Goal: Task Accomplishment & Management: Complete application form

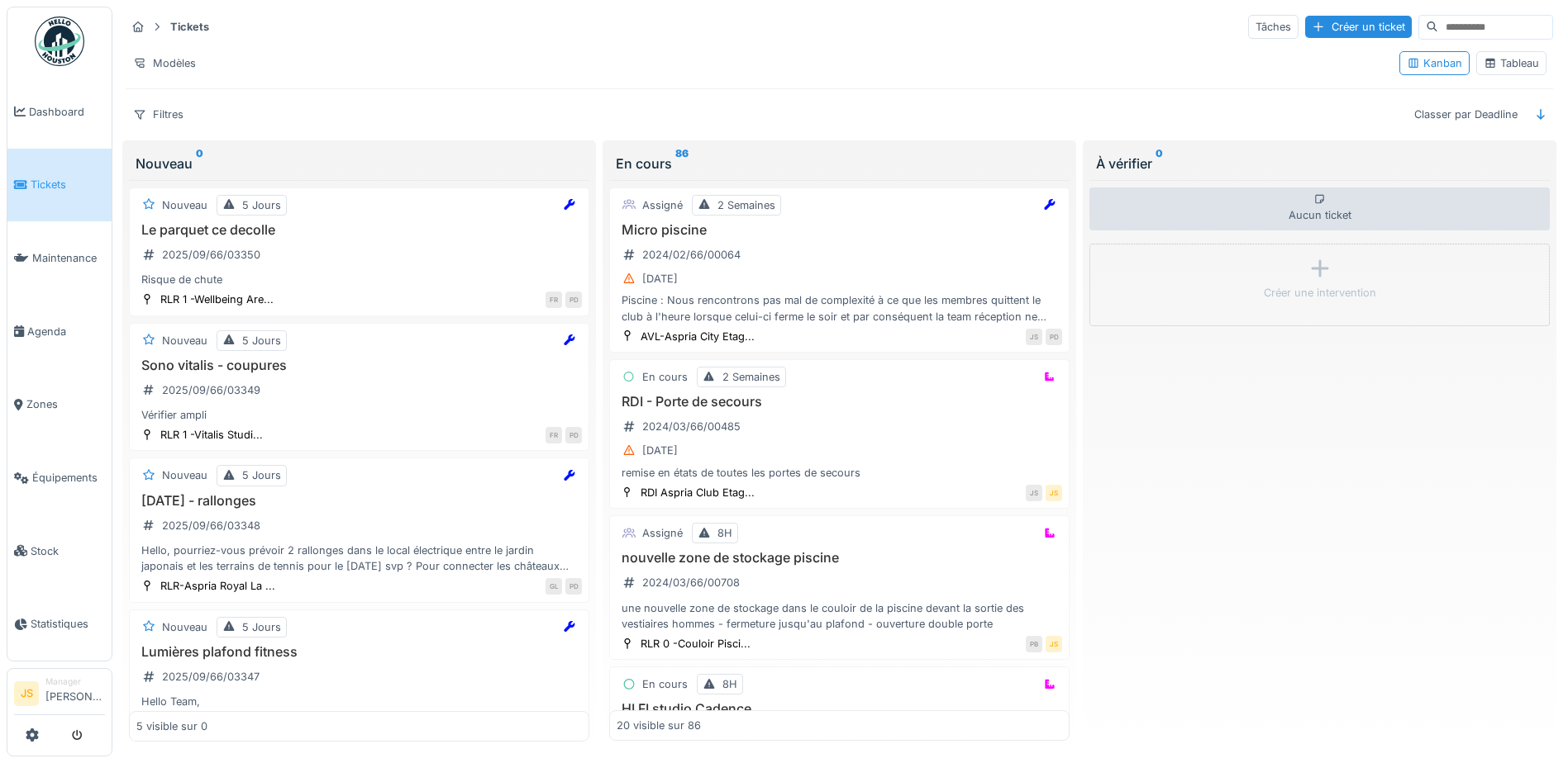
click at [53, 186] on span "Tickets" at bounding box center [68, 185] width 75 height 16
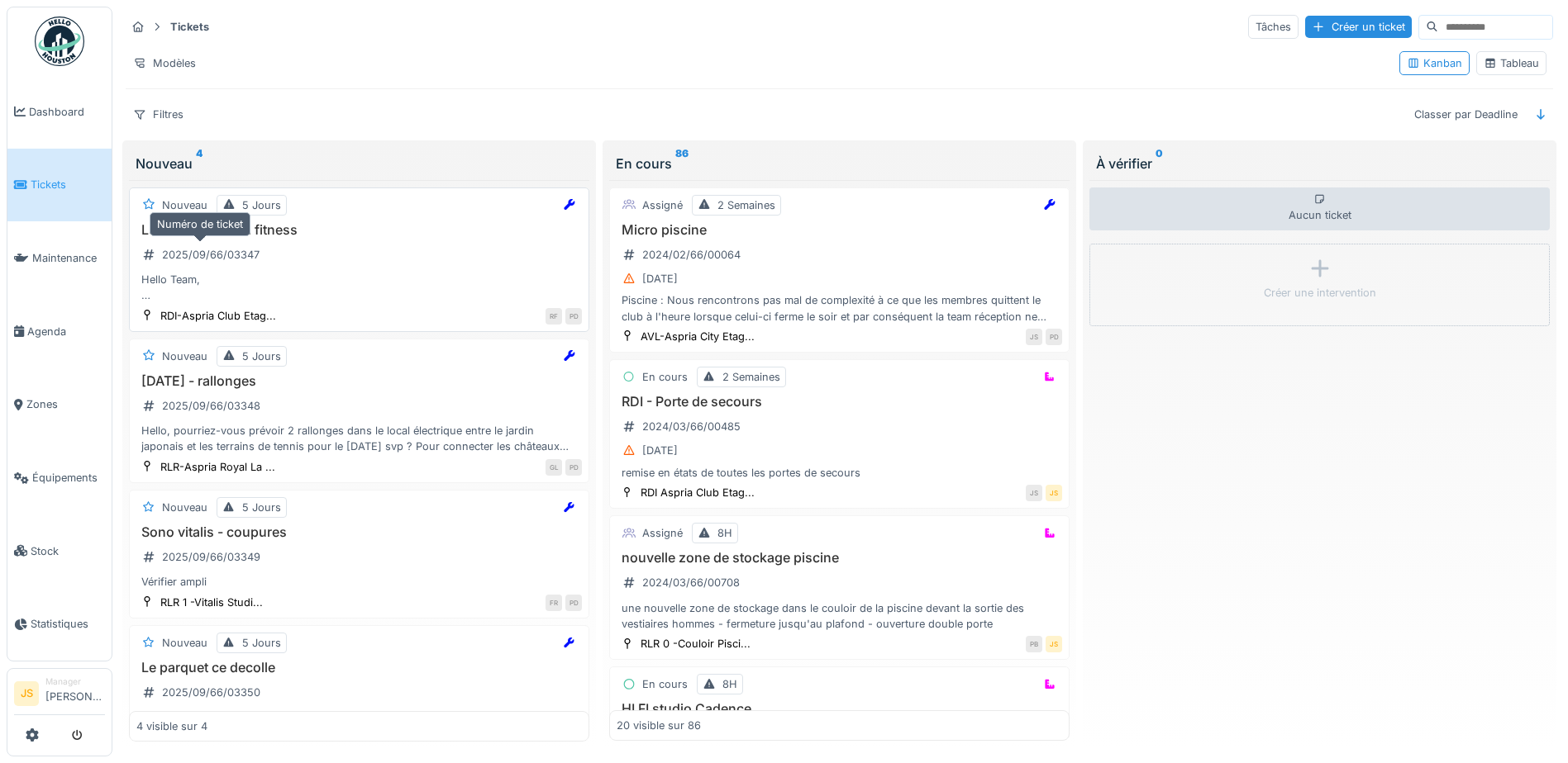
click at [222, 250] on div "2025/09/66/03347" at bounding box center [211, 254] width 98 height 16
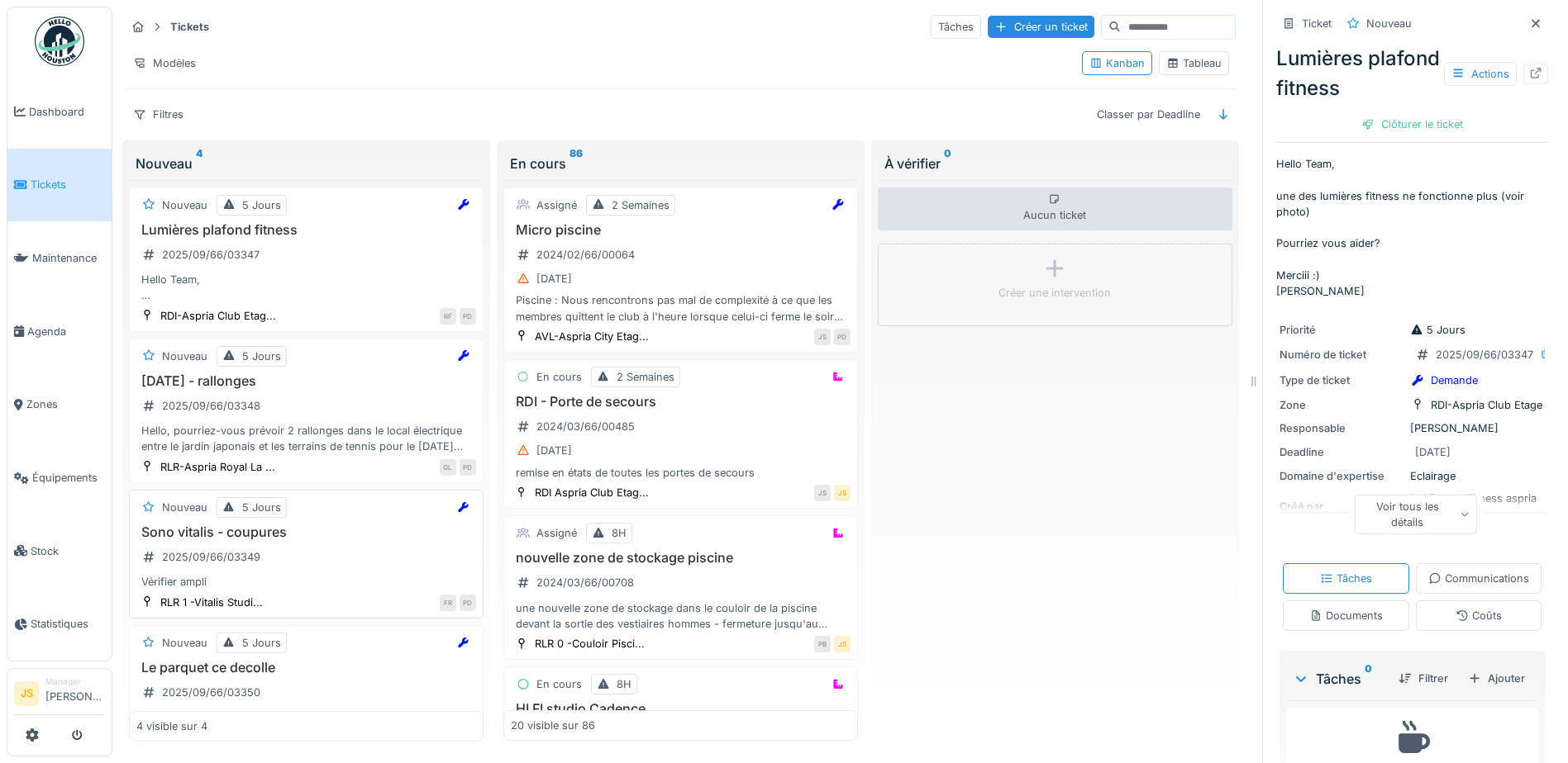
scroll to position [50, 0]
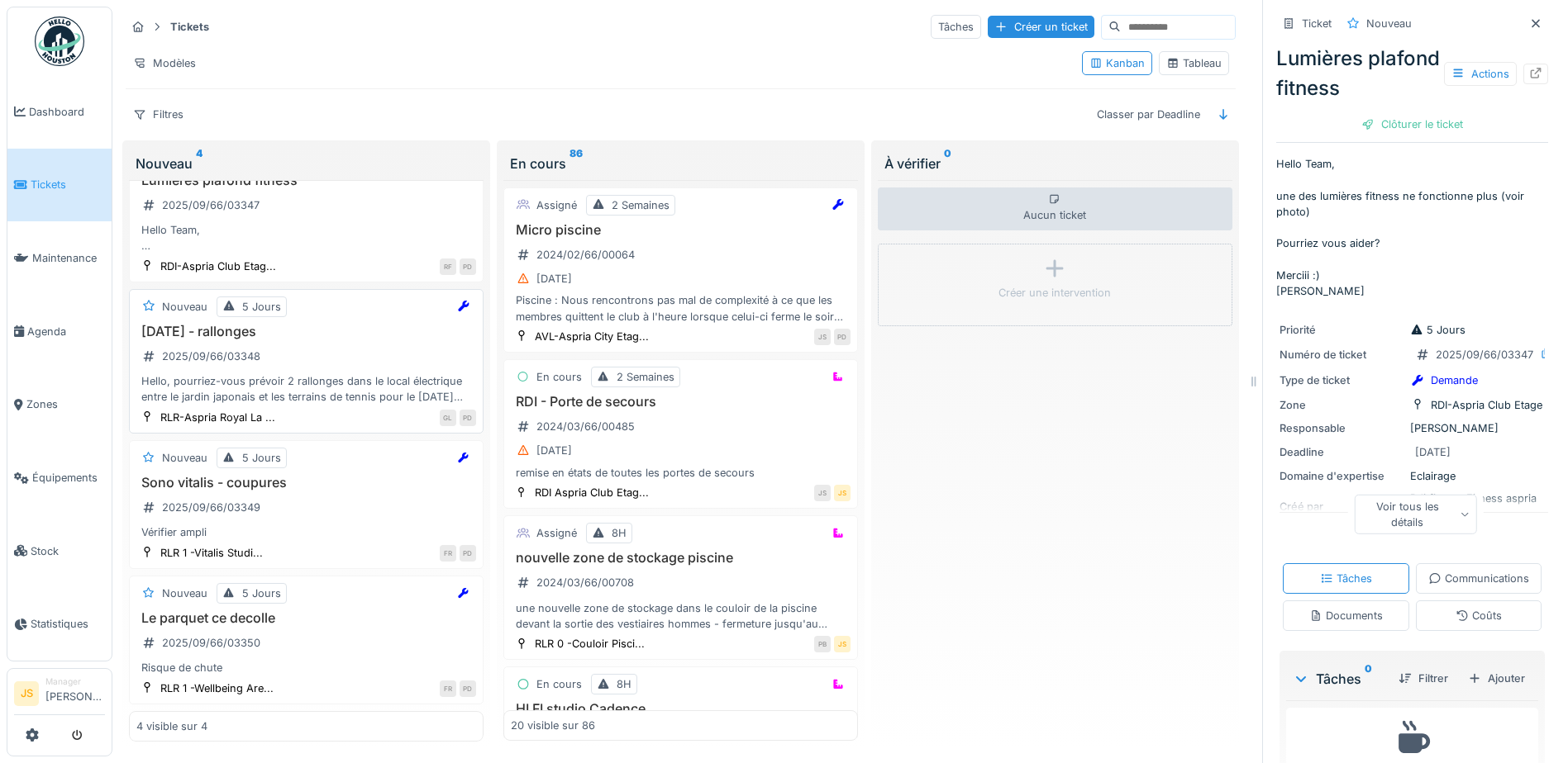
click at [388, 397] on div "Hello, pourriez-vous prévoir 2 rallonges dans le local électrique entre le jard…" at bounding box center [306, 389] width 339 height 31
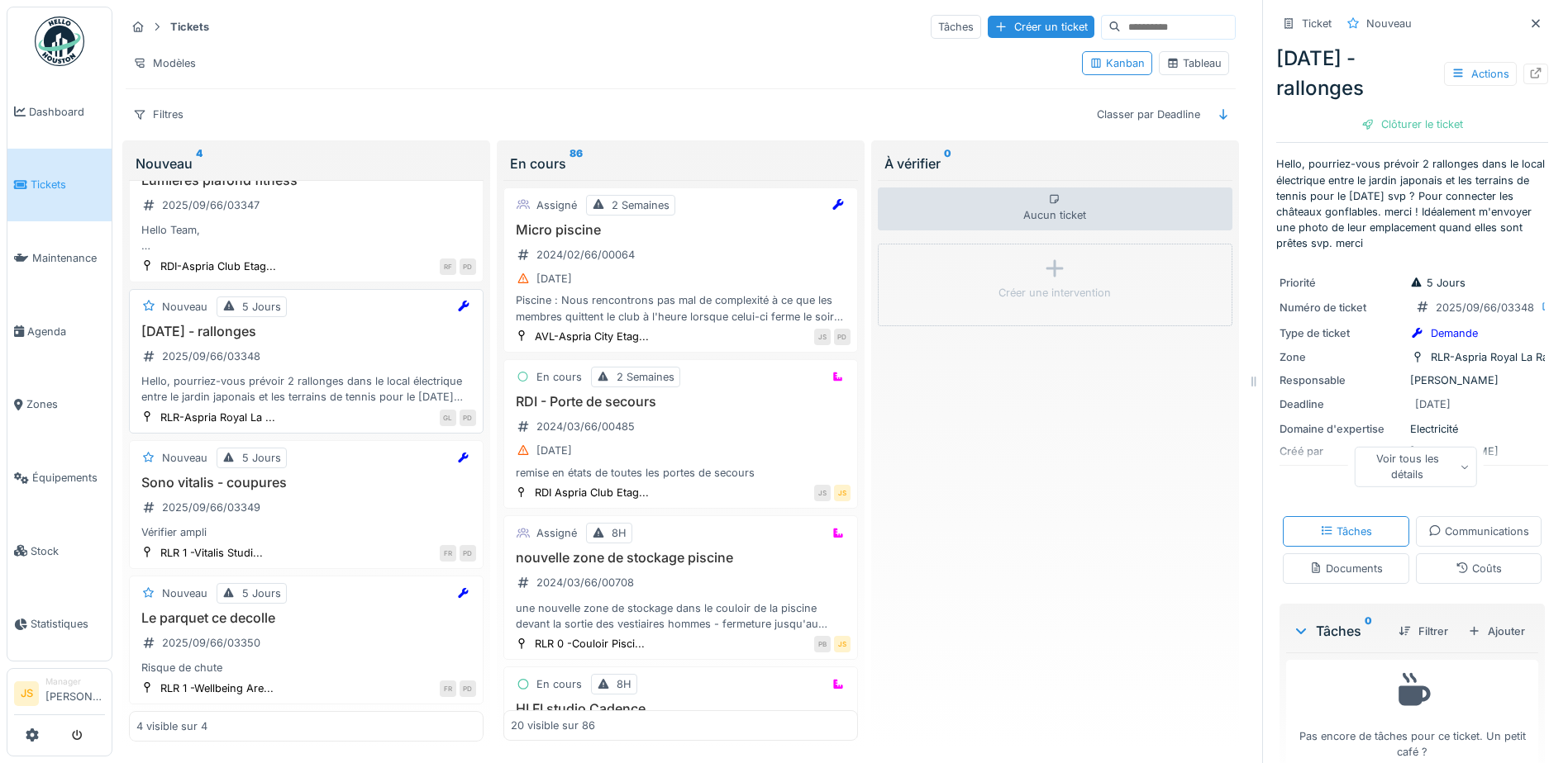
click at [204, 378] on div "Hello, pourriez-vous prévoir 2 rallonges dans le local électrique entre le jard…" at bounding box center [306, 389] width 339 height 31
click at [1464, 643] on div "Ajouter" at bounding box center [1496, 631] width 70 height 22
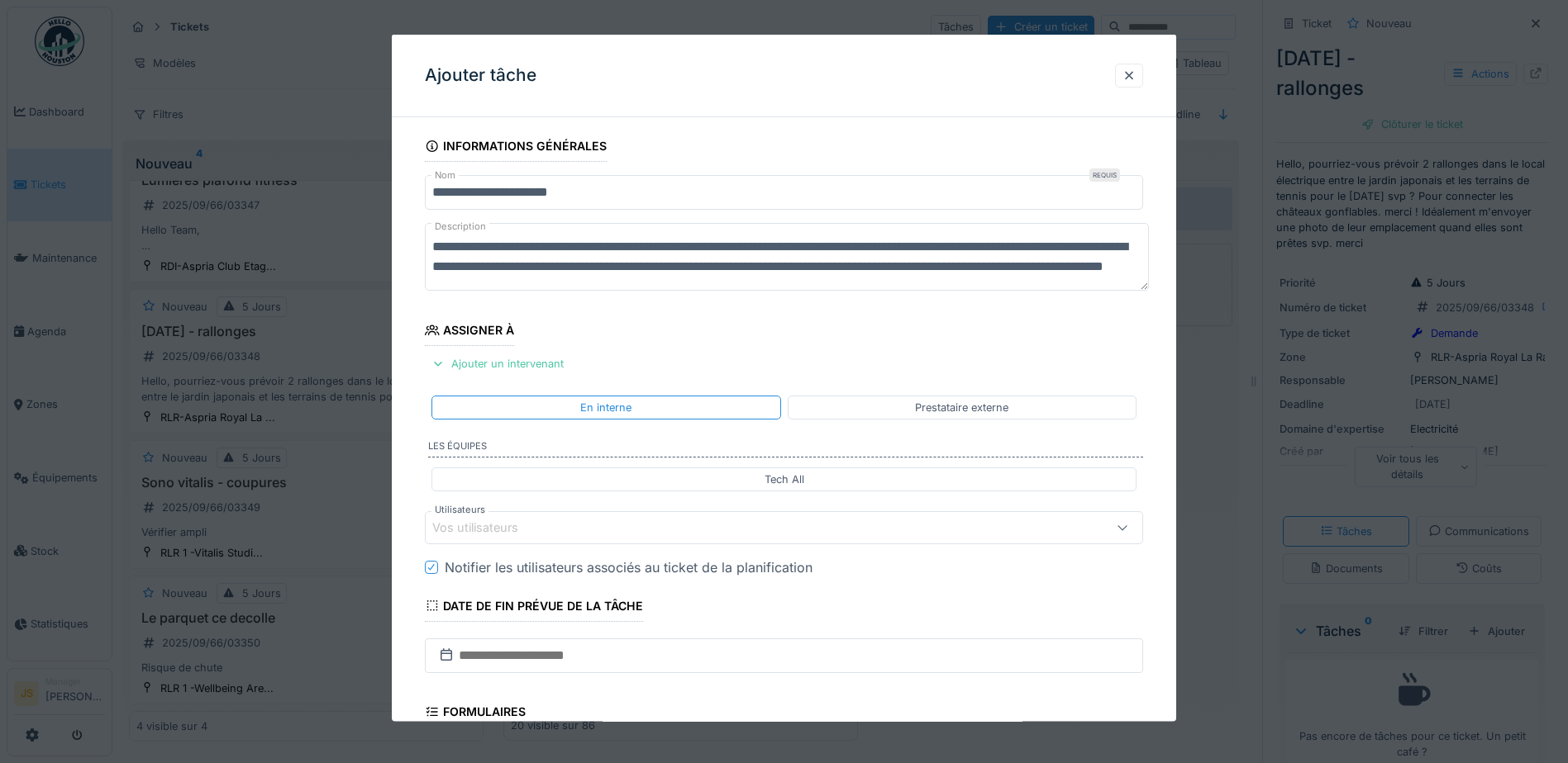
click at [474, 527] on div "Vos utilisateurs" at bounding box center [487, 528] width 109 height 18
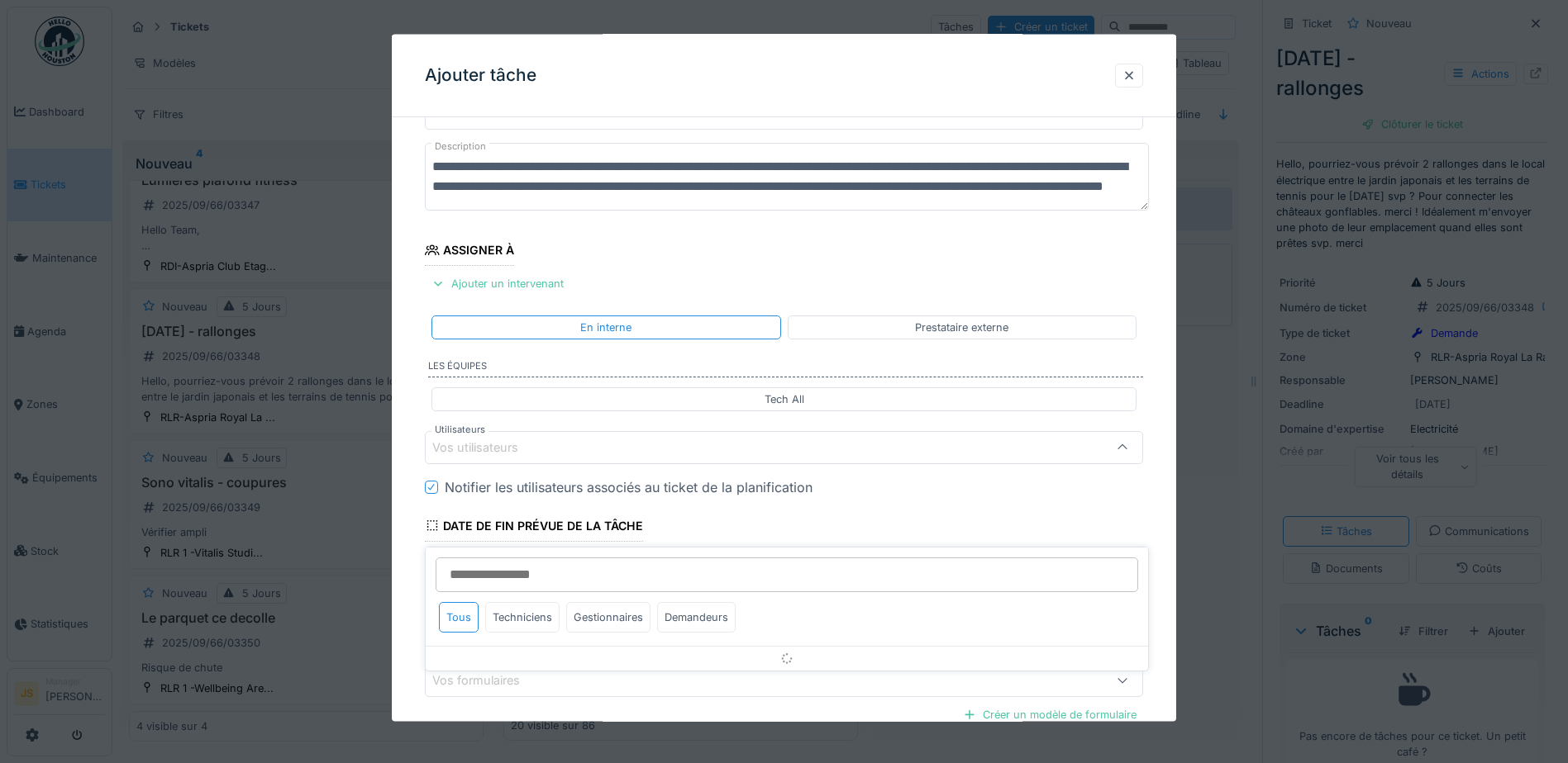
scroll to position [150, 0]
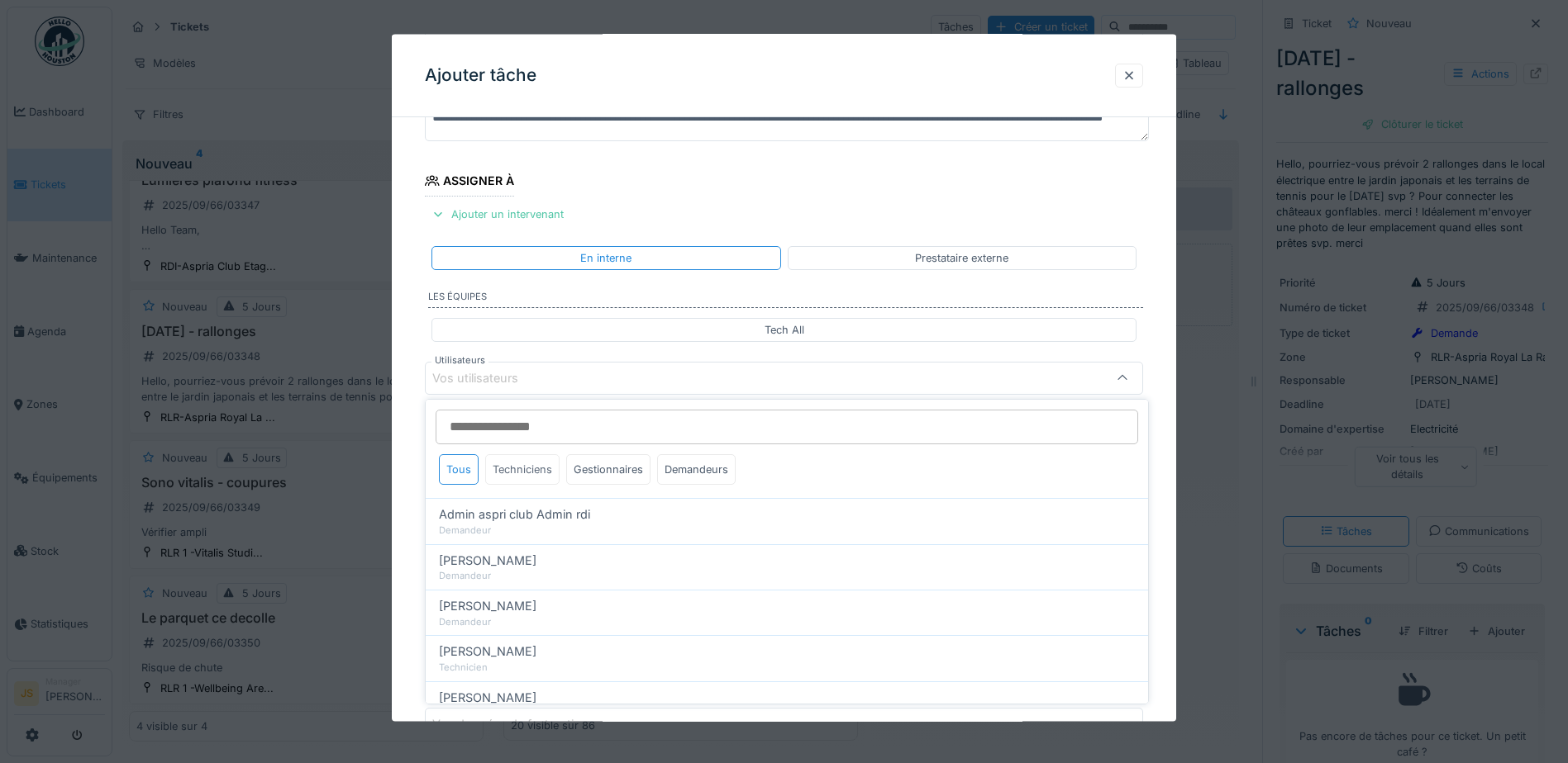
click at [533, 470] on div "Techniciens" at bounding box center [522, 469] width 75 height 31
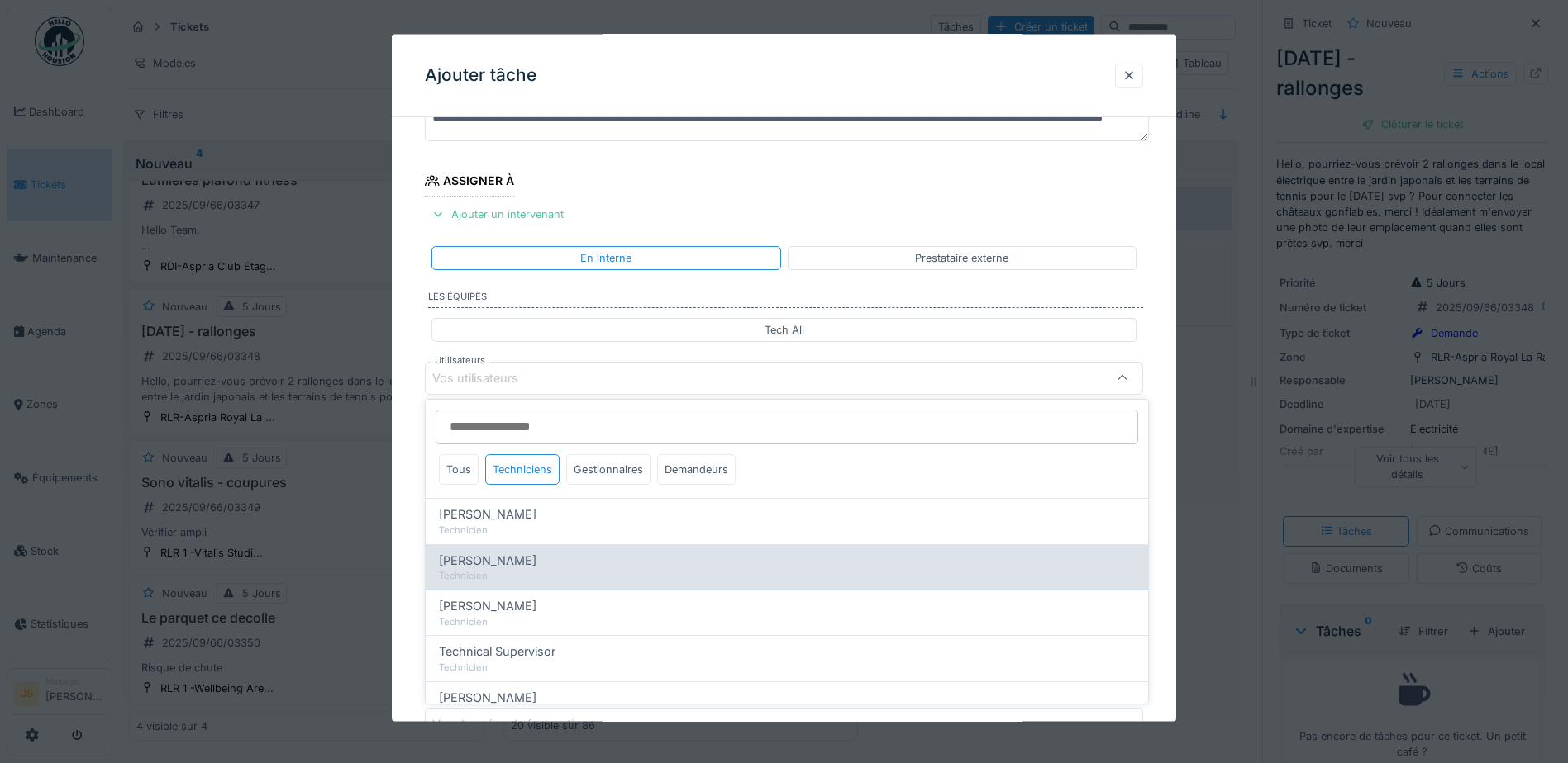
click at [530, 569] on span "Alexsander Batista" at bounding box center [488, 561] width 98 height 18
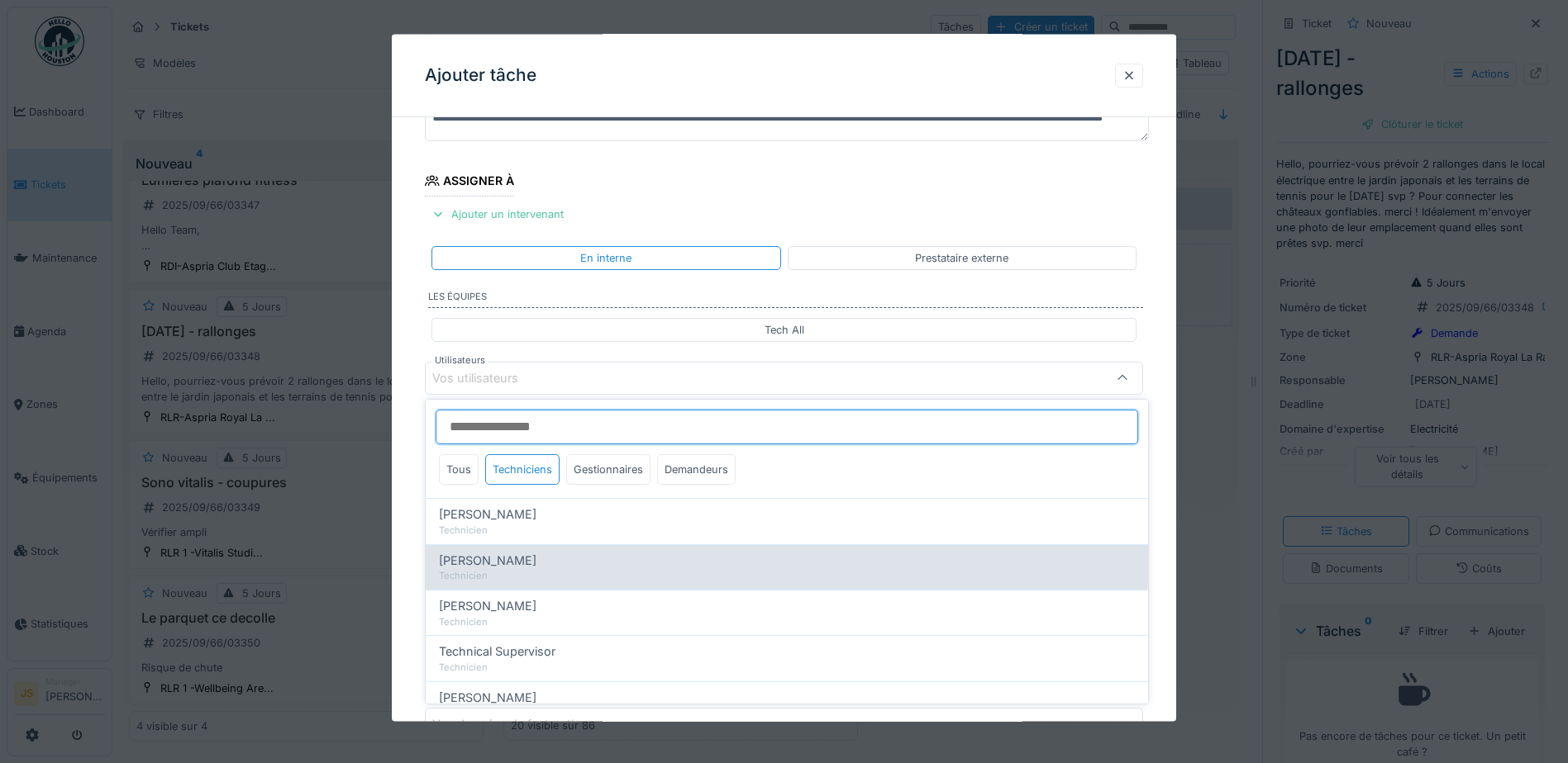
type input "*****"
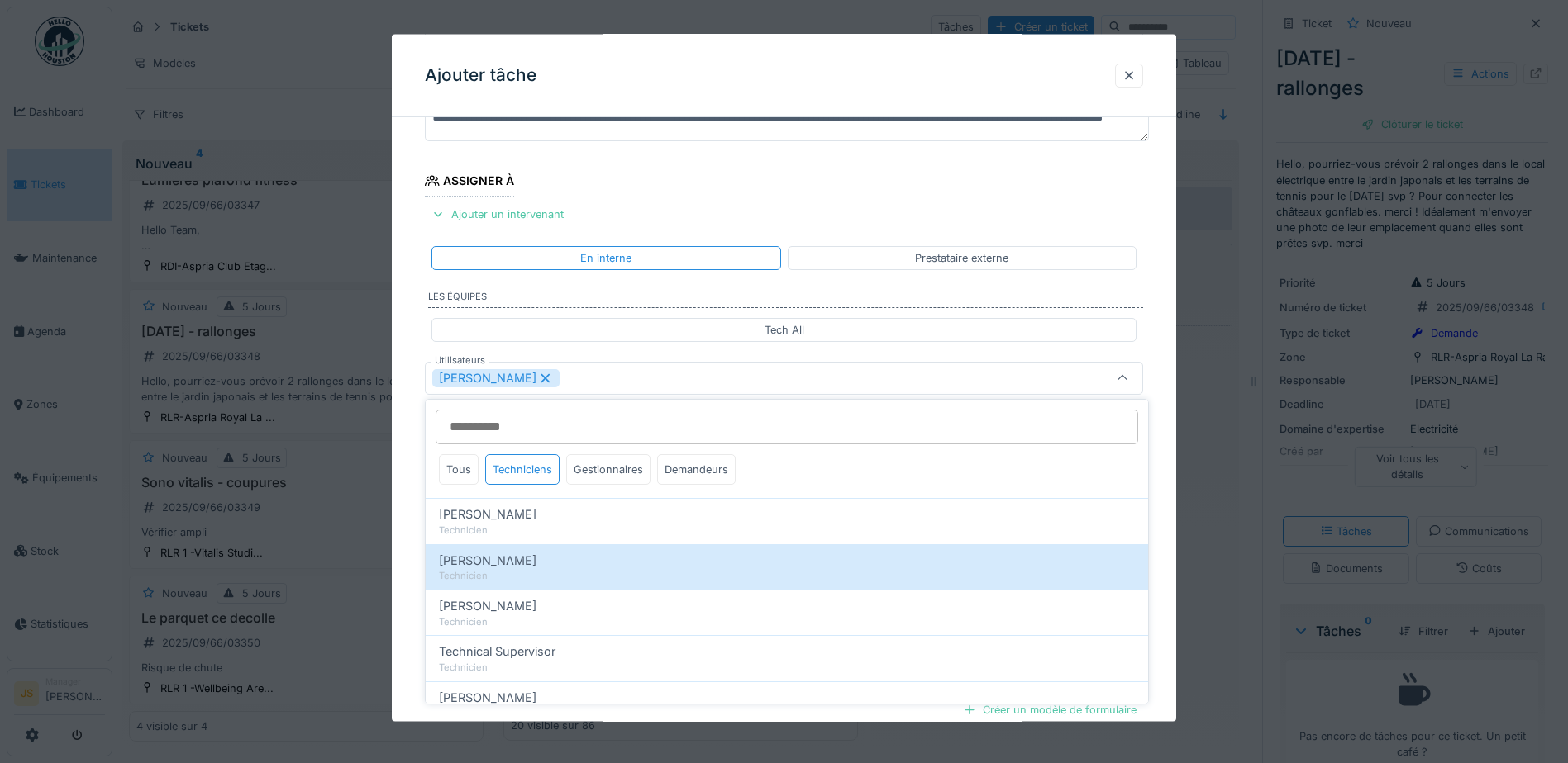
click at [411, 525] on div "**********" at bounding box center [783, 440] width 784 height 919
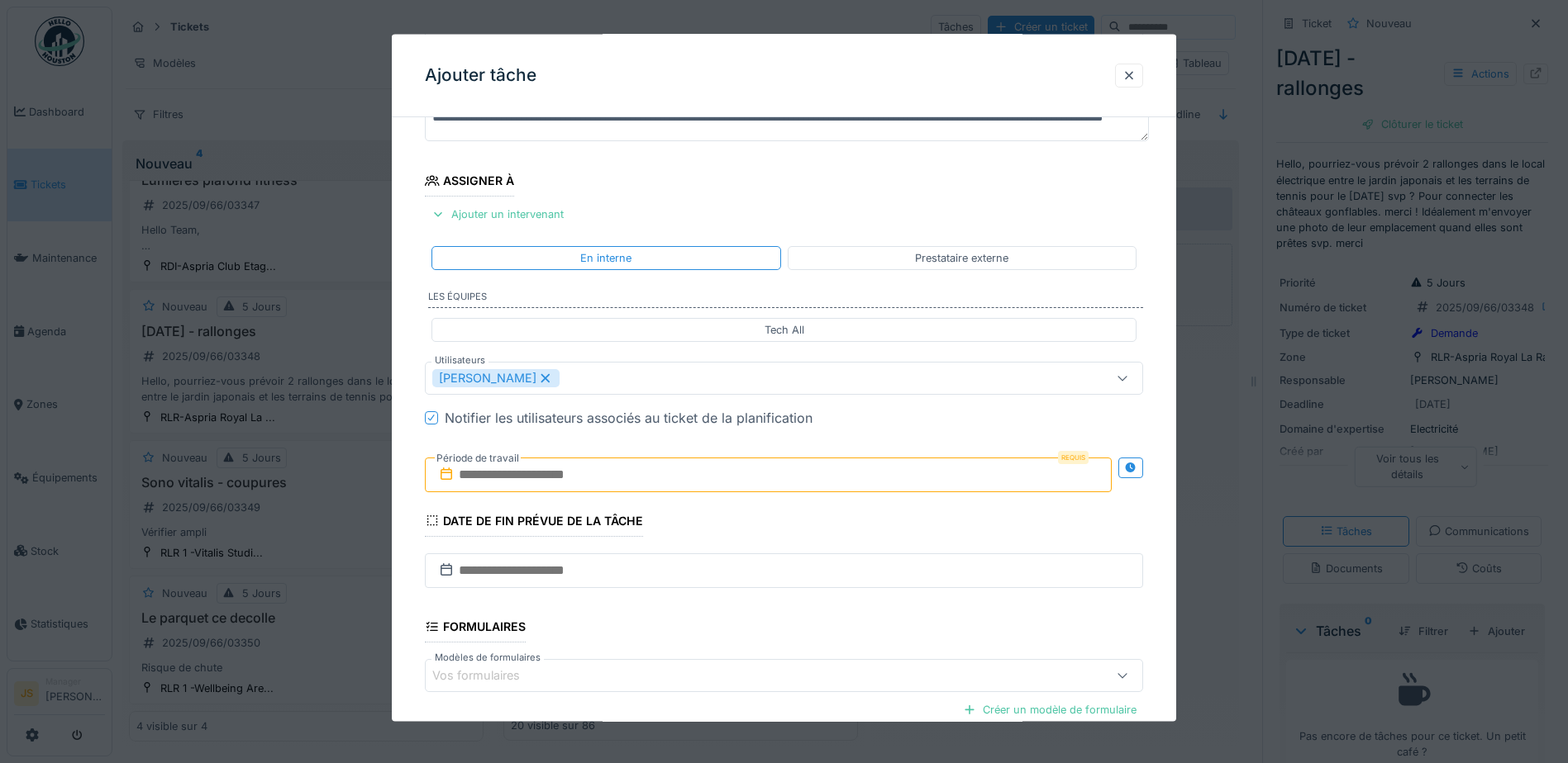
click at [474, 474] on input "text" at bounding box center [767, 474] width 686 height 35
click at [796, 582] on div "5" at bounding box center [797, 583] width 22 height 22
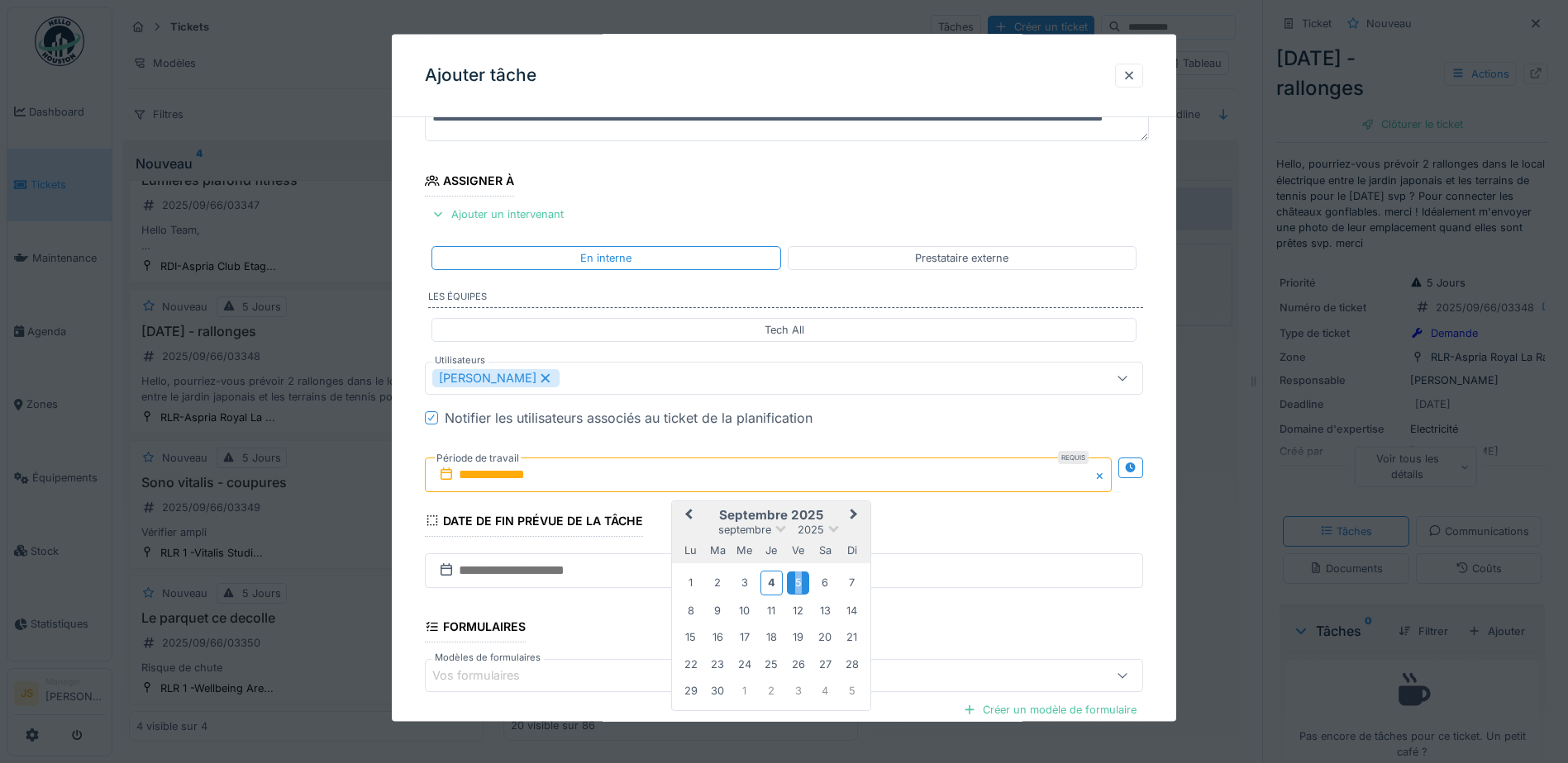
click at [796, 581] on div "5" at bounding box center [797, 583] width 22 height 22
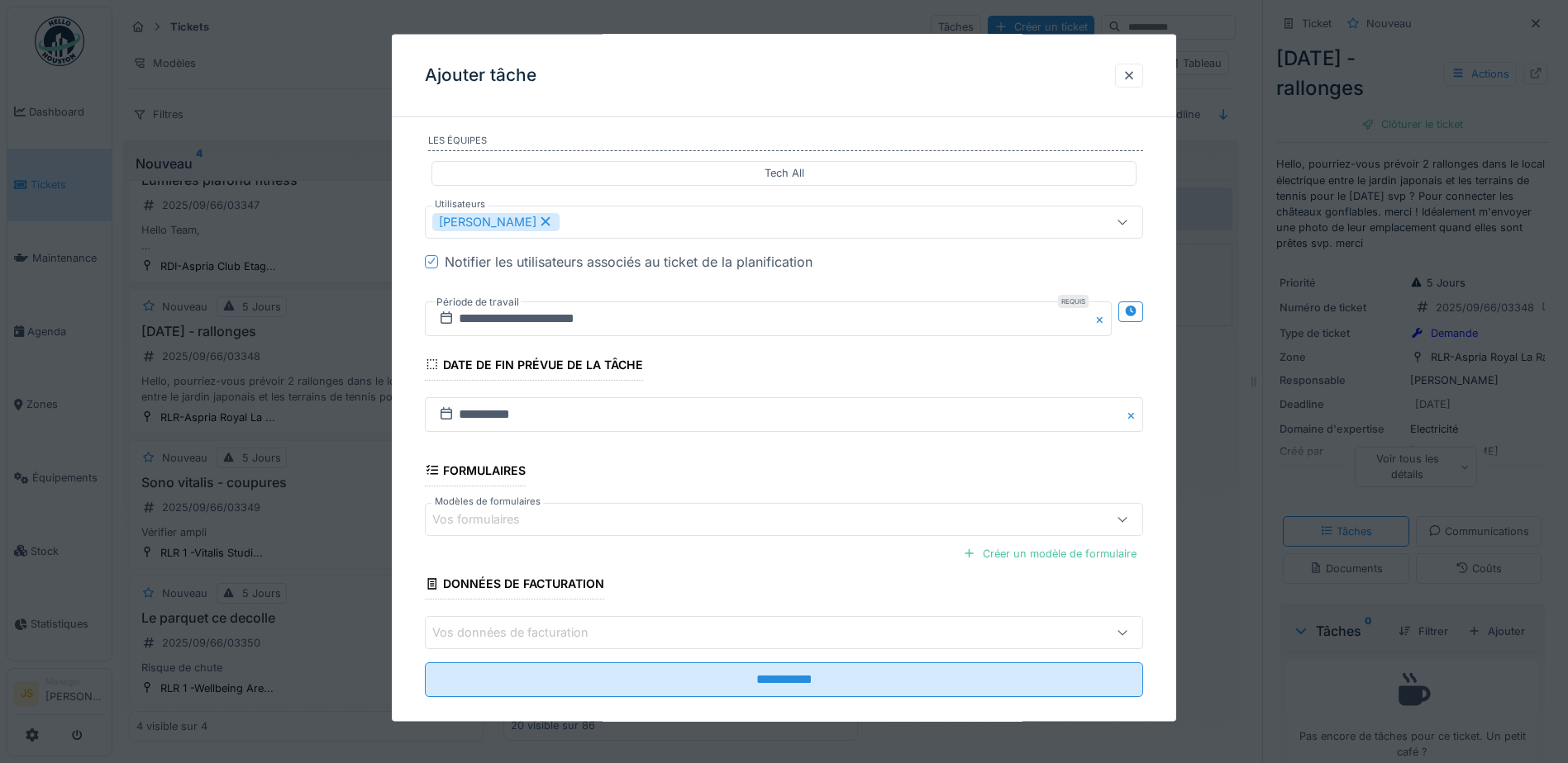
scroll to position [327, 0]
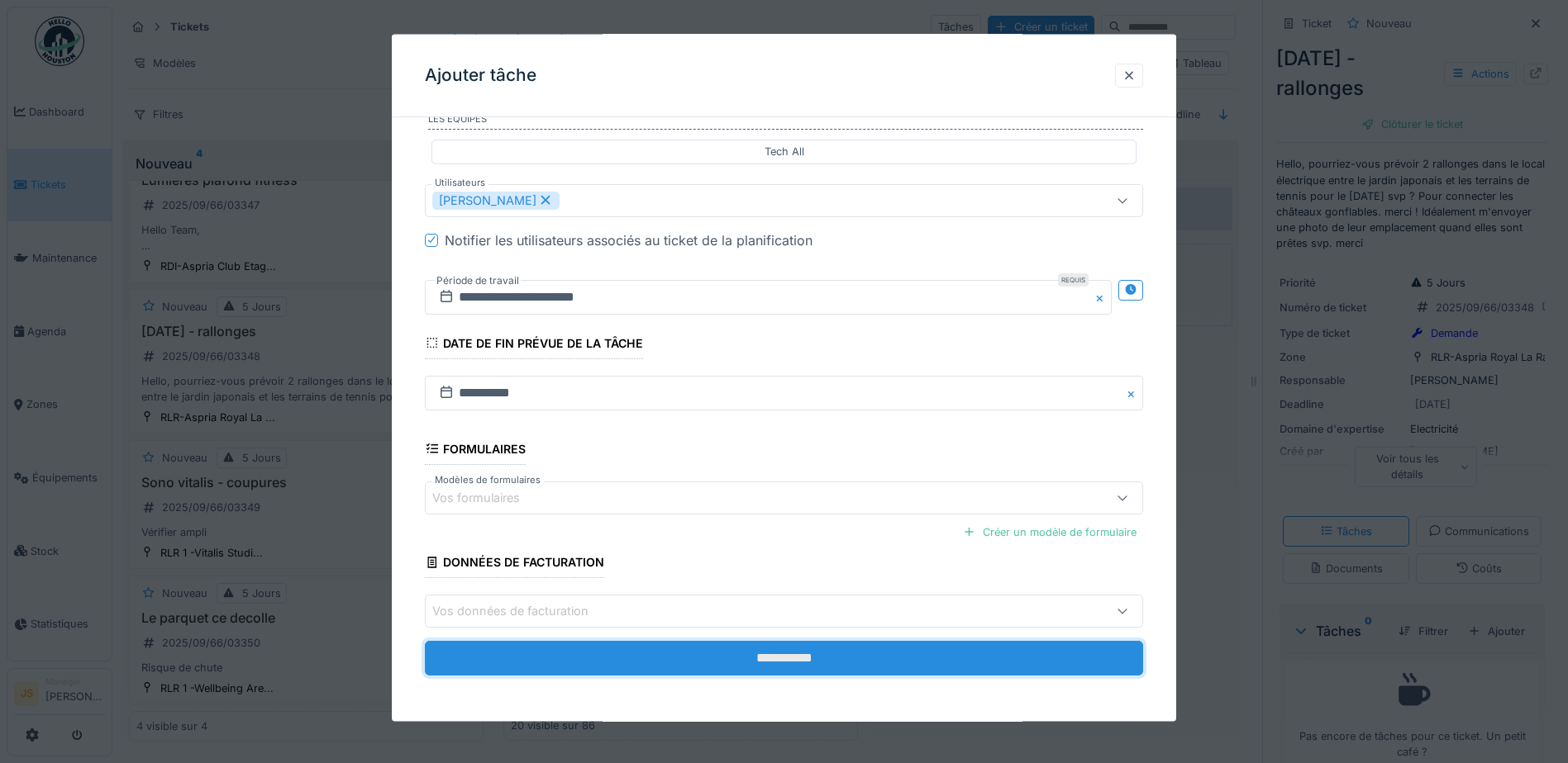
click at [783, 664] on input "**********" at bounding box center [783, 659] width 718 height 35
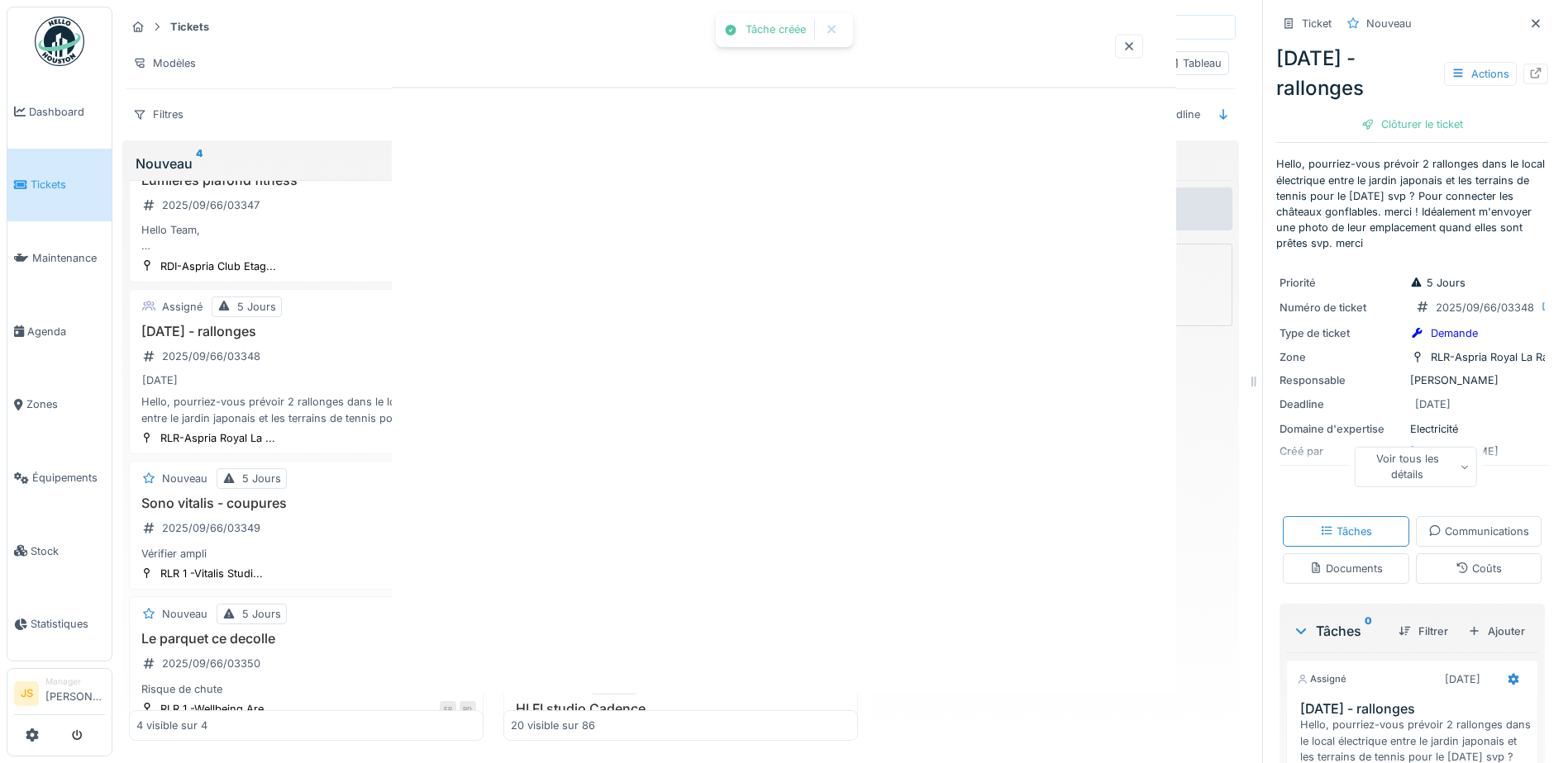
scroll to position [0, 0]
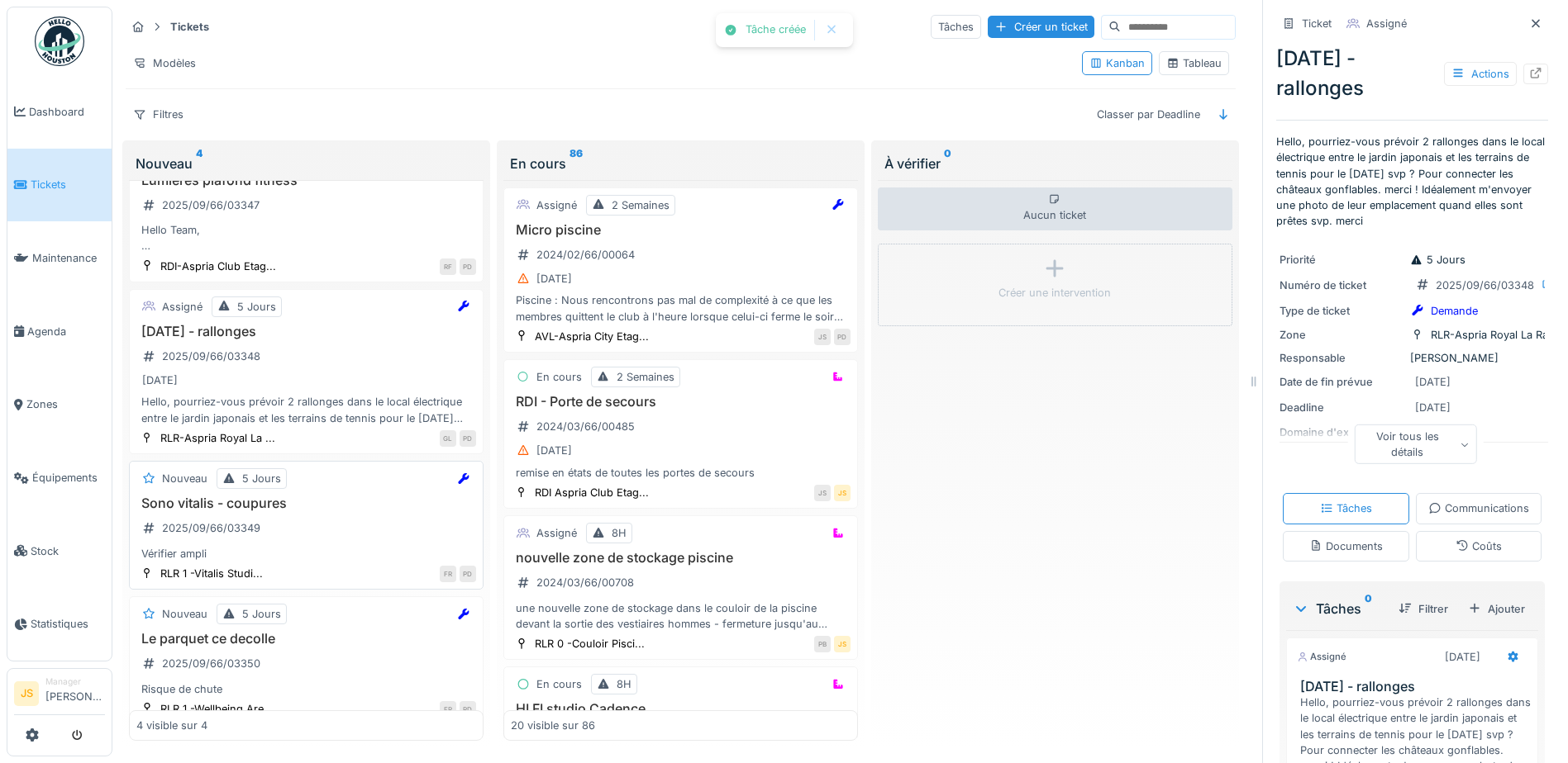
click at [223, 506] on h3 "Sono vitalis - coupures" at bounding box center [306, 503] width 339 height 16
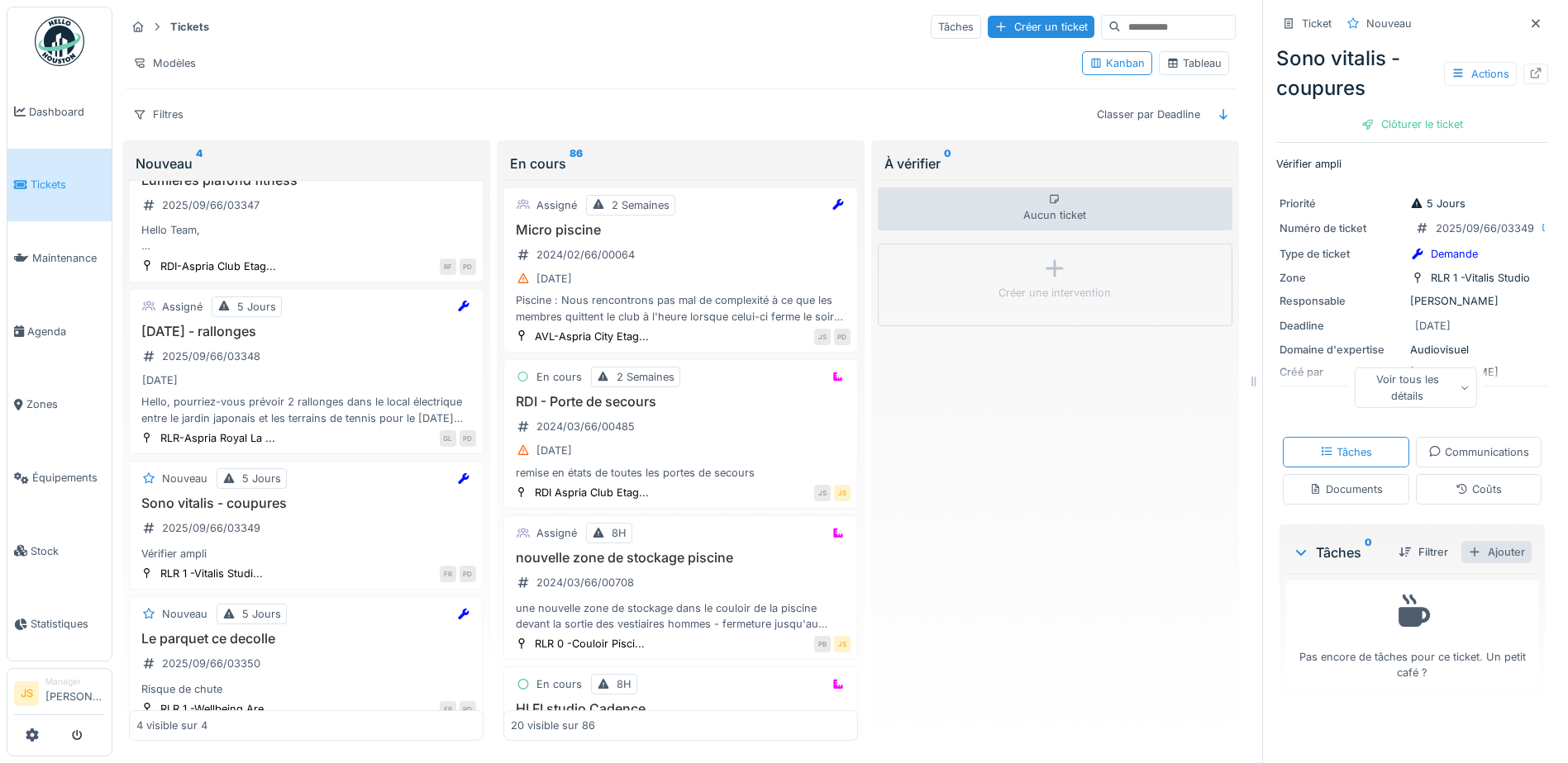
click at [1477, 564] on div "Ajouter" at bounding box center [1496, 552] width 70 height 22
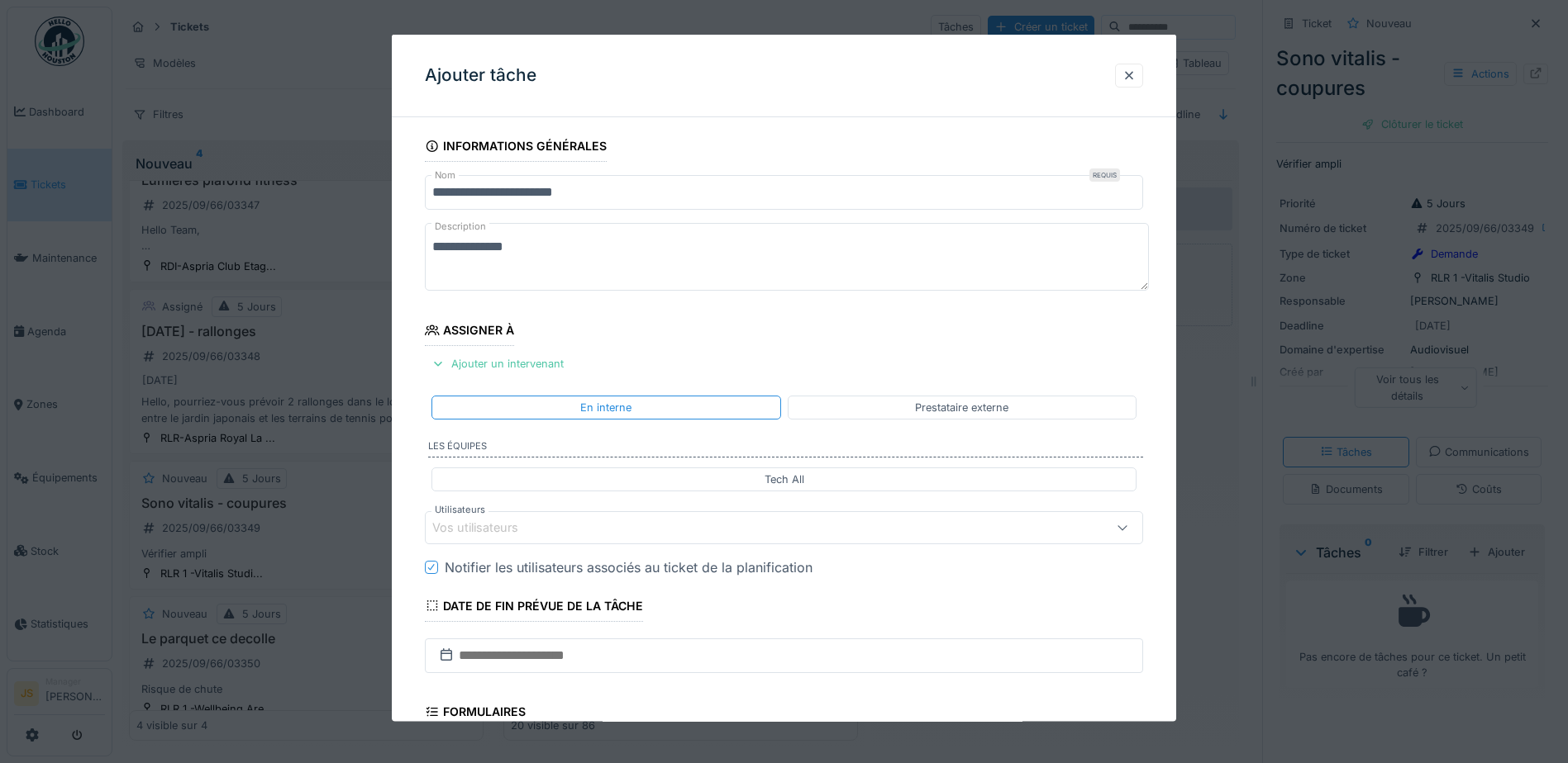
click at [521, 526] on div "Vos utilisateurs" at bounding box center [487, 528] width 109 height 18
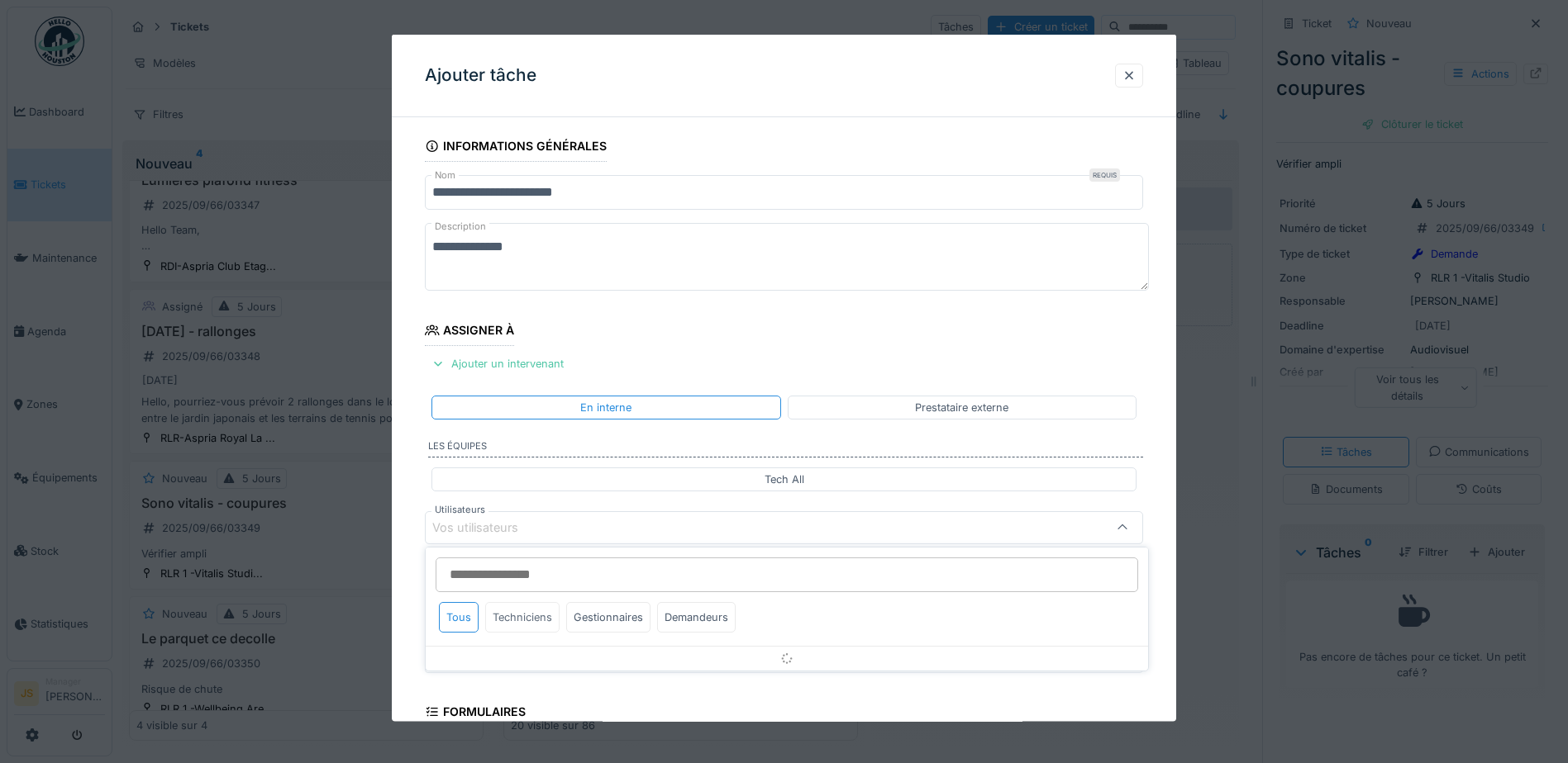
scroll to position [150, 0]
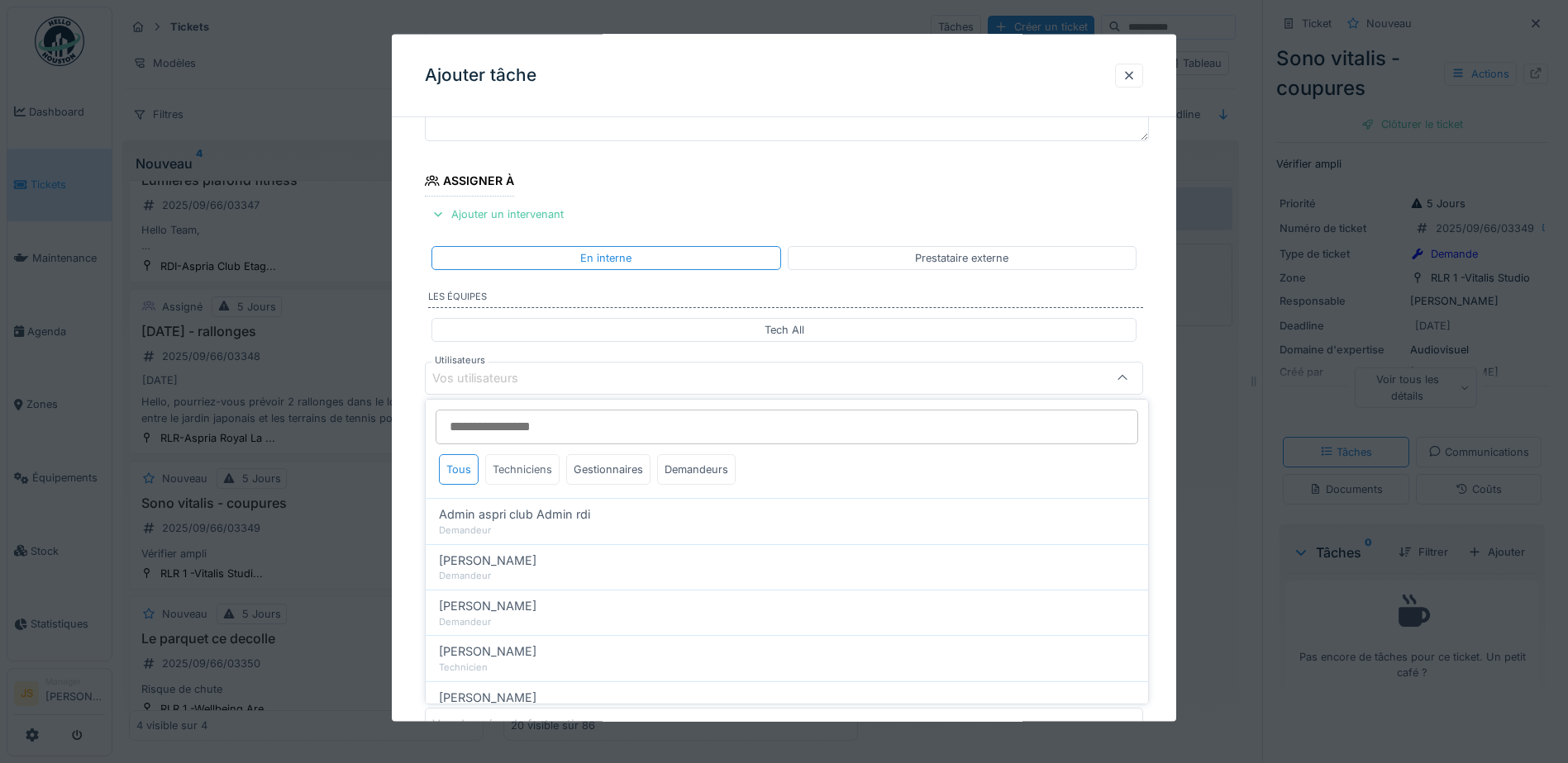
click at [544, 466] on div "Techniciens" at bounding box center [522, 469] width 75 height 31
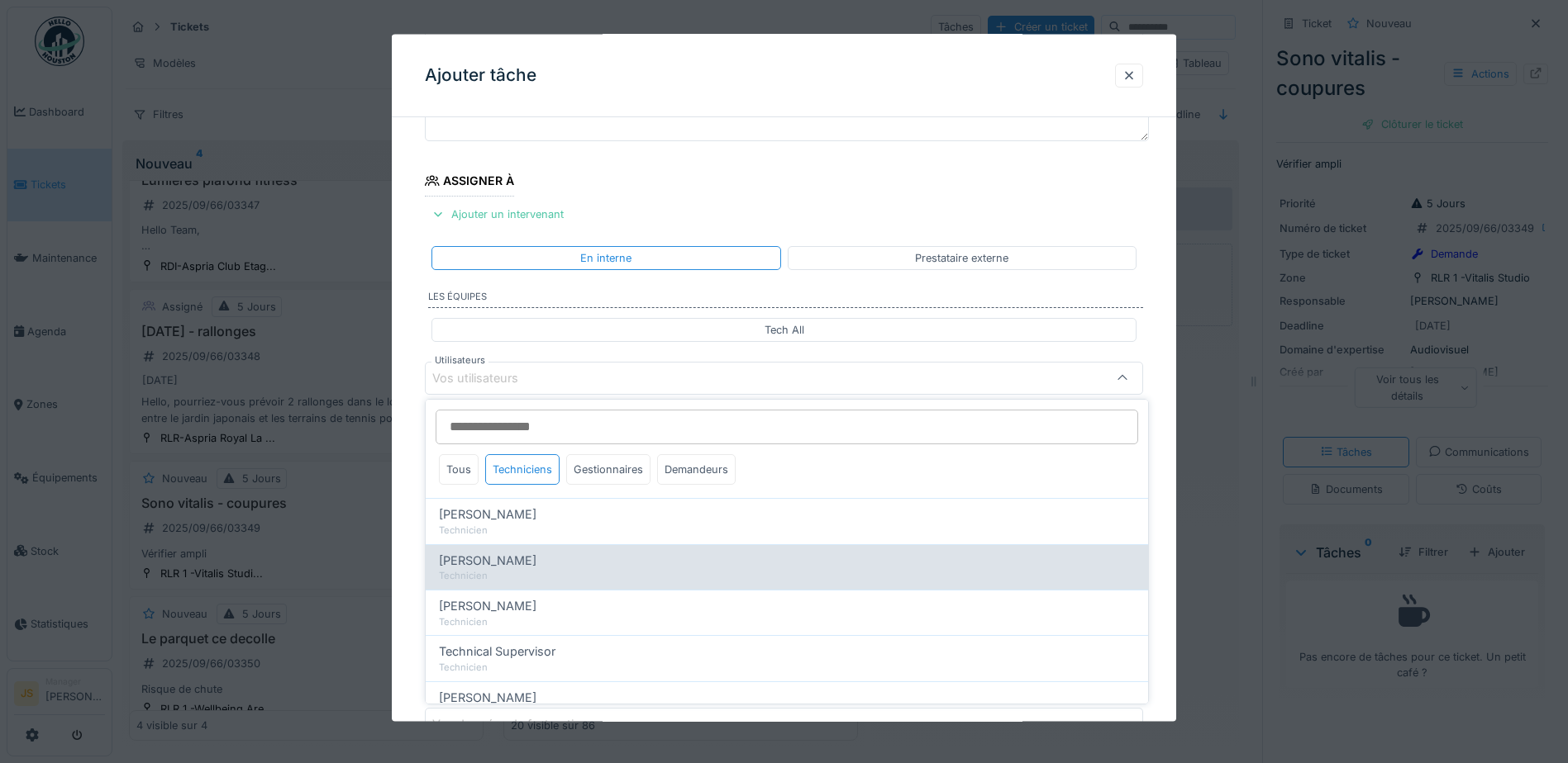
click at [531, 564] on span "Alexsander Batista" at bounding box center [488, 561] width 98 height 18
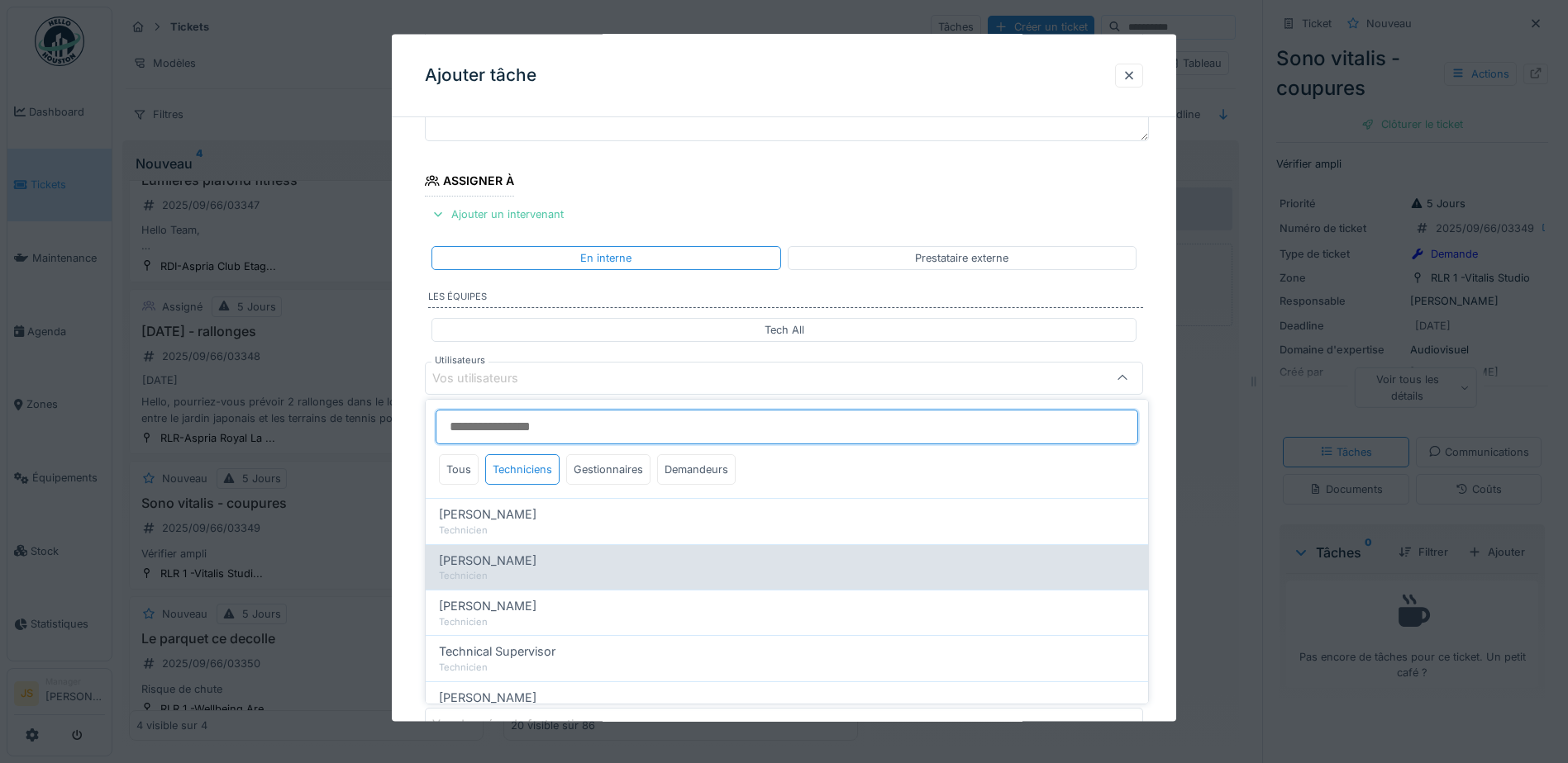
type input "*****"
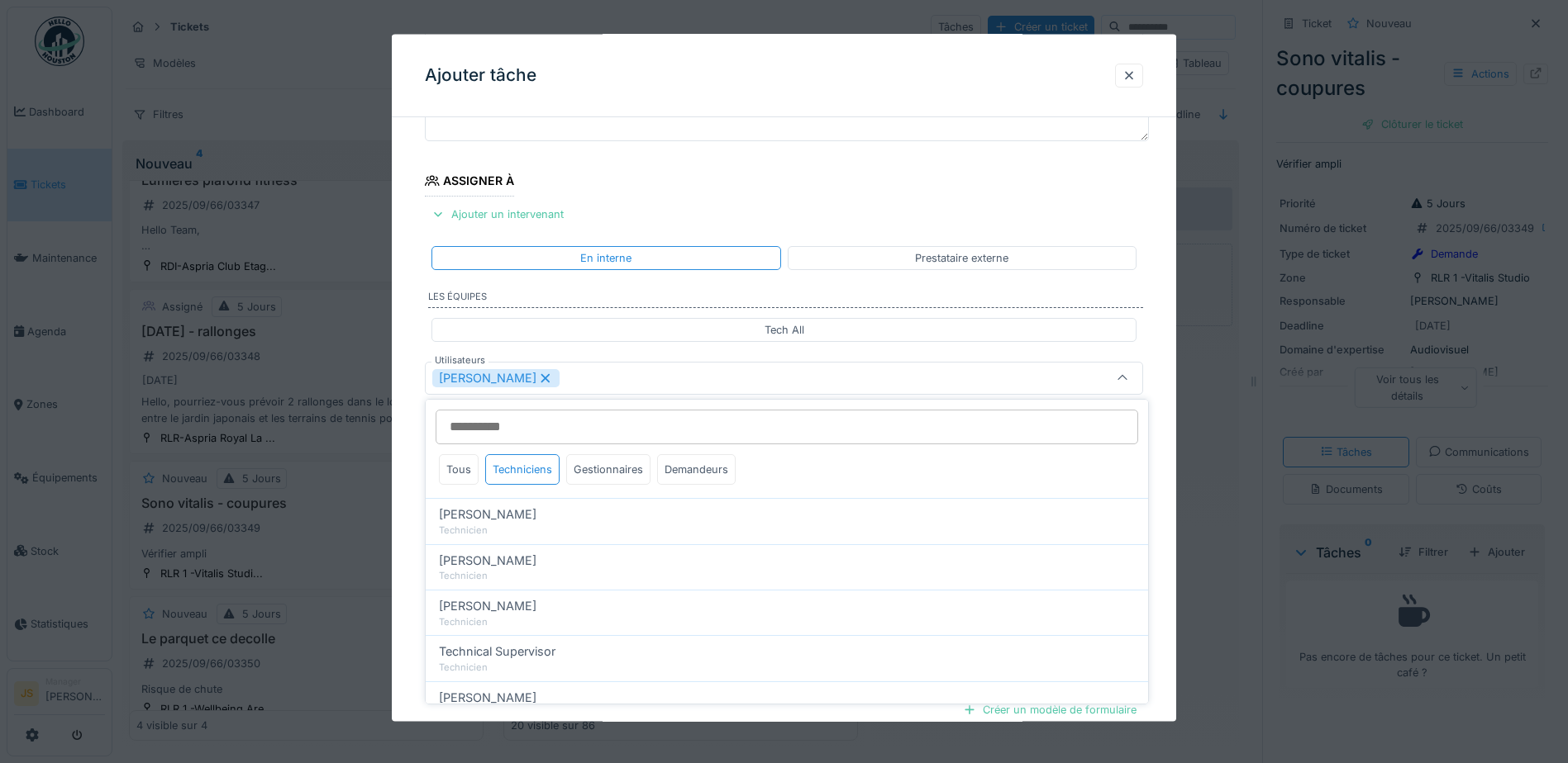
click at [404, 562] on div "**********" at bounding box center [783, 440] width 784 height 919
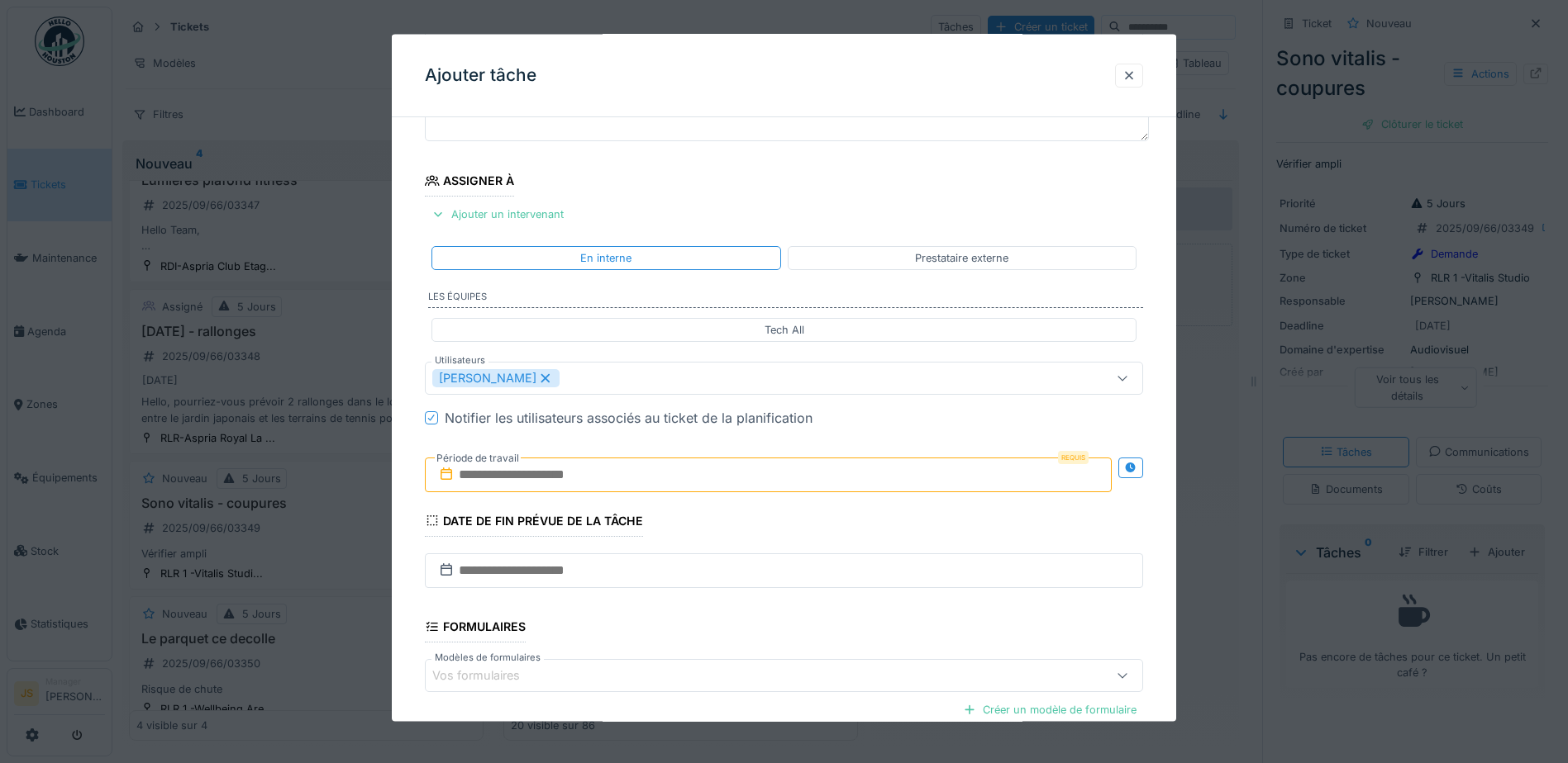
click at [535, 482] on input "text" at bounding box center [767, 474] width 686 height 35
click at [791, 581] on div "5" at bounding box center [797, 583] width 22 height 22
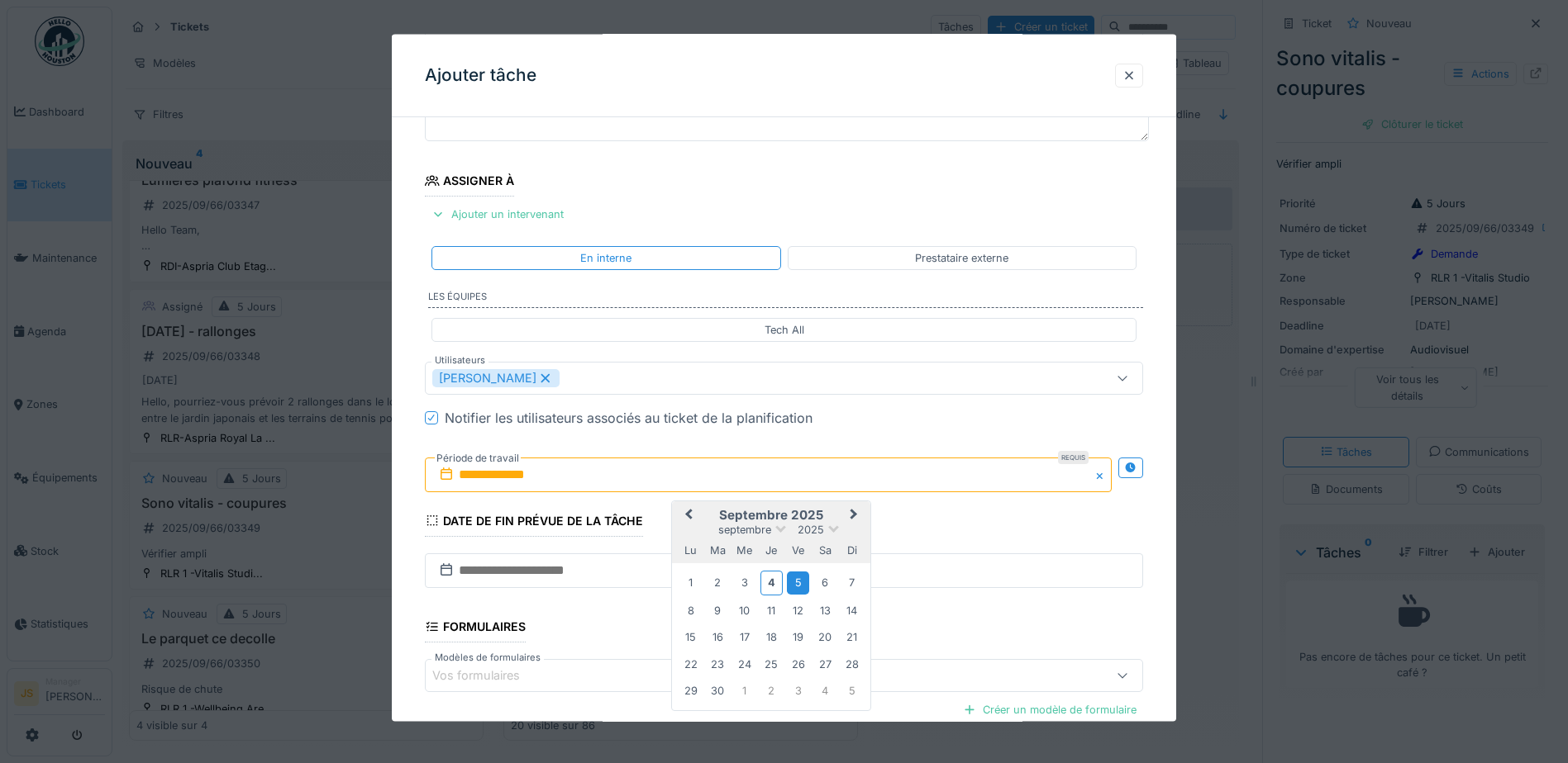
click at [799, 581] on div "5" at bounding box center [797, 583] width 22 height 22
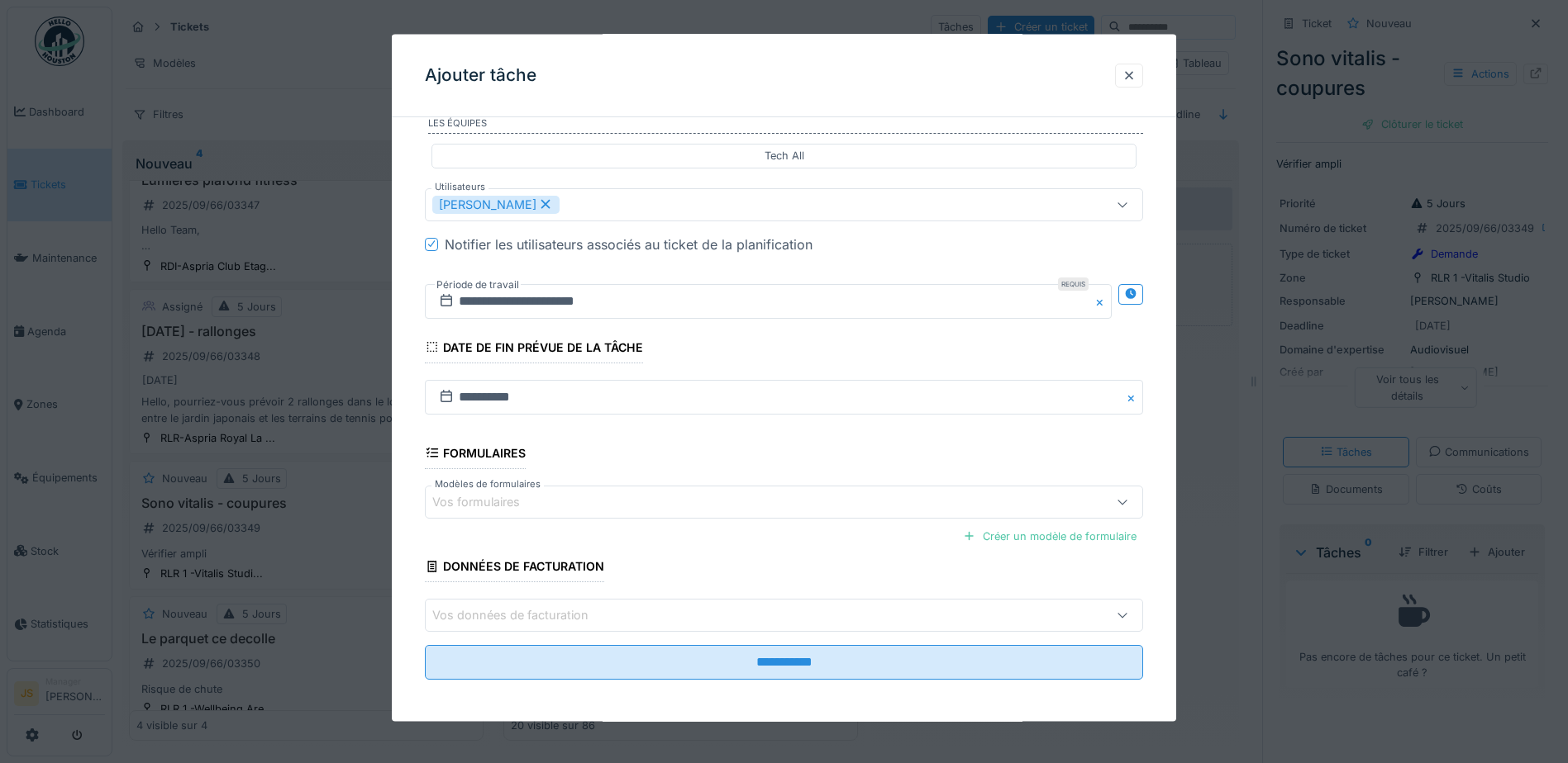
scroll to position [327, 0]
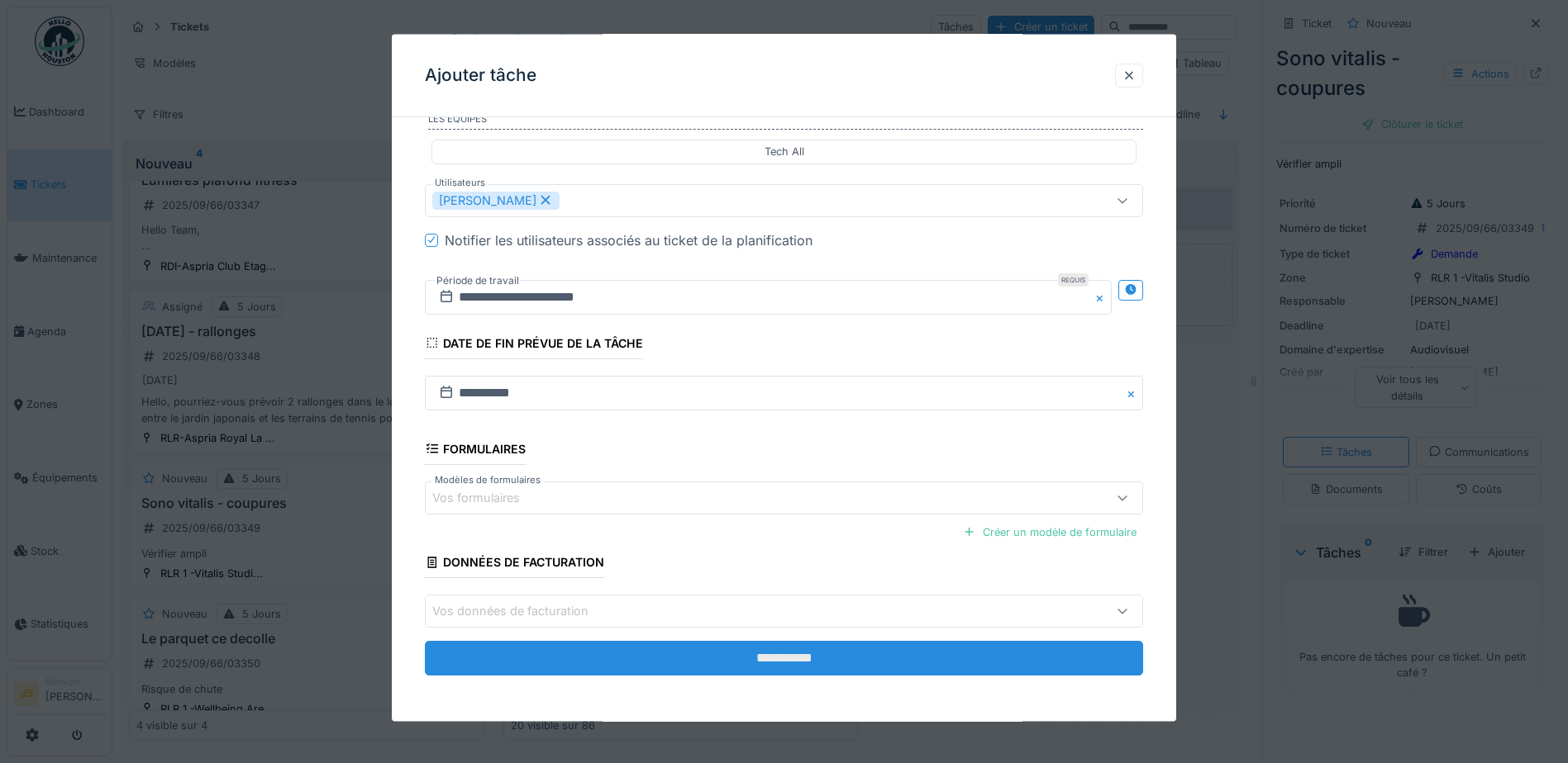
click at [815, 662] on input "**********" at bounding box center [783, 659] width 718 height 35
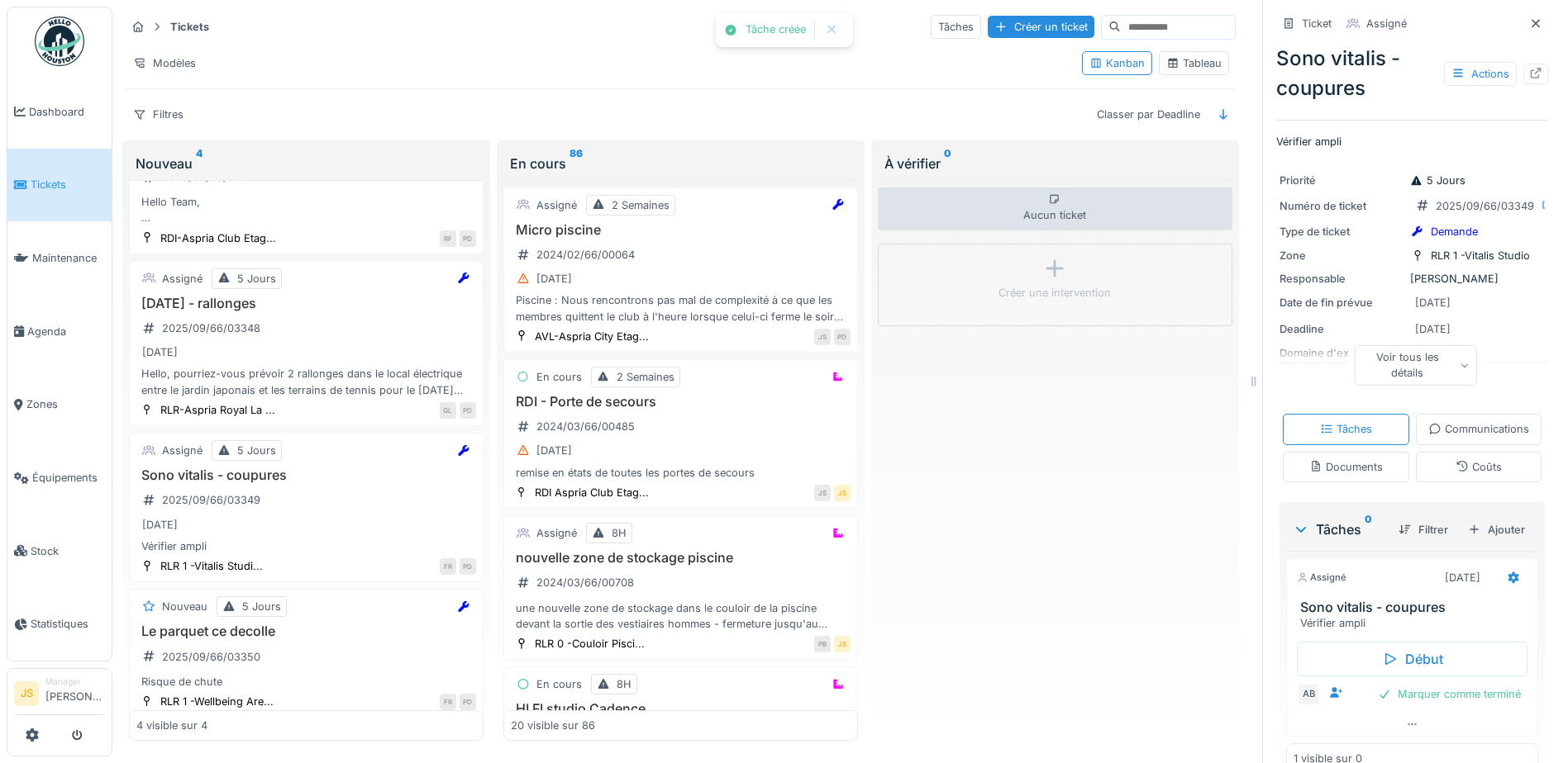
scroll to position [91, 0]
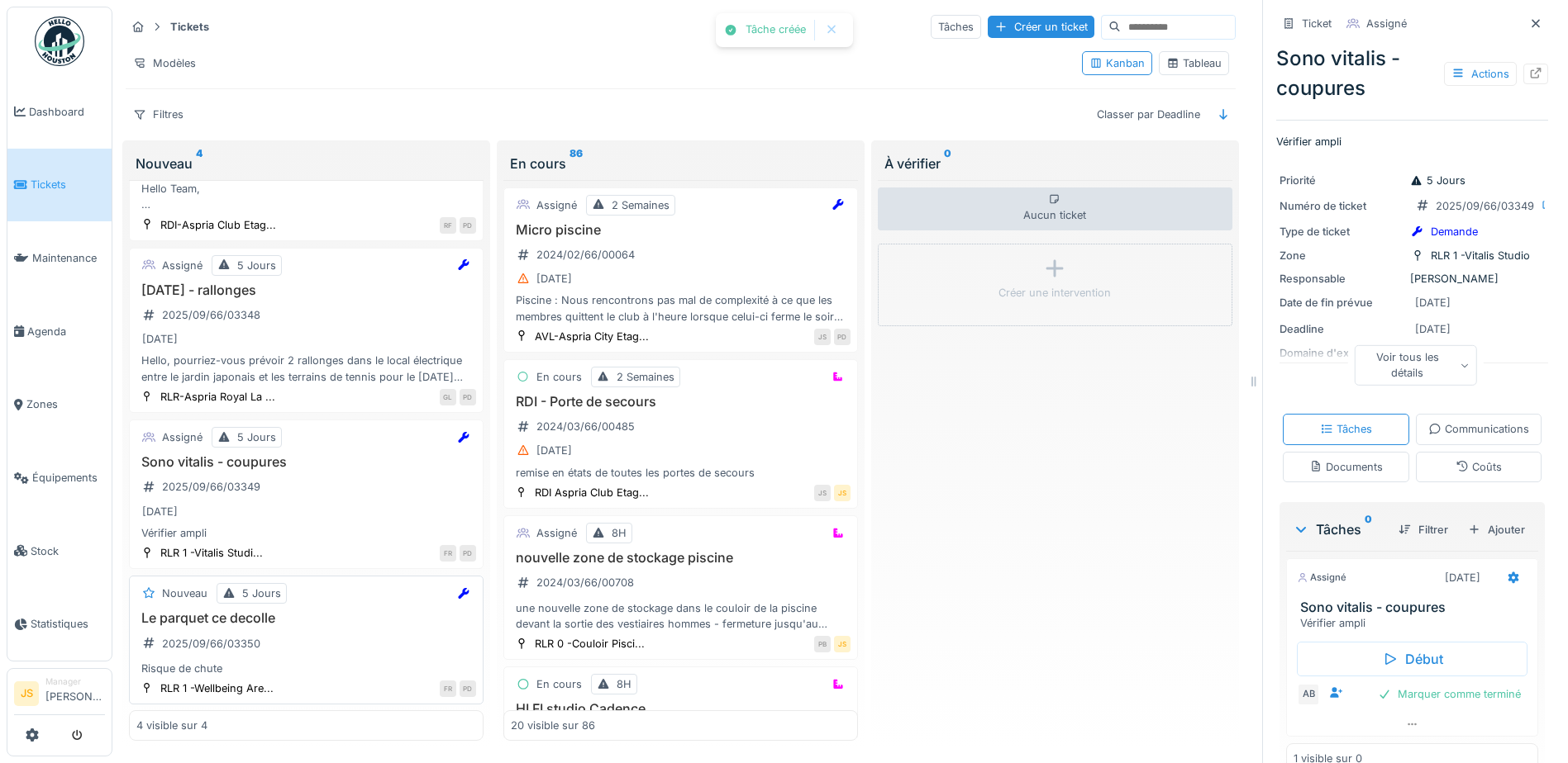
click at [224, 611] on h3 "Le parquet ce decolle" at bounding box center [306, 618] width 339 height 16
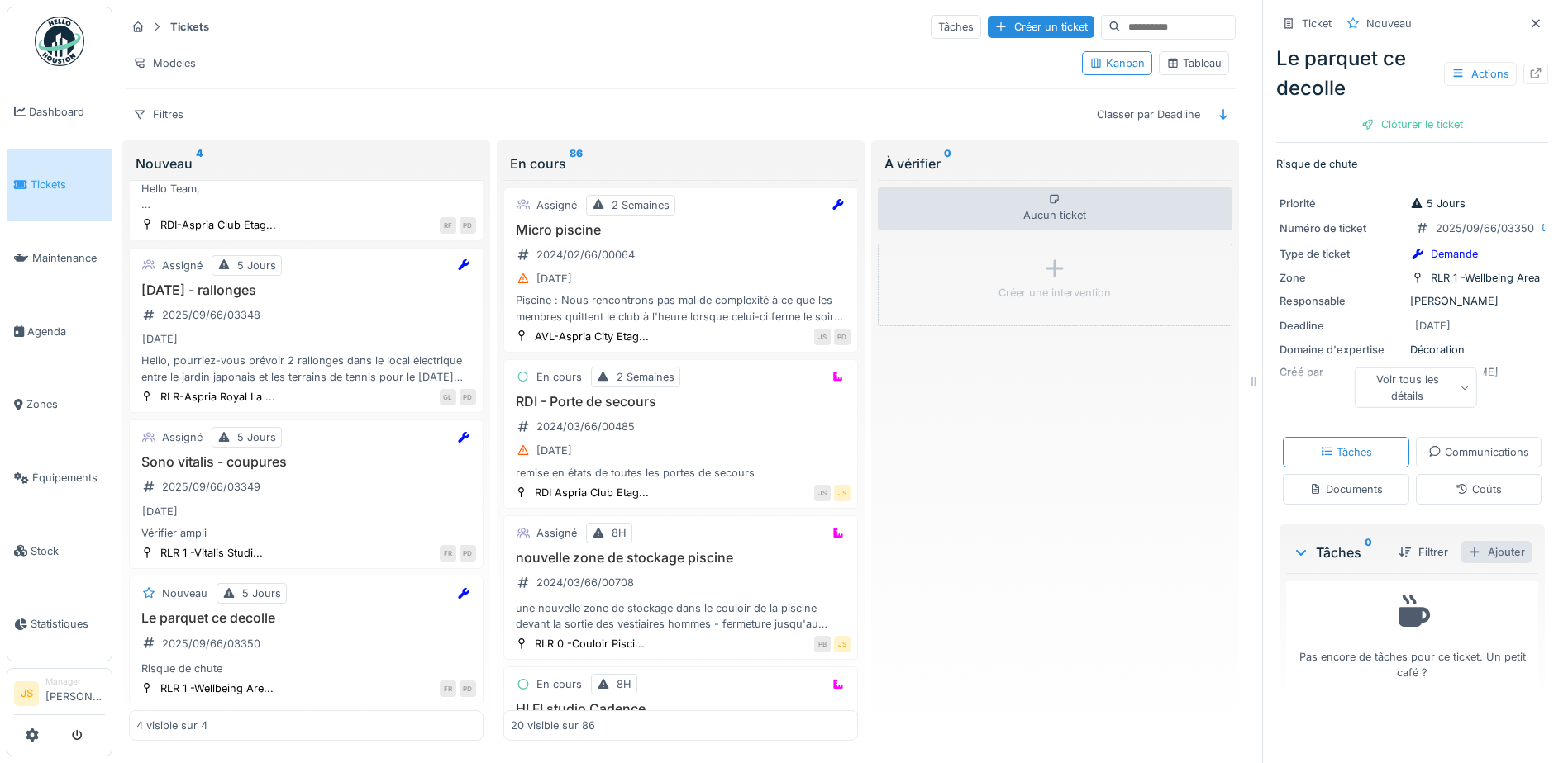
click at [1494, 564] on div "Ajouter" at bounding box center [1496, 552] width 70 height 22
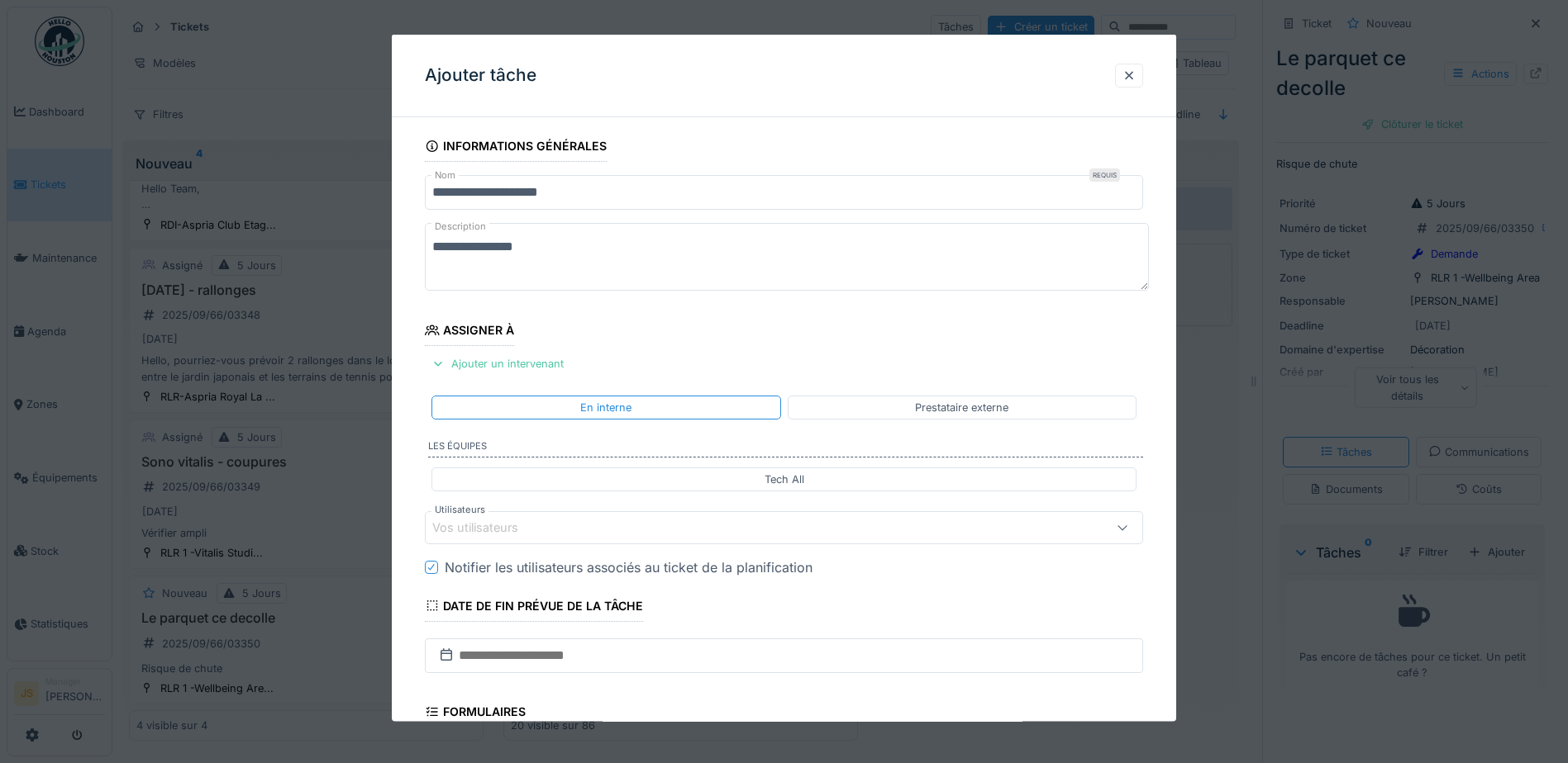
click at [534, 516] on div "Vos utilisateurs" at bounding box center [783, 527] width 718 height 33
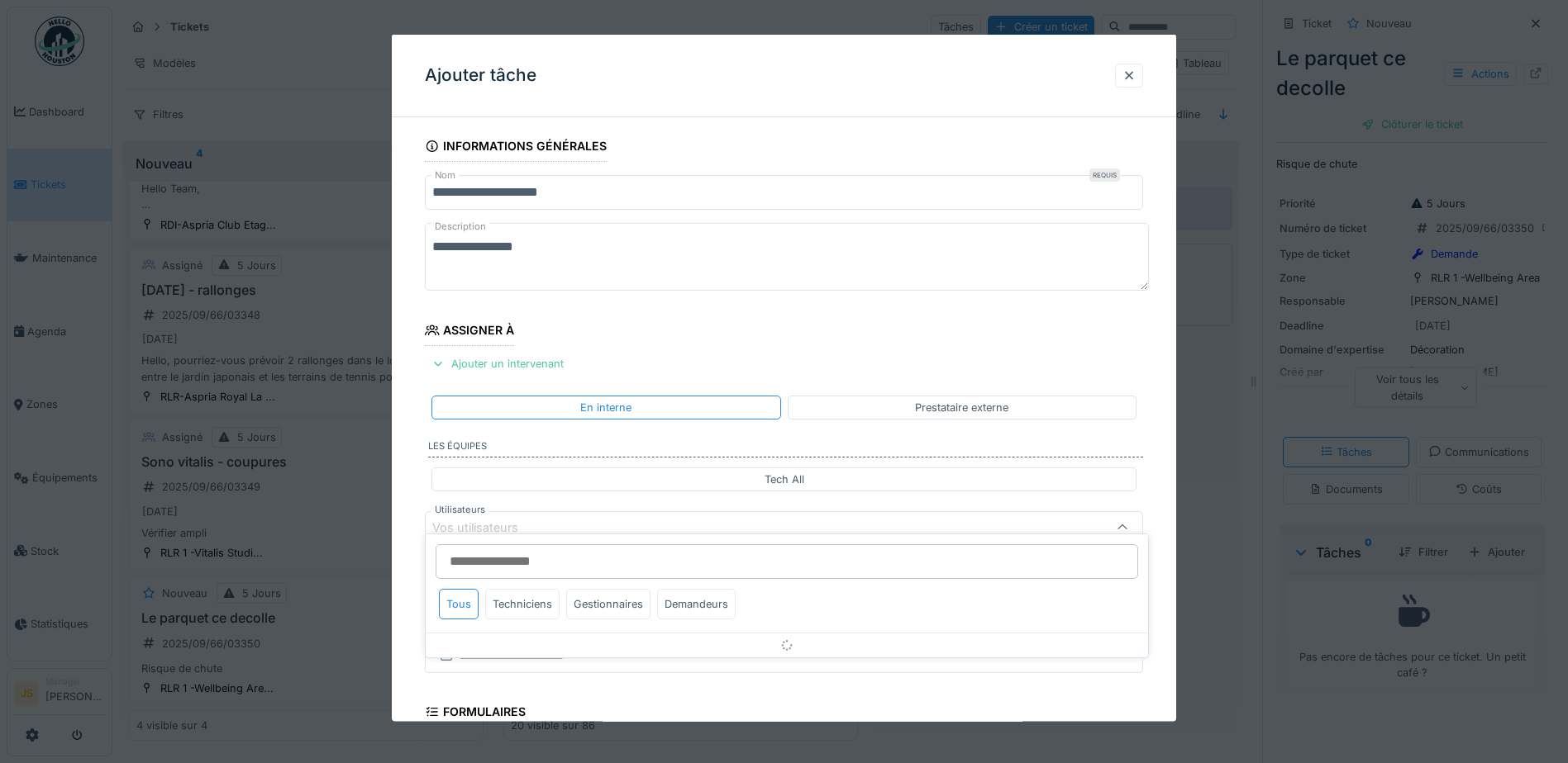
scroll to position [150, 0]
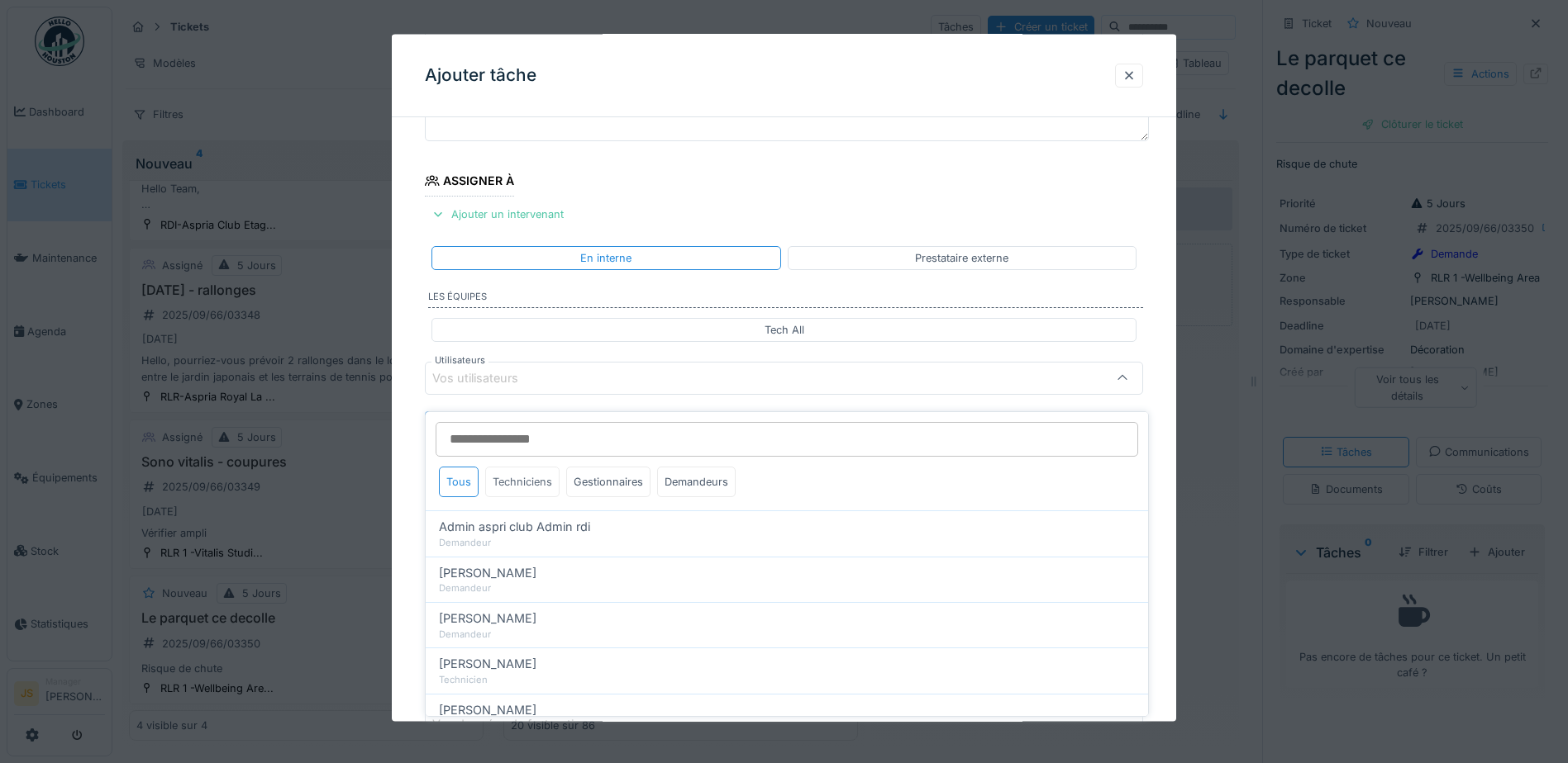
click at [531, 475] on div "Techniciens" at bounding box center [522, 482] width 75 height 31
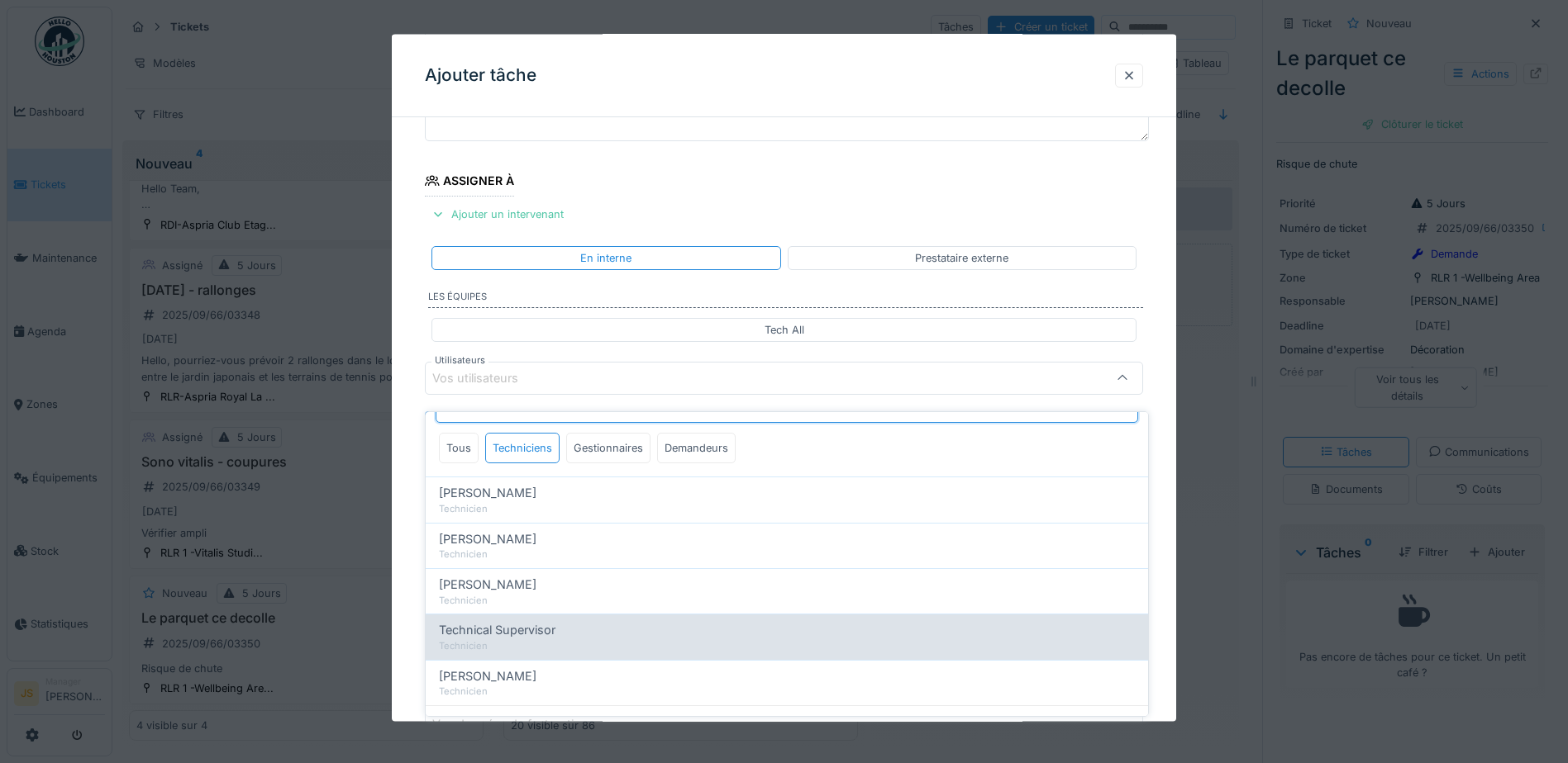
scroll to position [53, 0]
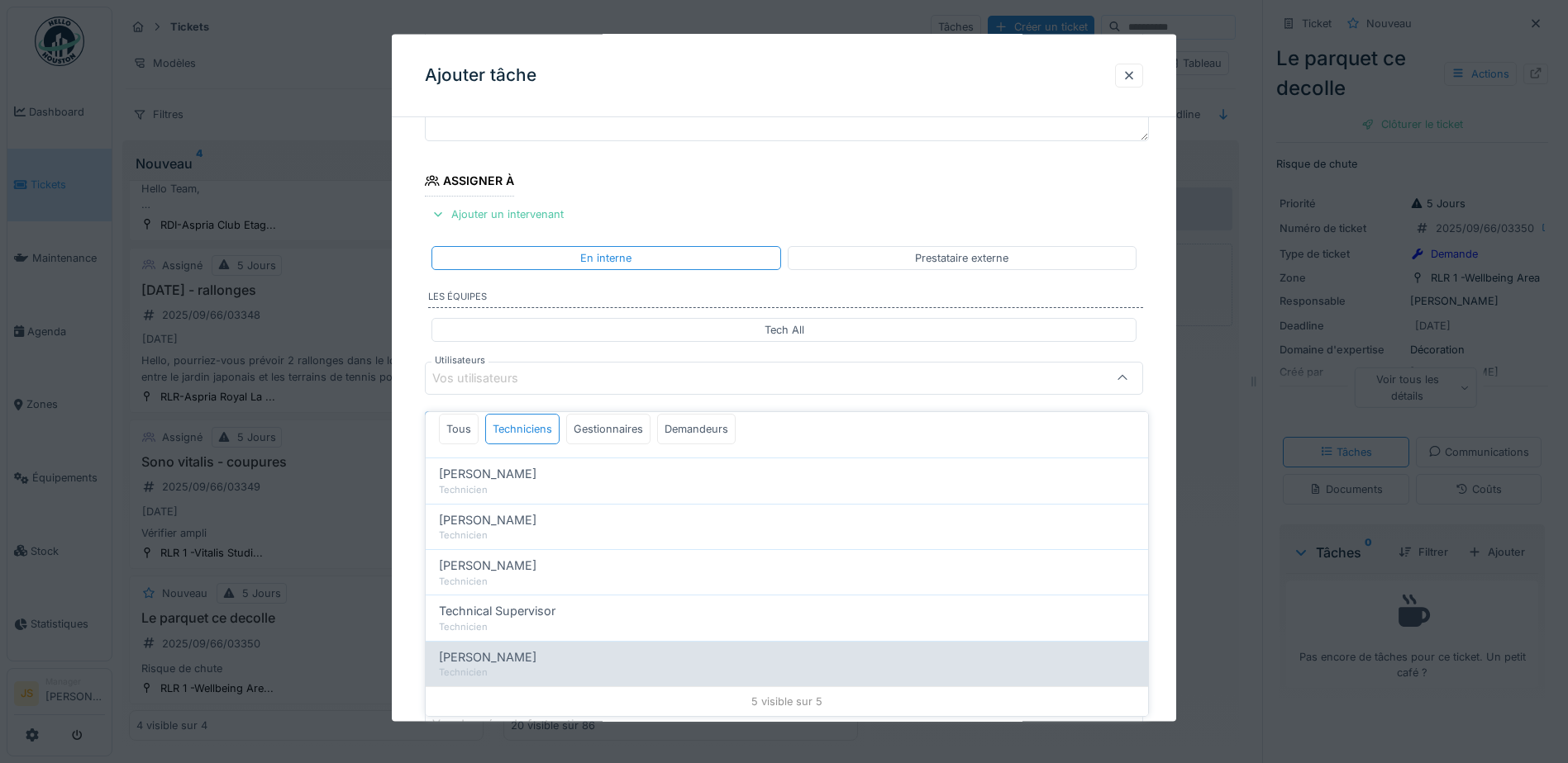
click at [536, 649] on span "Wojciech Wierozebski" at bounding box center [488, 658] width 98 height 18
type input "****"
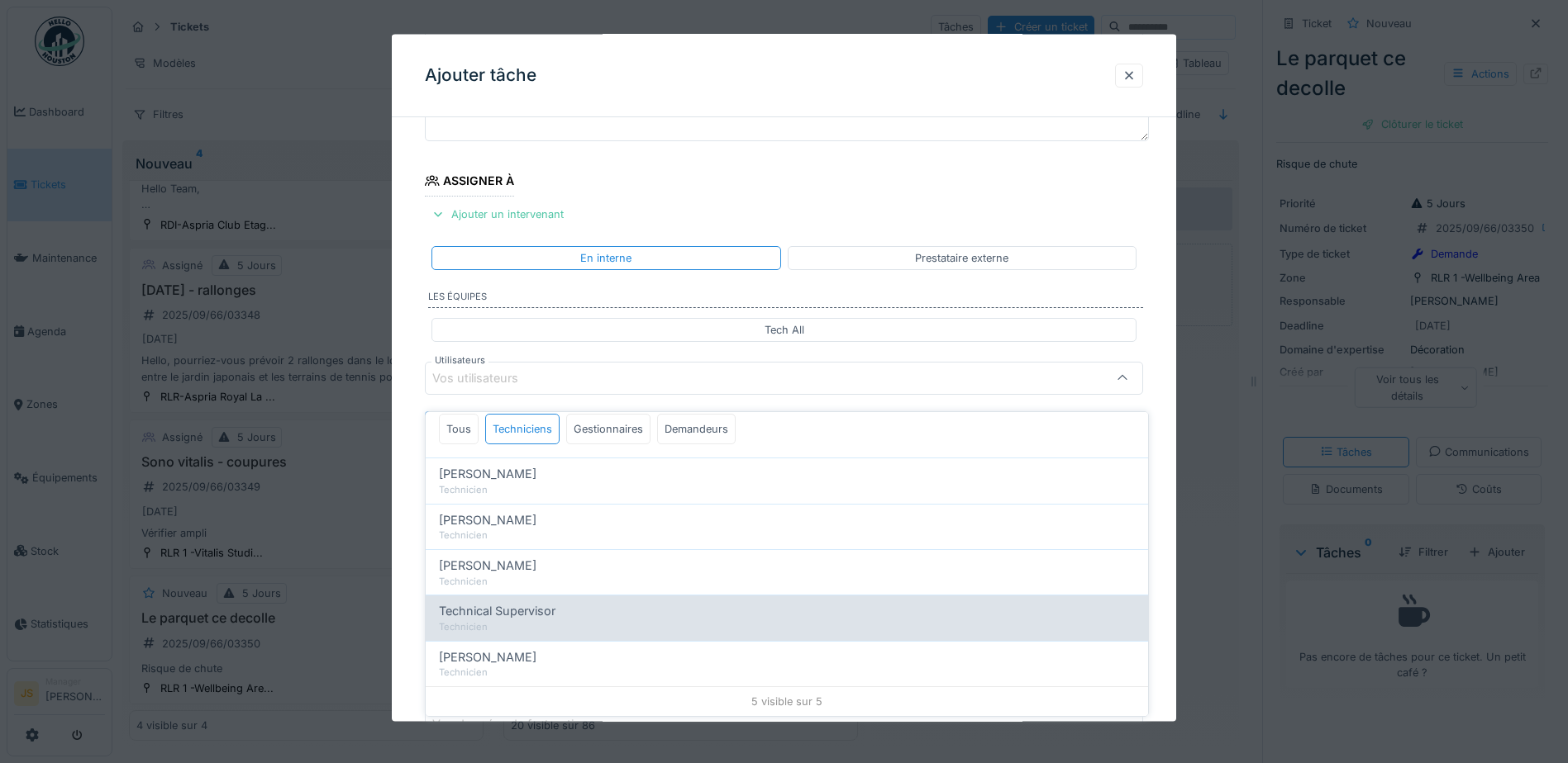
scroll to position [0, 0]
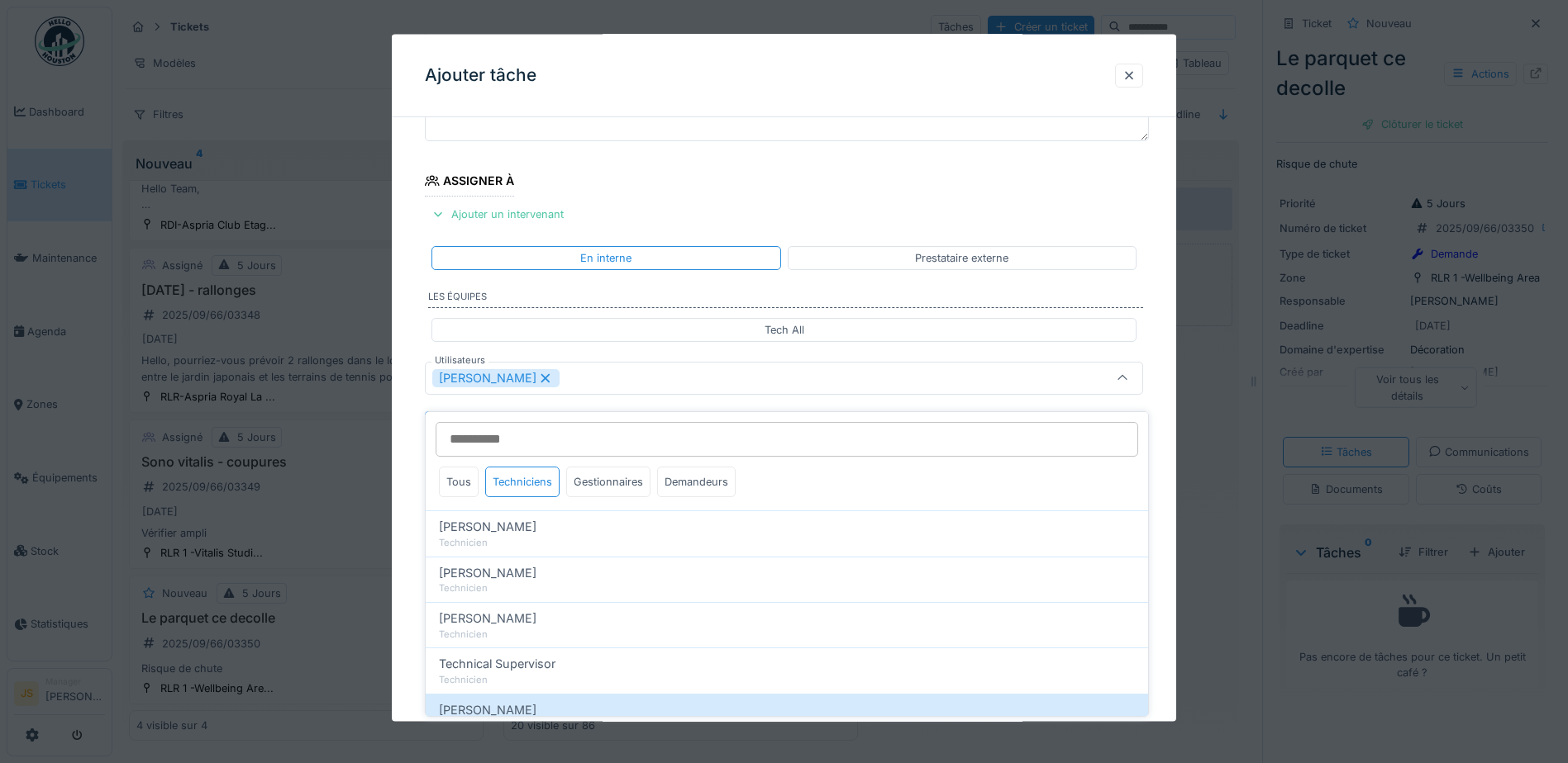
click at [409, 634] on div "**********" at bounding box center [783, 440] width 784 height 919
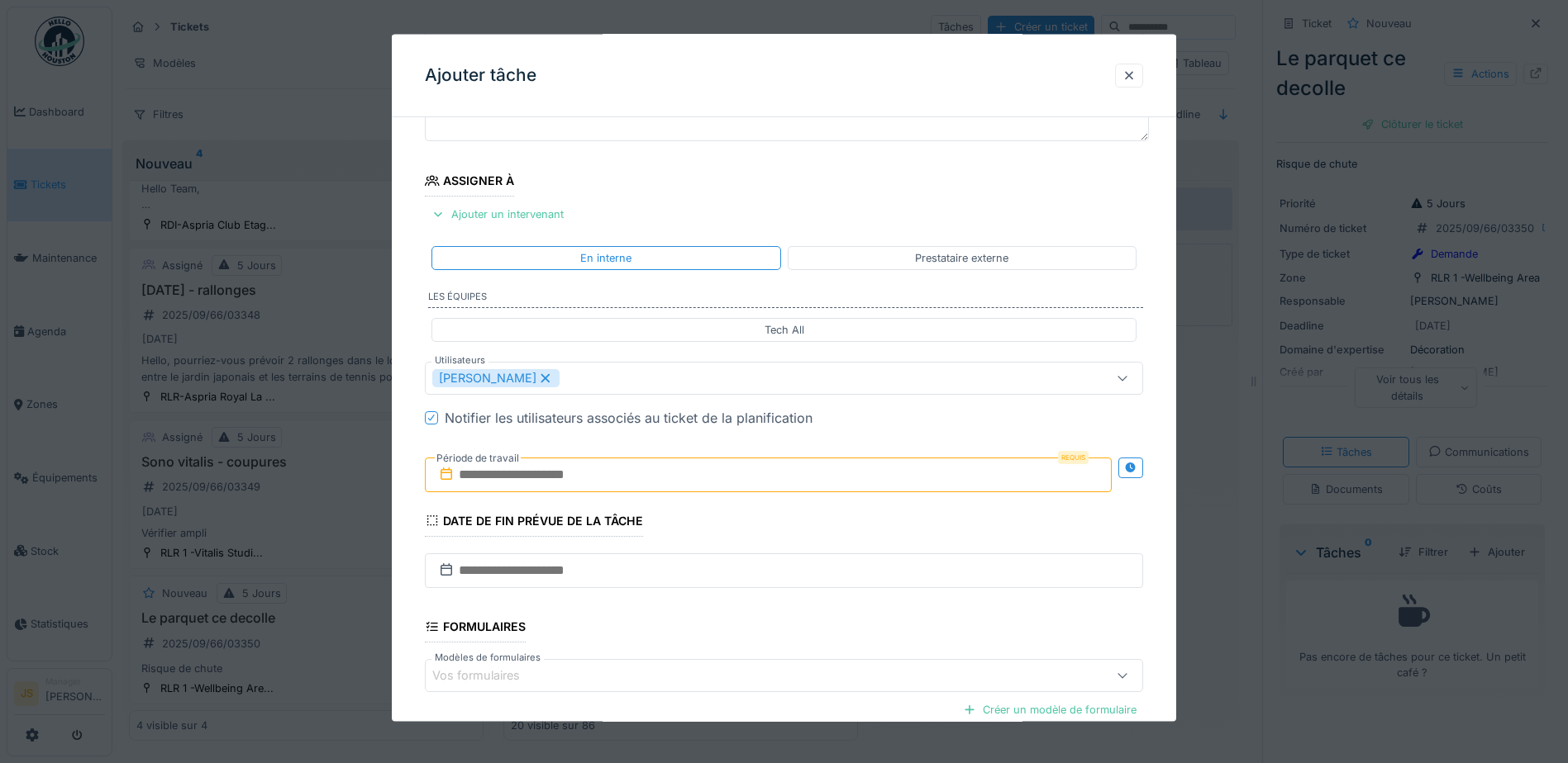
click at [499, 468] on input "text" at bounding box center [767, 474] width 686 height 35
click at [802, 580] on div "5" at bounding box center [797, 583] width 22 height 22
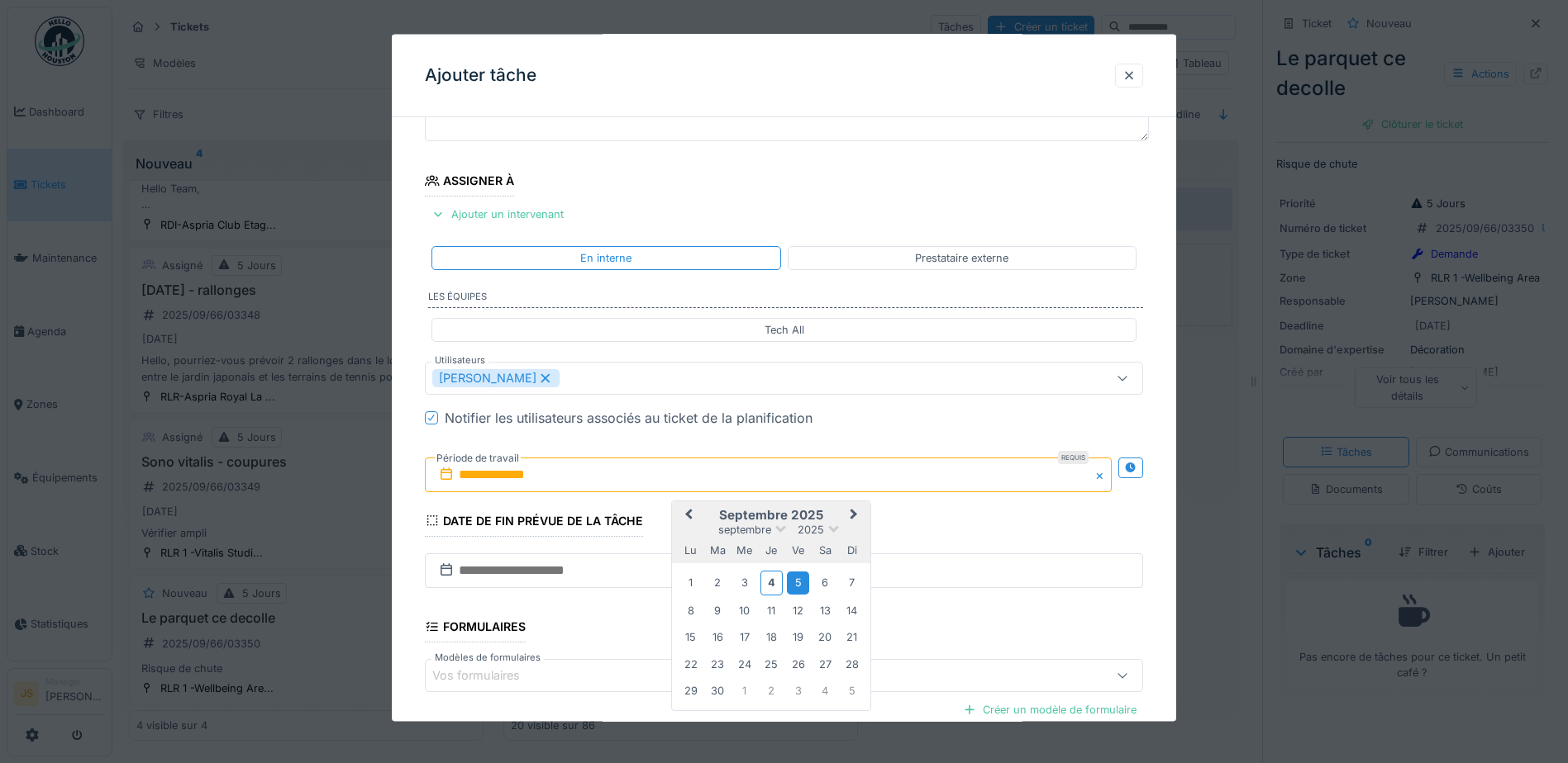
click at [800, 580] on div "5" at bounding box center [797, 583] width 22 height 22
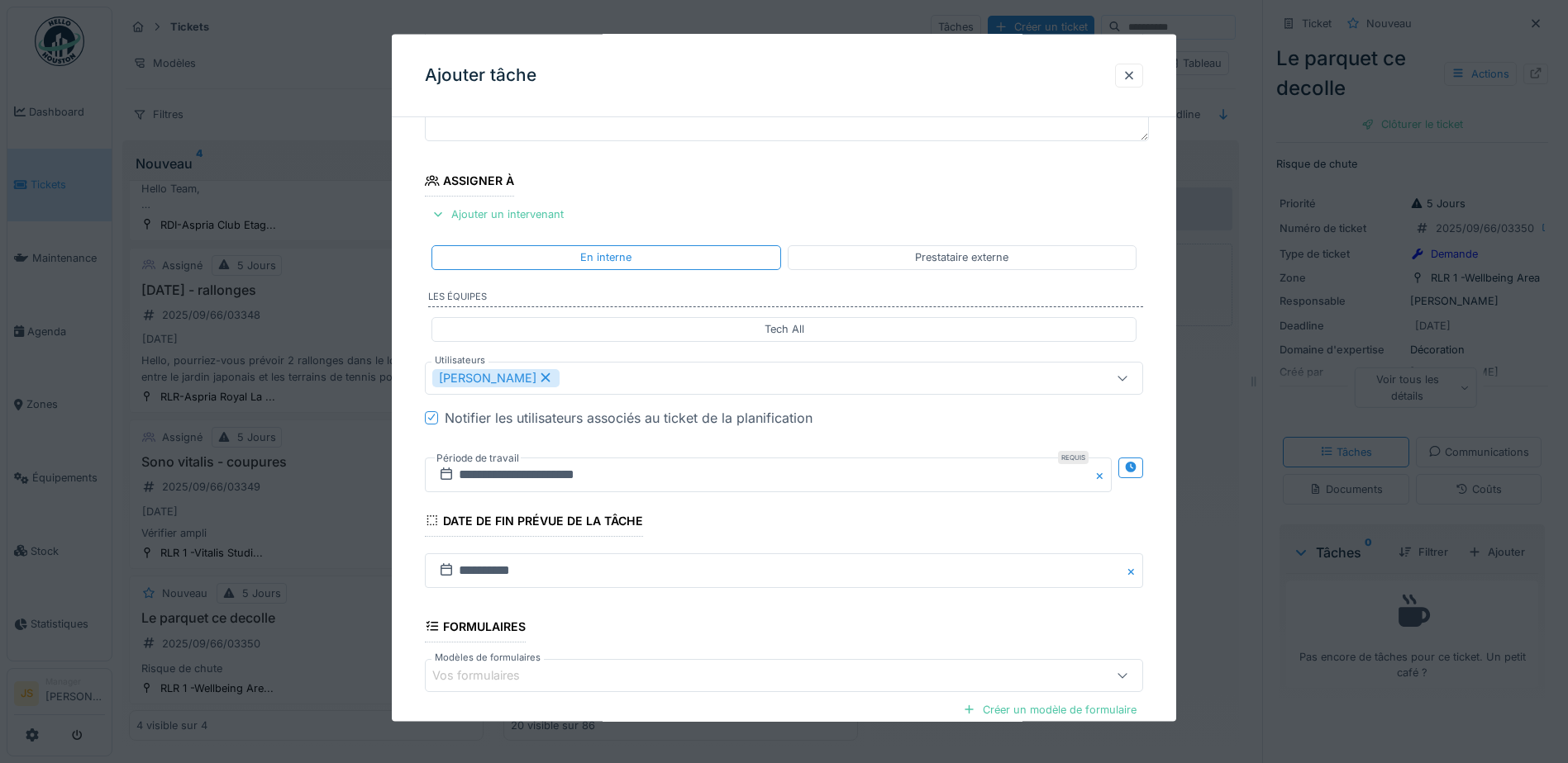
scroll to position [327, 0]
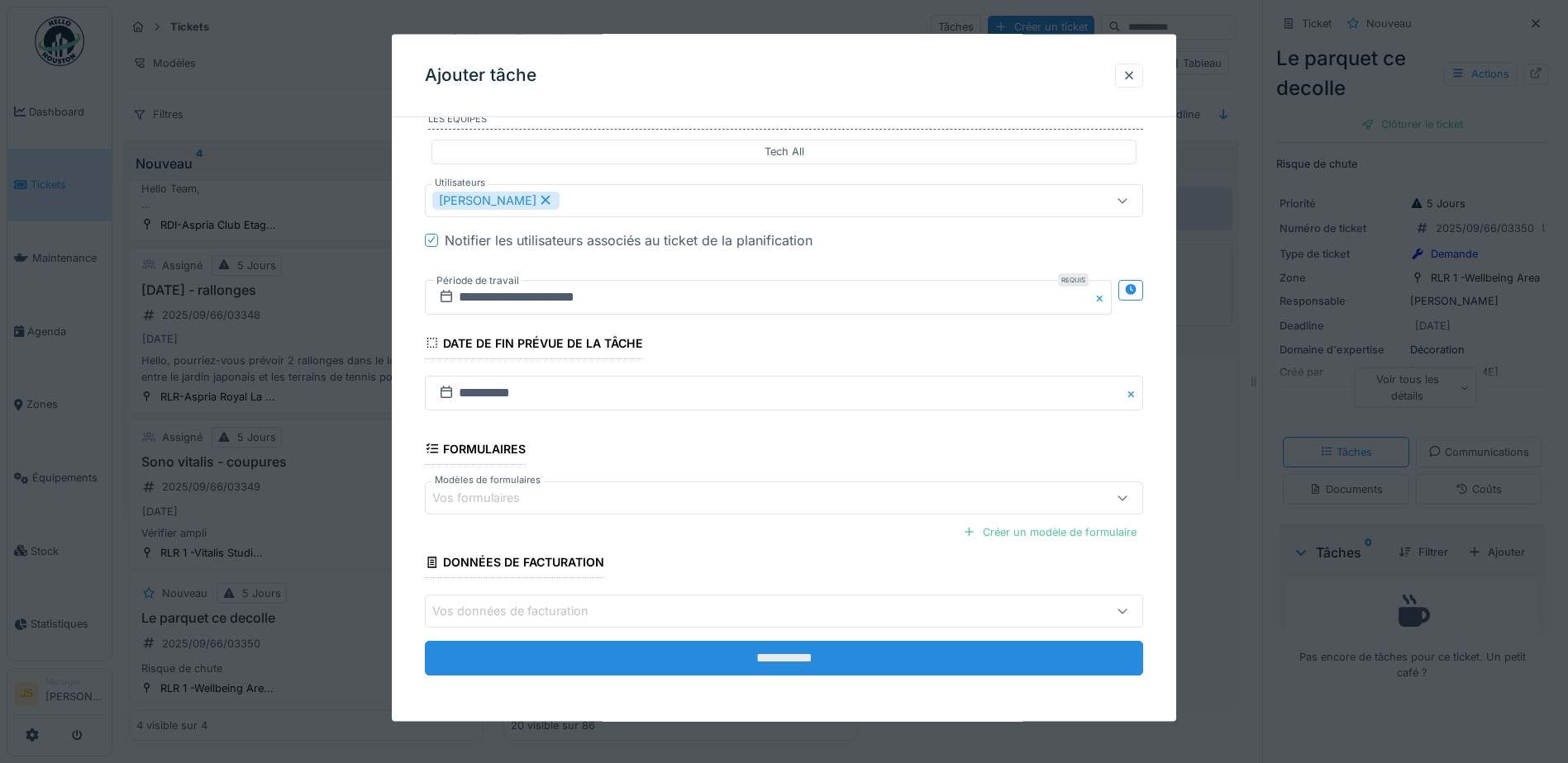
click at [818, 656] on input "**********" at bounding box center [783, 659] width 718 height 35
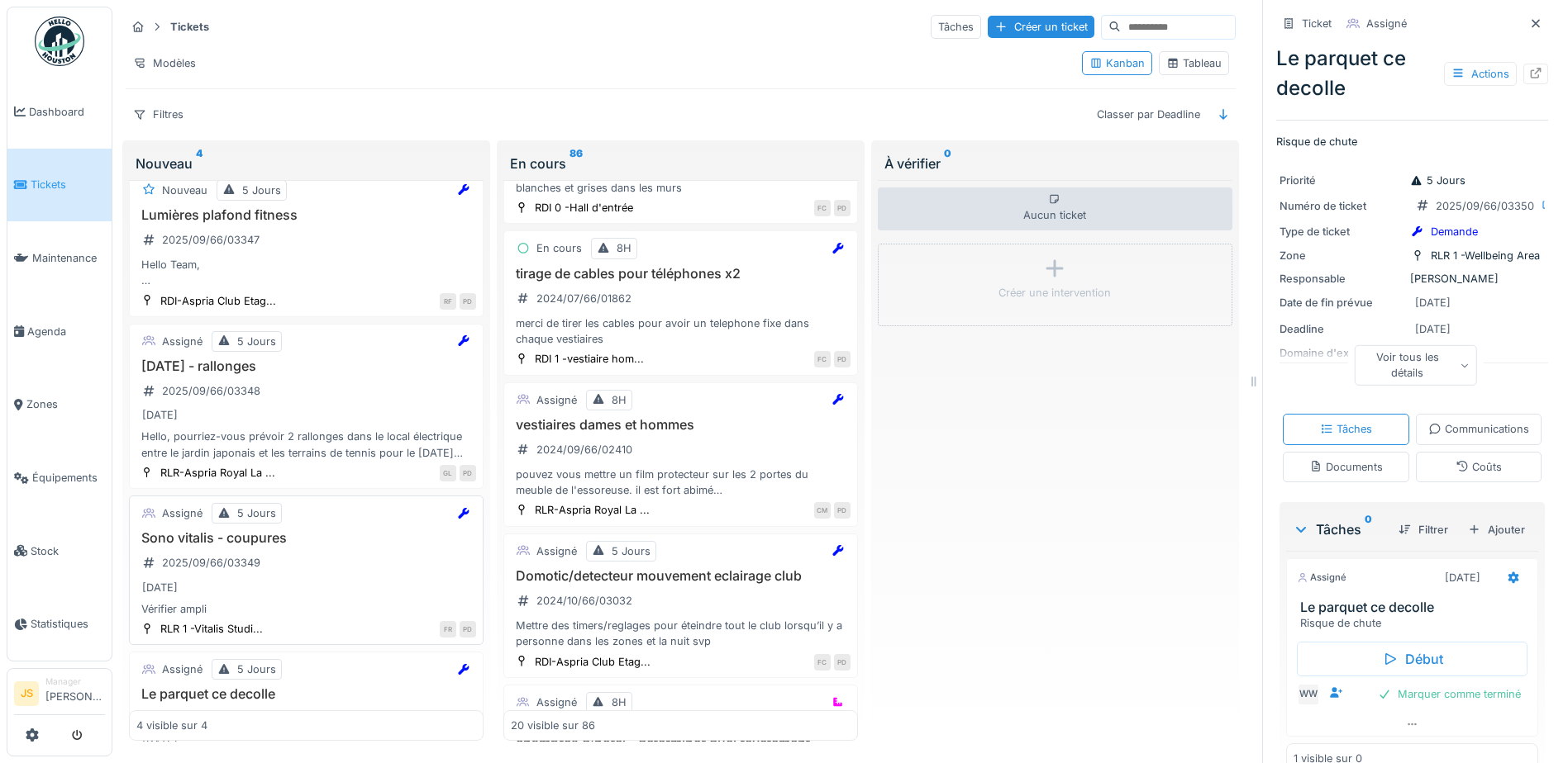
scroll to position [0, 0]
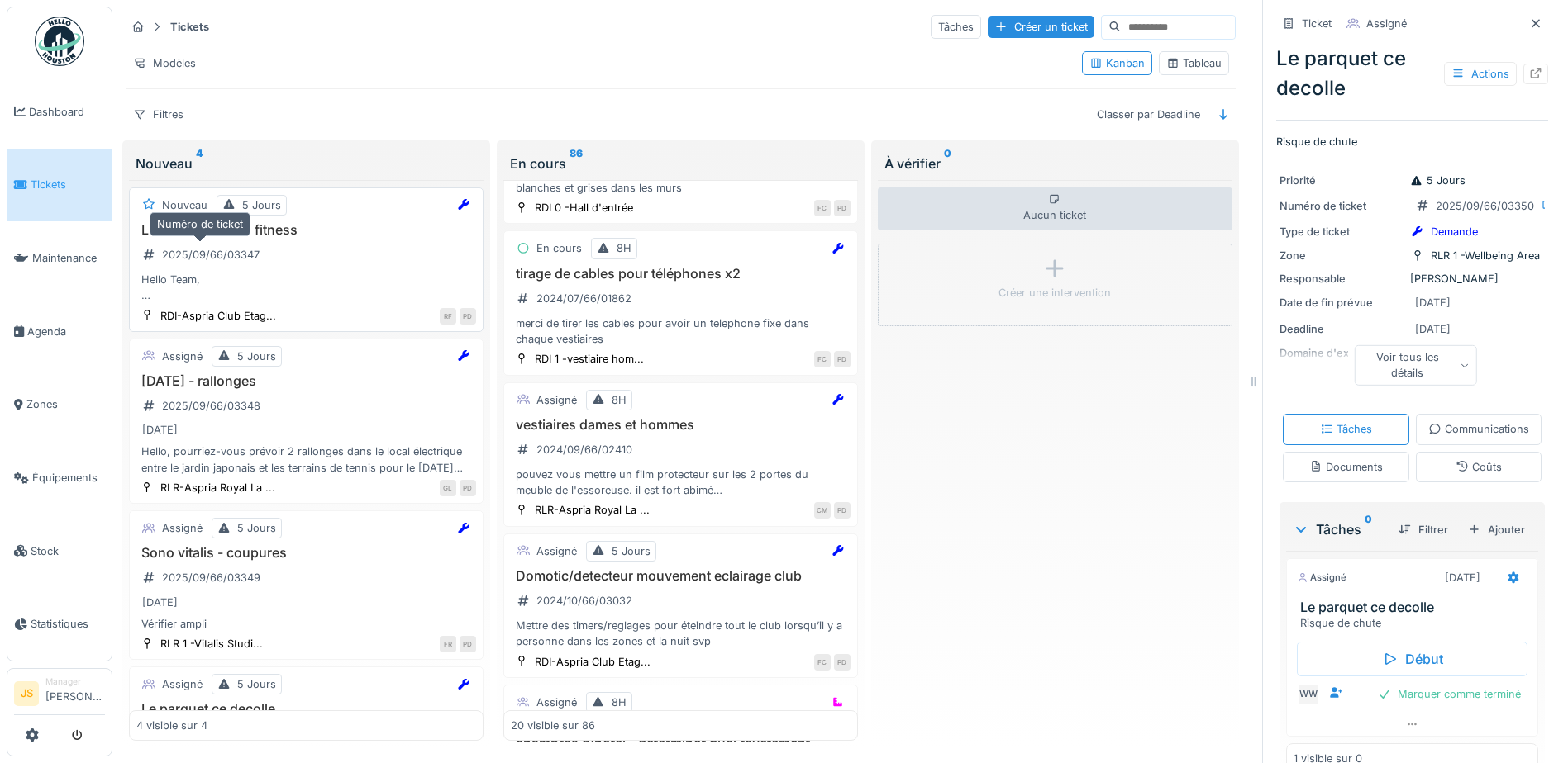
click at [207, 244] on div "2025/09/66/03347" at bounding box center [201, 254] width 129 height 21
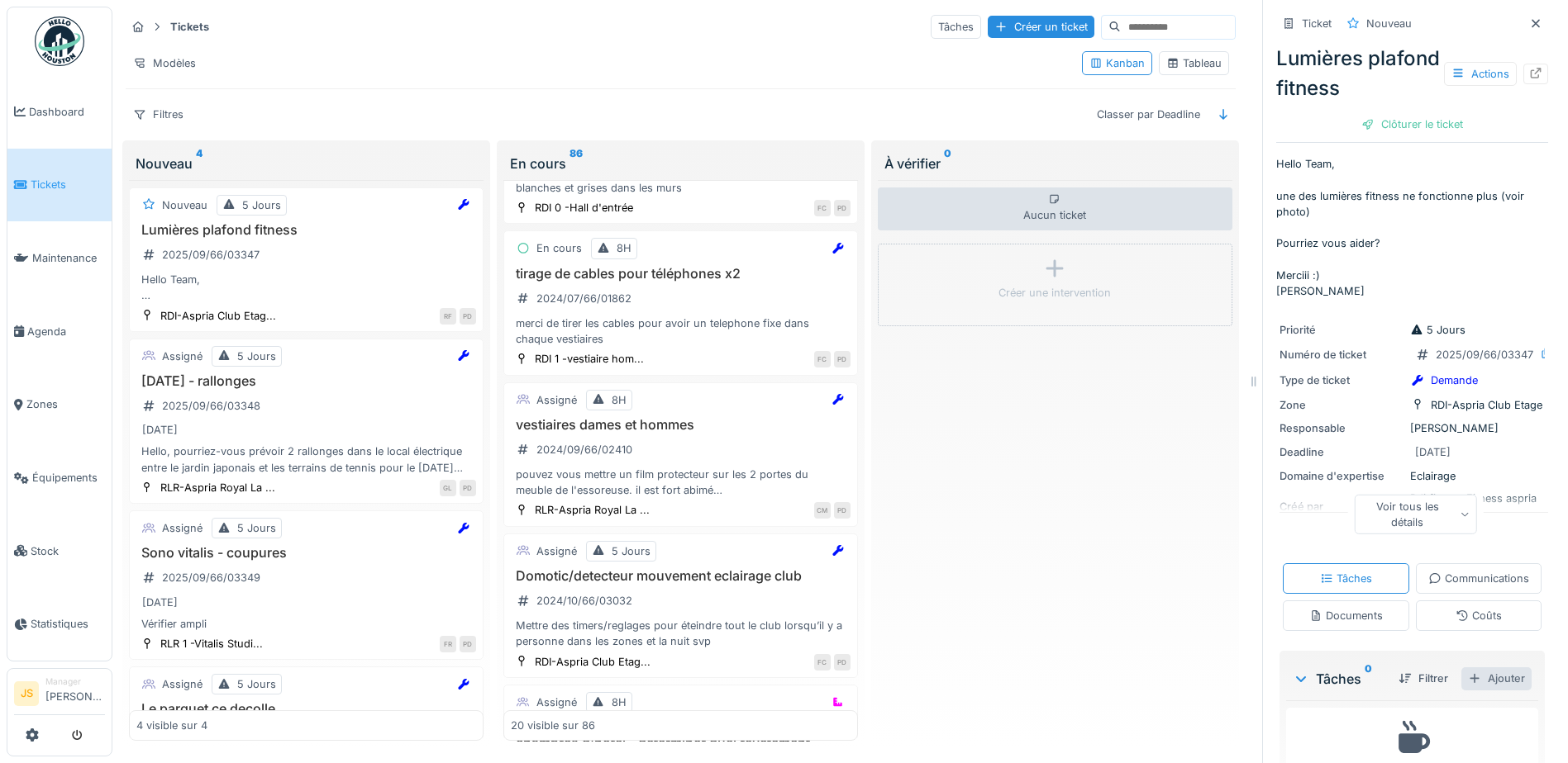
click at [1469, 689] on div "Ajouter" at bounding box center [1496, 679] width 70 height 22
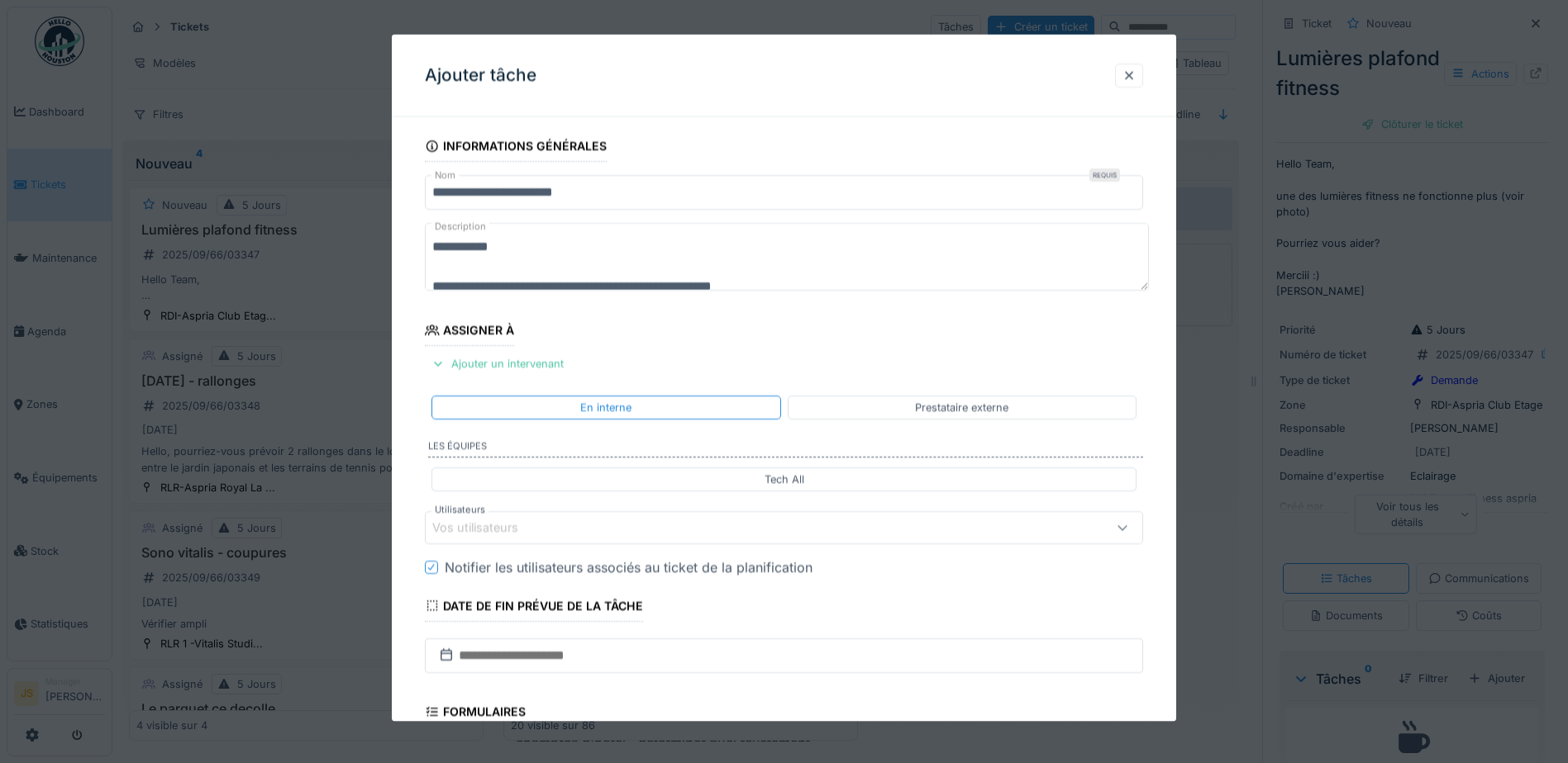
click at [570, 525] on div "Vos utilisateurs" at bounding box center [742, 527] width 619 height 18
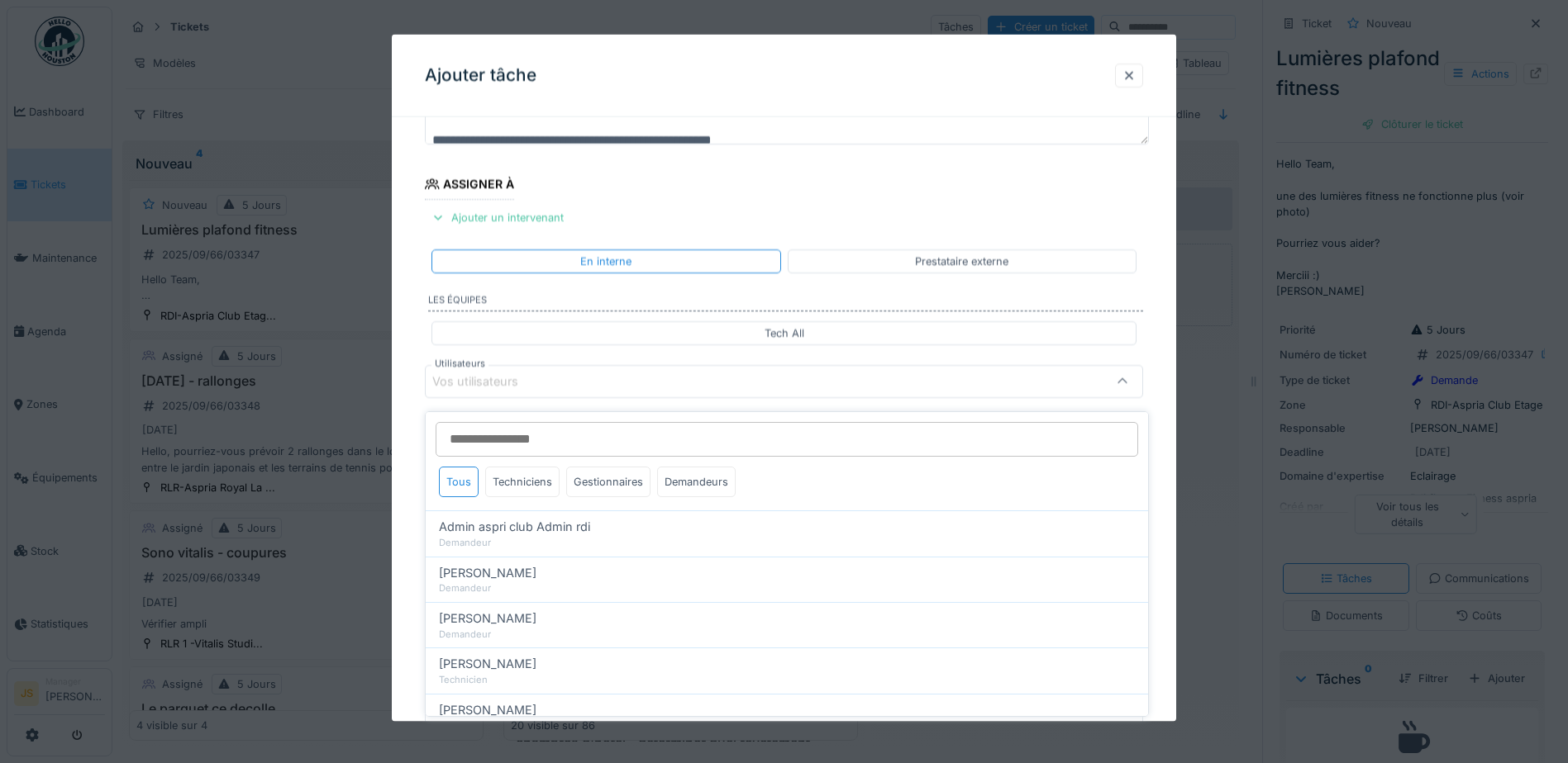
scroll to position [150, 0]
click at [532, 477] on div "Techniciens" at bounding box center [522, 482] width 75 height 31
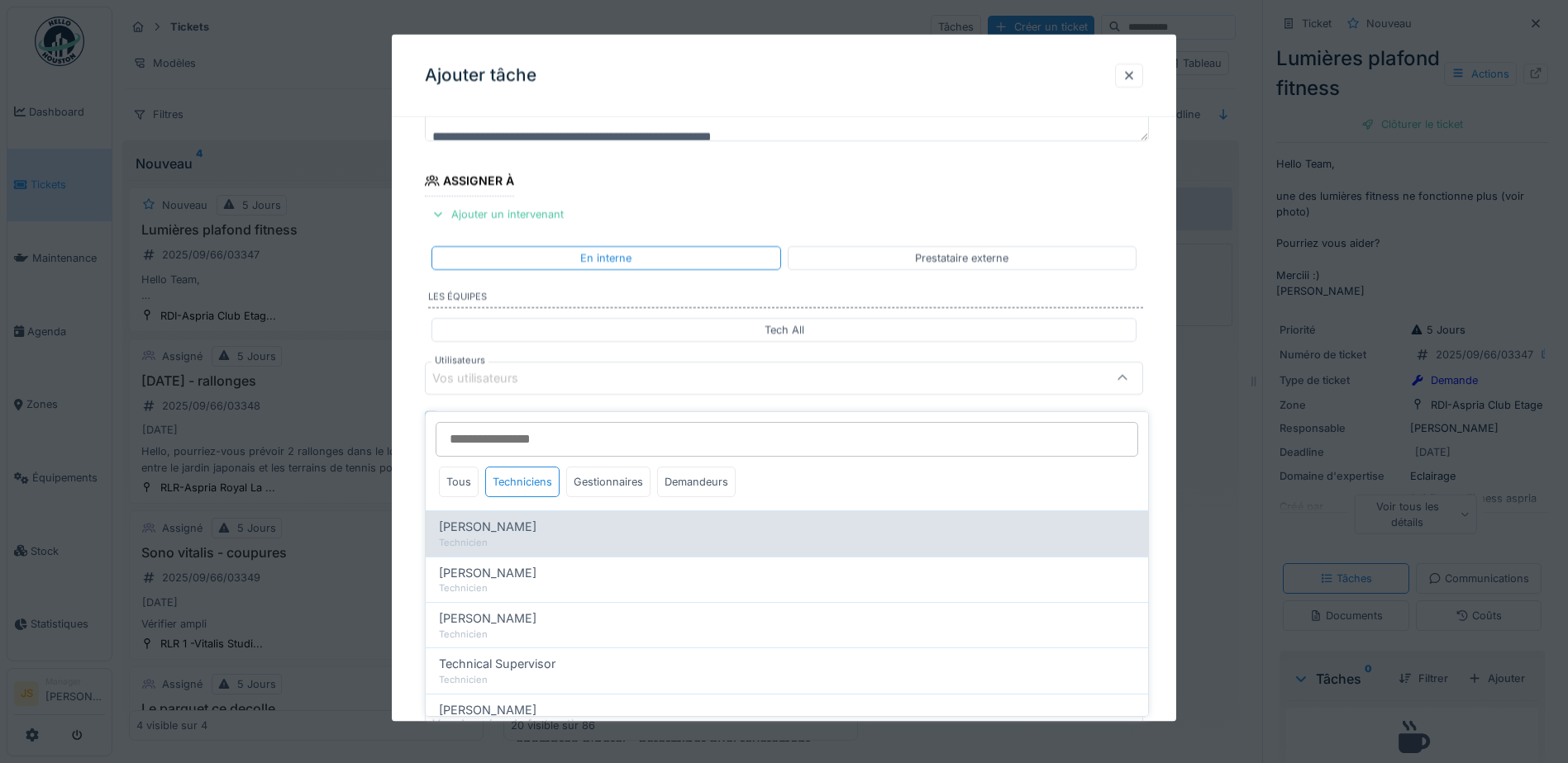
click at [531, 520] on span "Alexandre Michailidis" at bounding box center [488, 527] width 98 height 18
type input "*****"
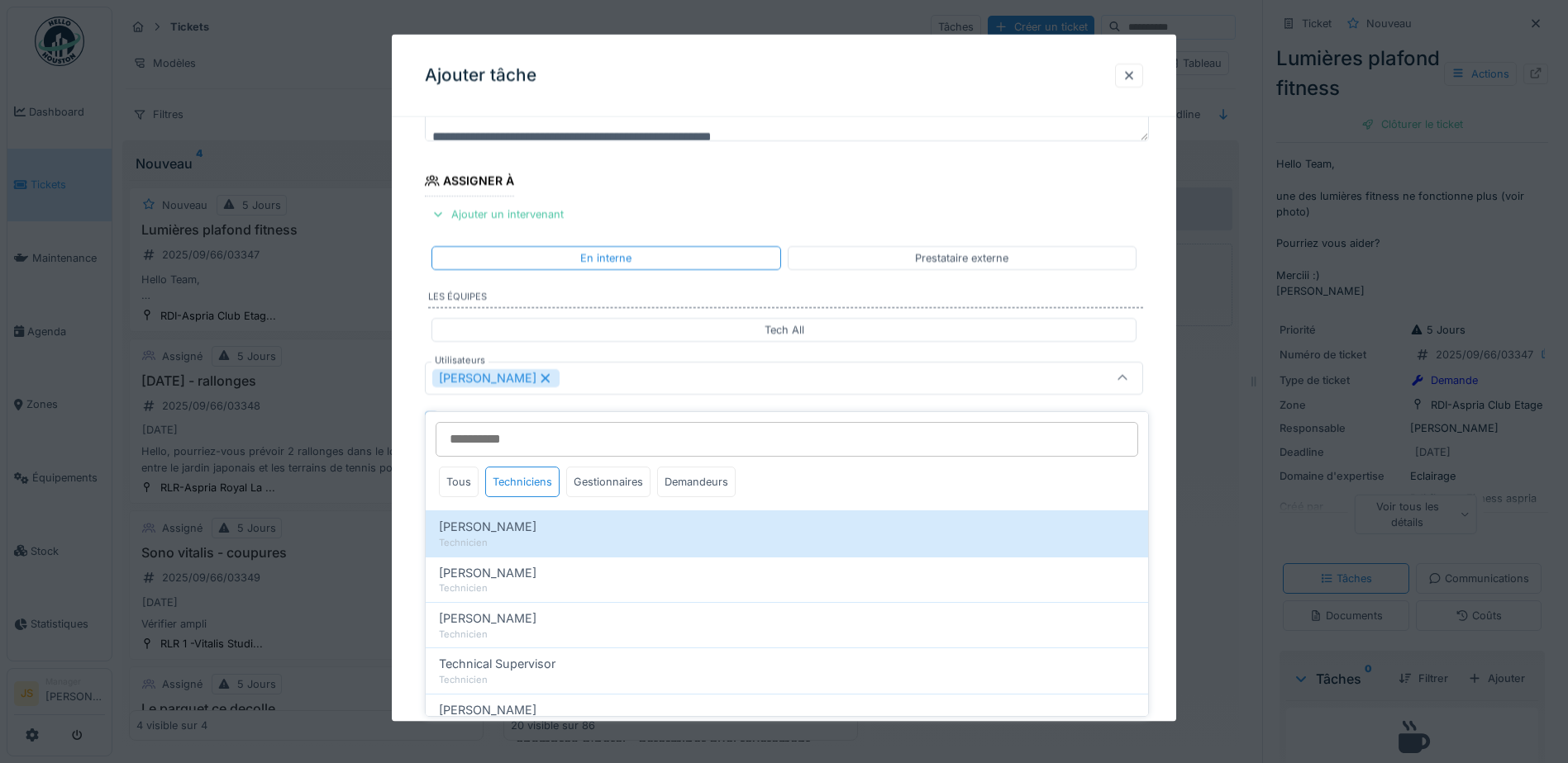
click at [400, 520] on div "**********" at bounding box center [783, 440] width 784 height 919
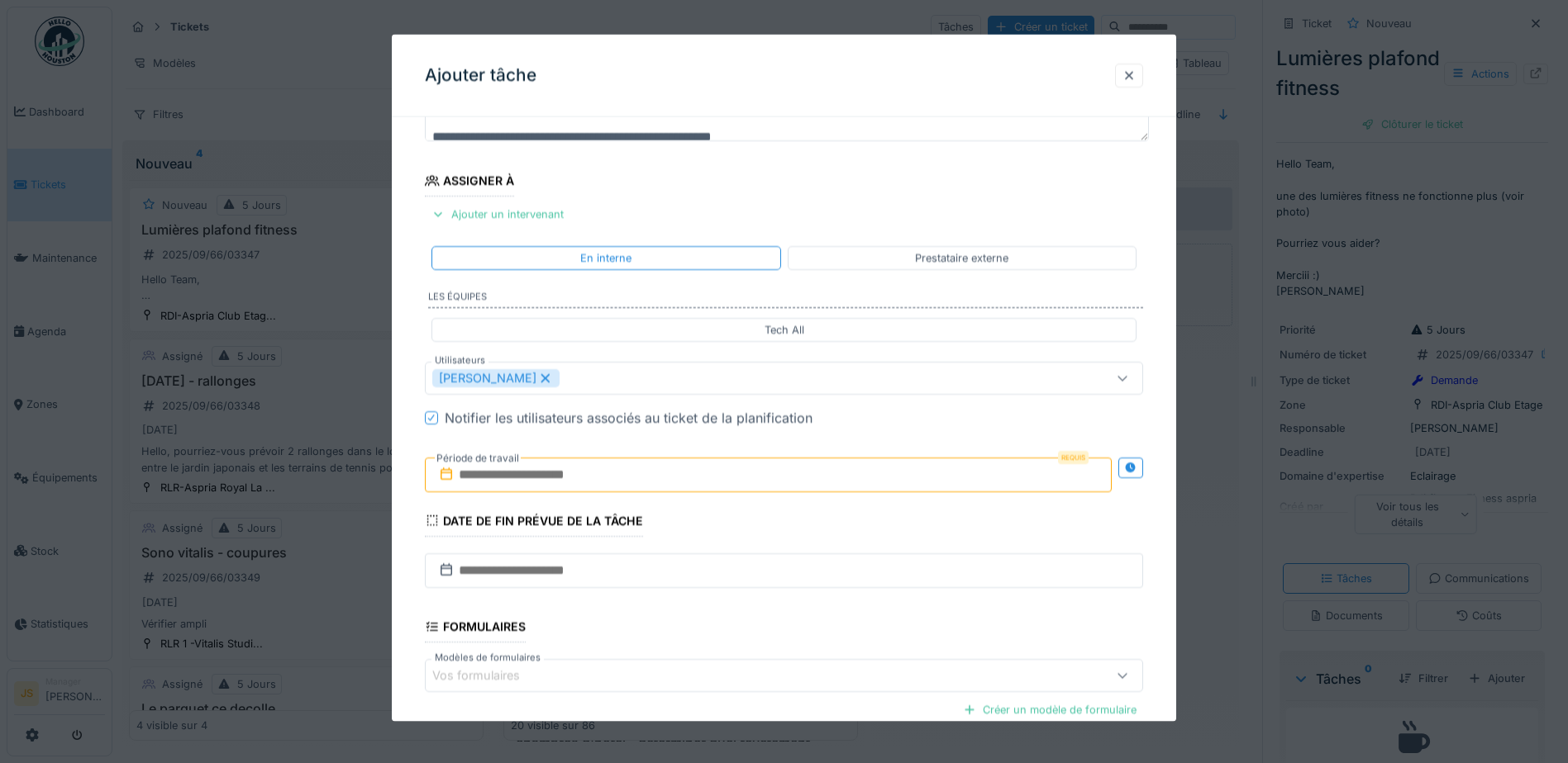
click at [490, 481] on input "text" at bounding box center [767, 474] width 686 height 35
click at [773, 583] on div "4" at bounding box center [771, 583] width 22 height 24
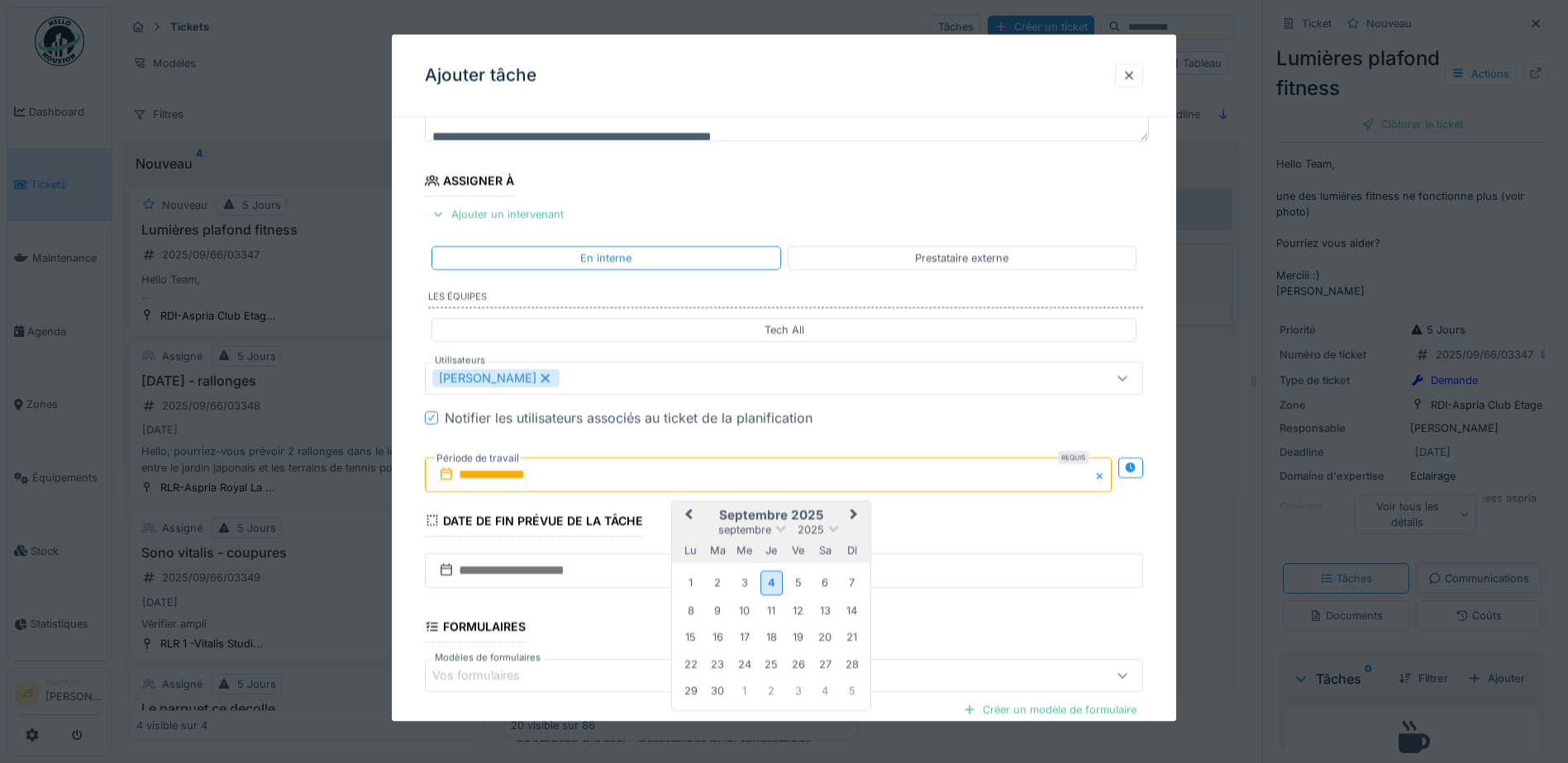
click at [774, 583] on div "4" at bounding box center [771, 583] width 22 height 24
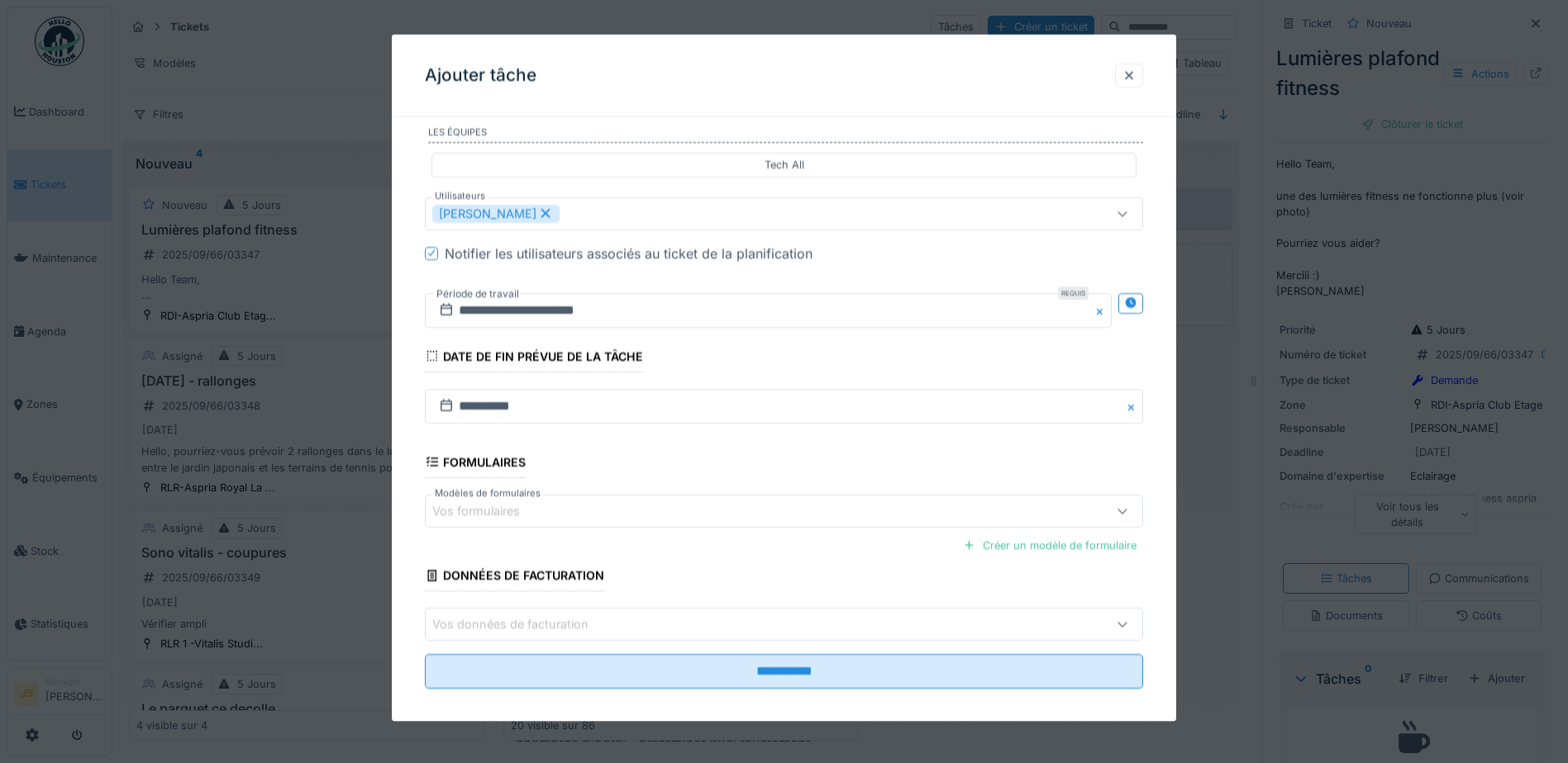
scroll to position [327, 0]
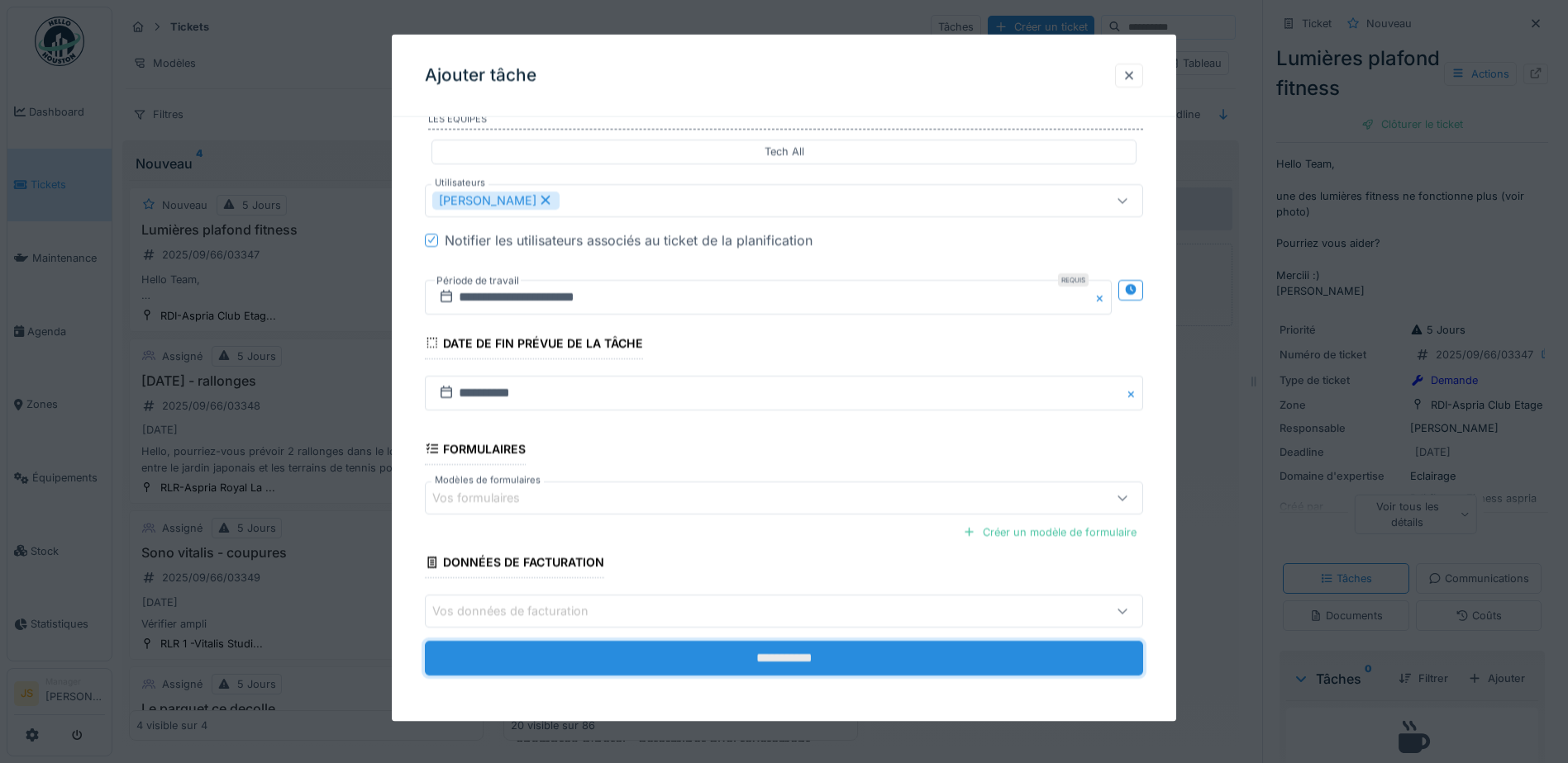
click at [944, 661] on input "**********" at bounding box center [783, 659] width 718 height 35
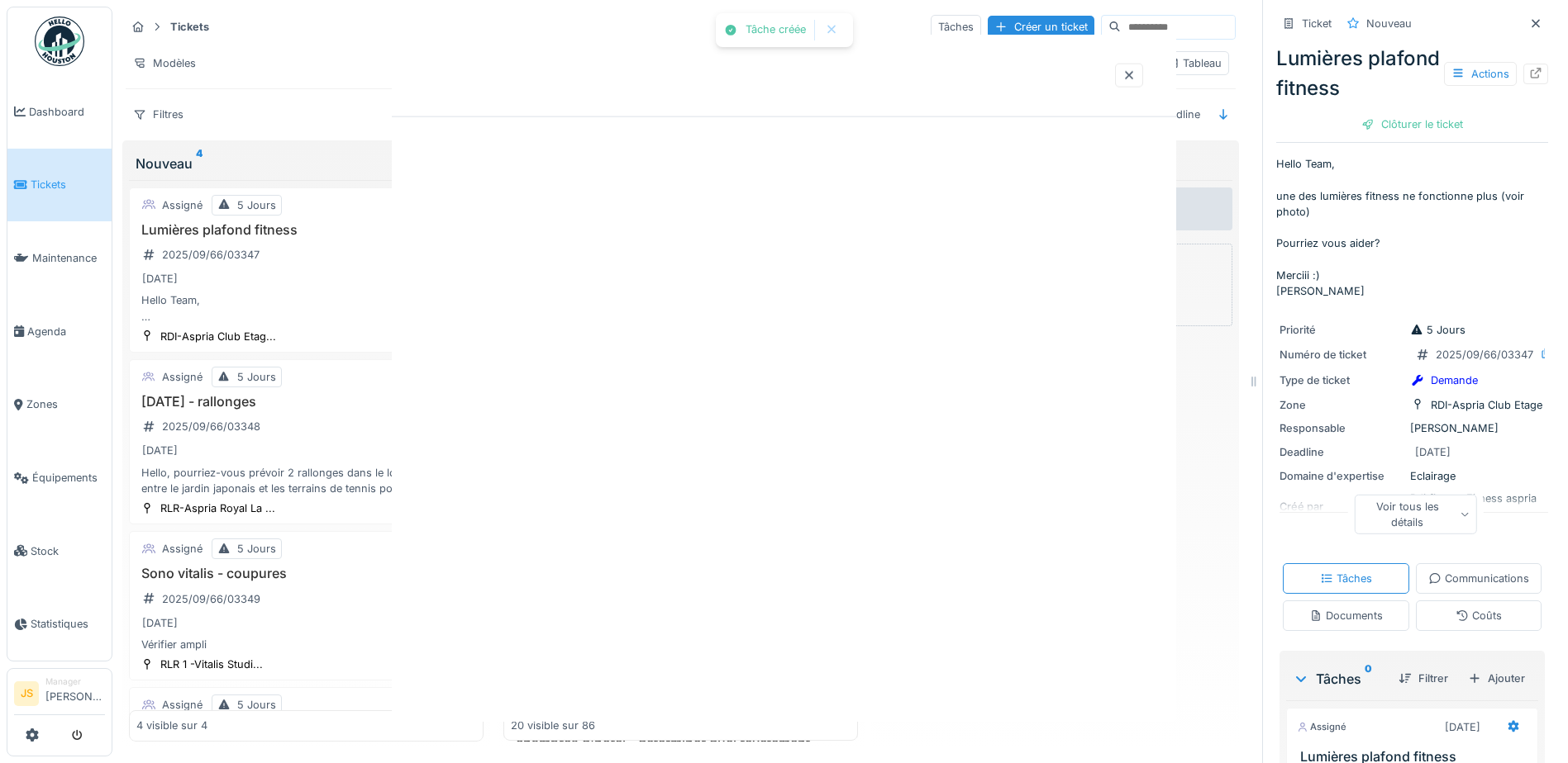
scroll to position [0, 0]
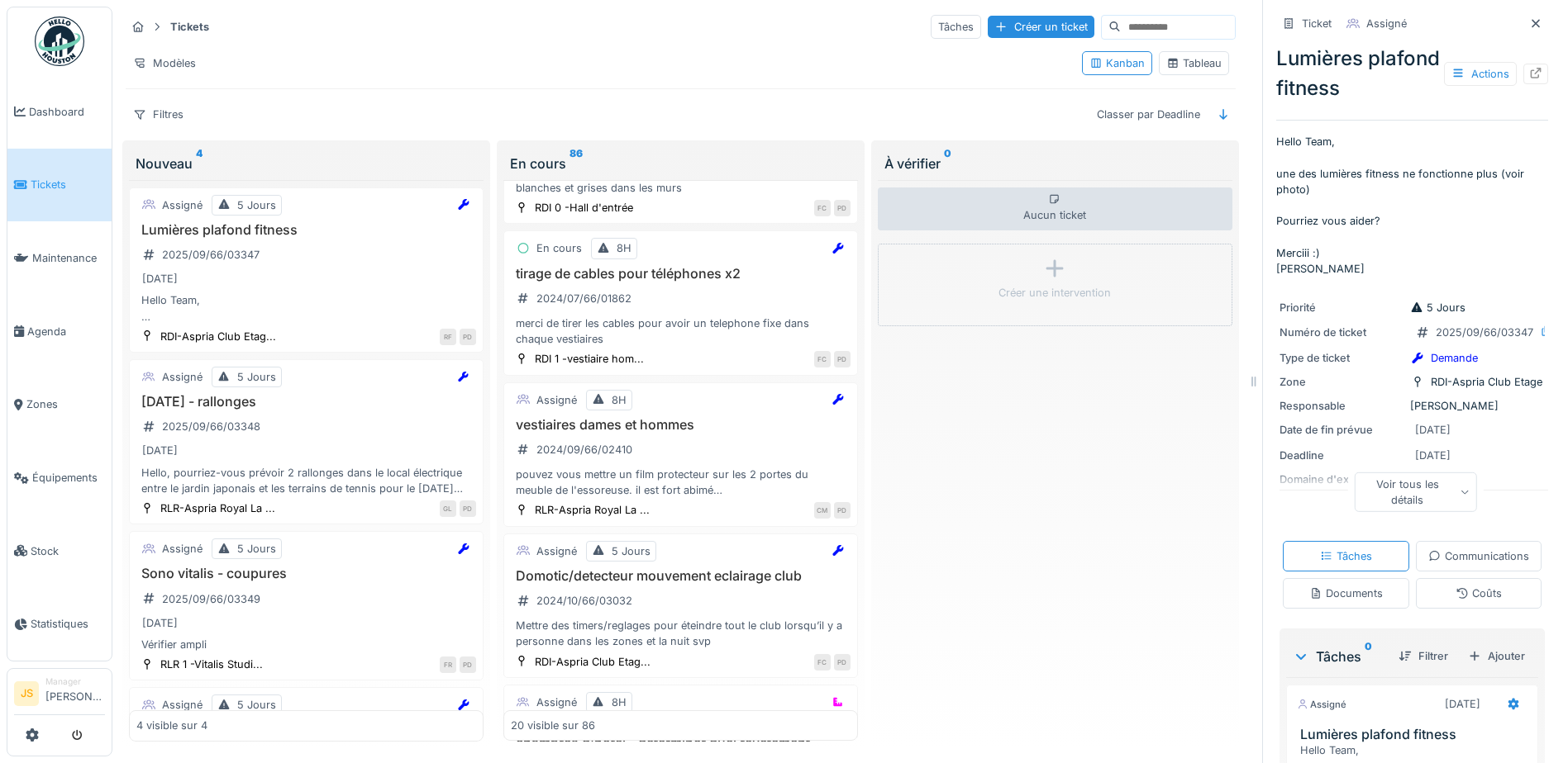
click at [1383, 602] on div "Documents" at bounding box center [1345, 593] width 74 height 16
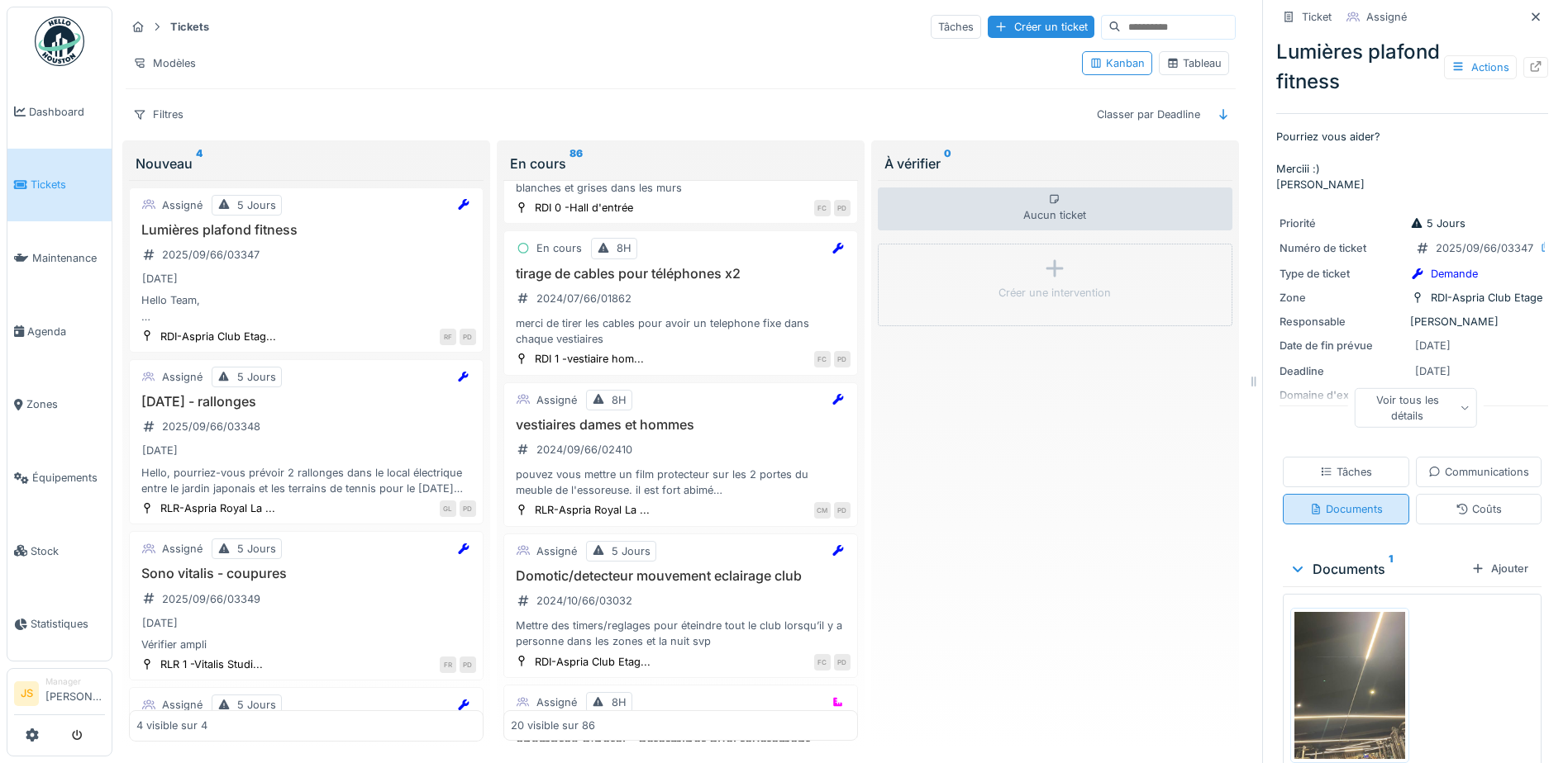
scroll to position [233, 0]
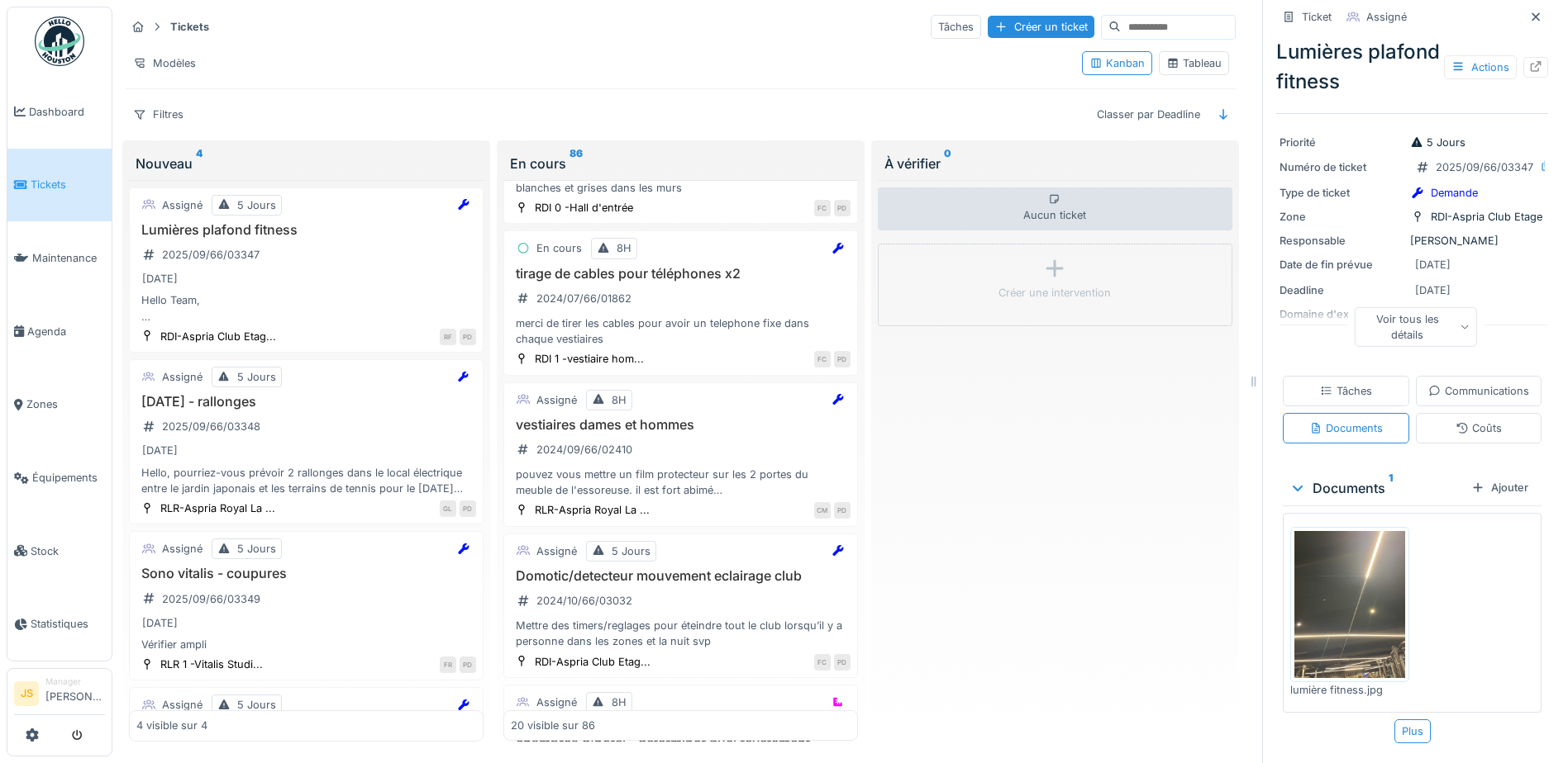
click at [1320, 594] on img at bounding box center [1349, 605] width 111 height 147
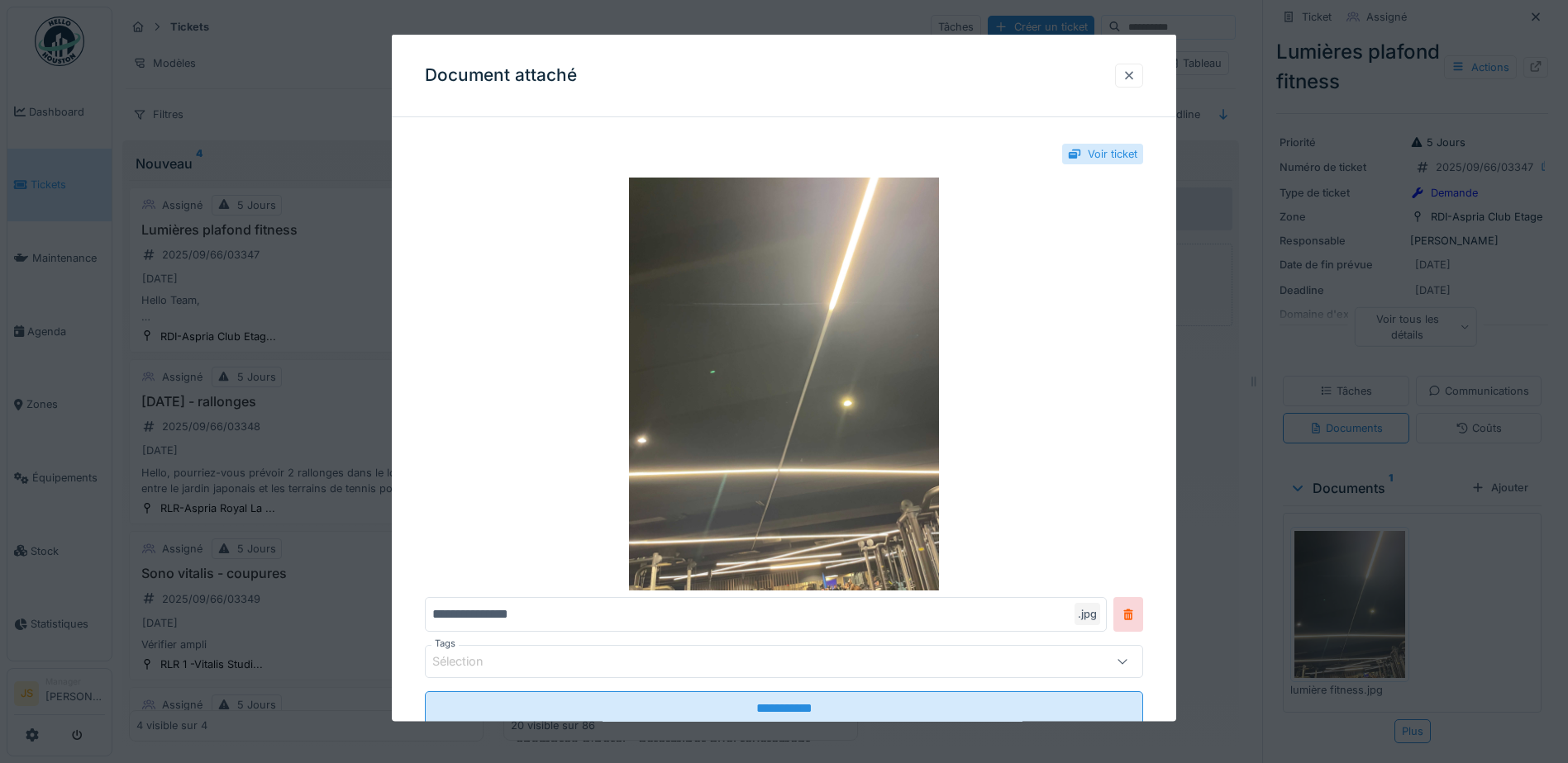
click at [1142, 74] on div at bounding box center [1129, 74] width 28 height 24
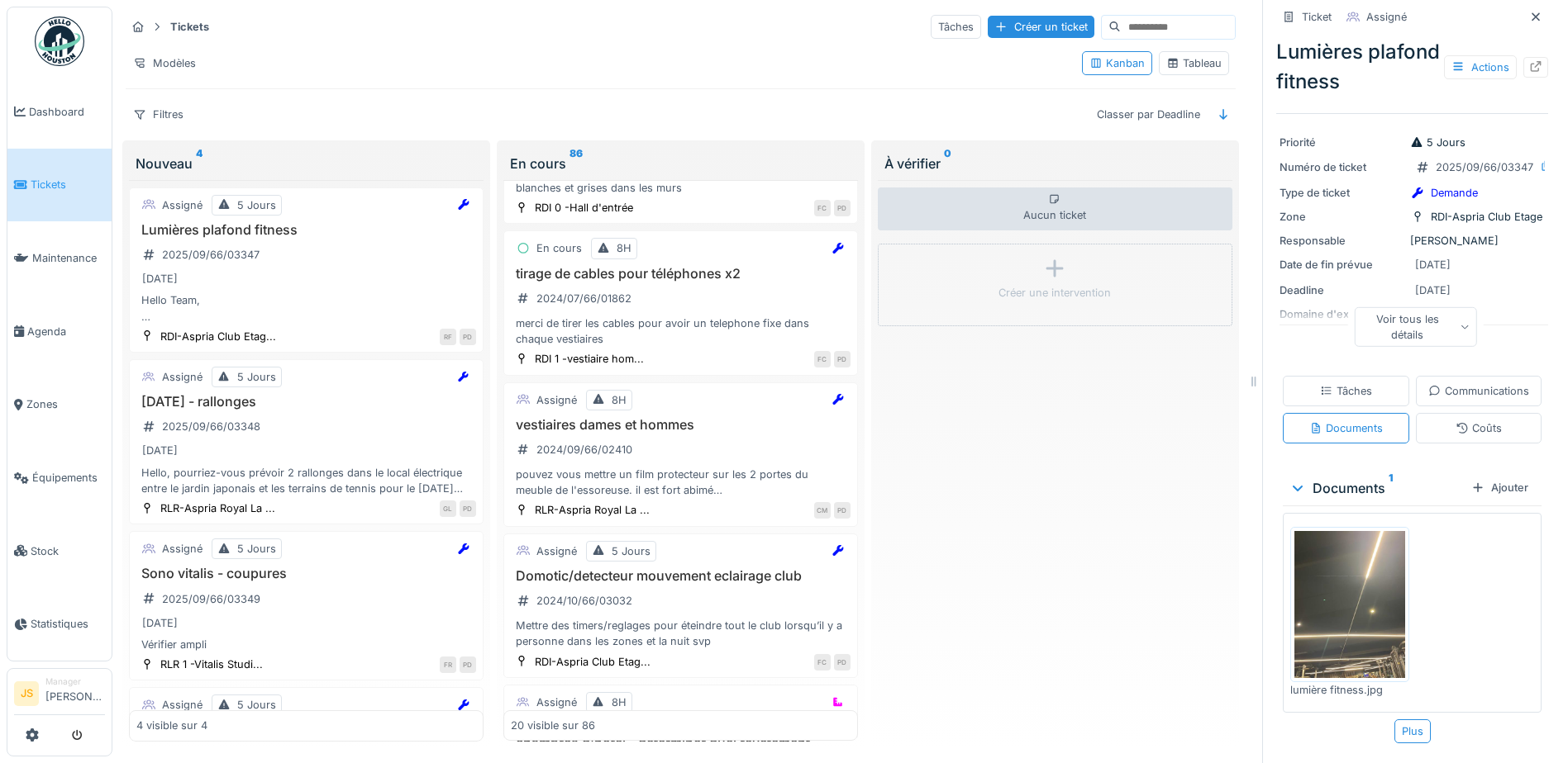
click at [1356, 588] on img at bounding box center [1349, 605] width 111 height 147
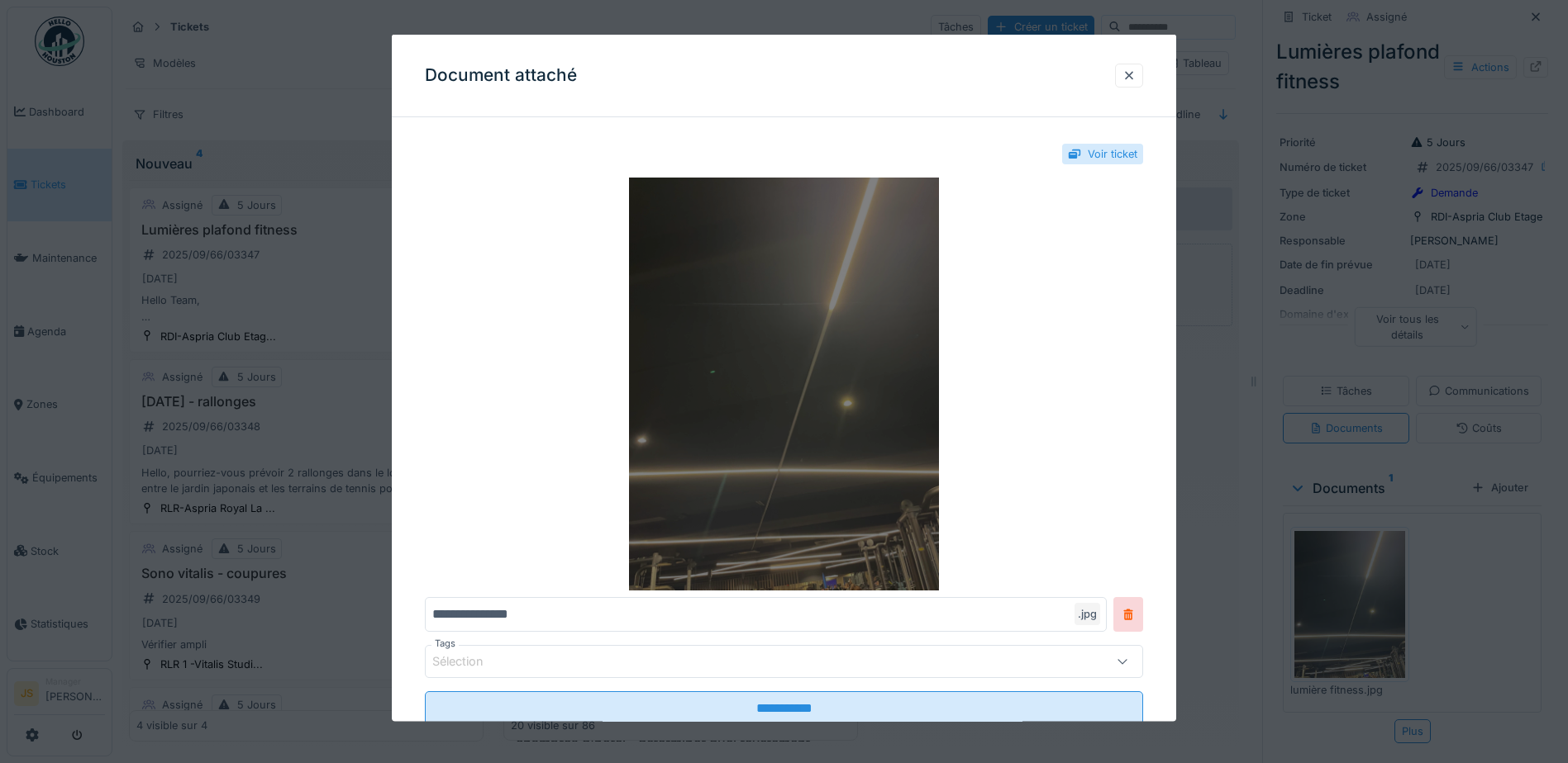
click at [856, 515] on img at bounding box center [783, 384] width 718 height 413
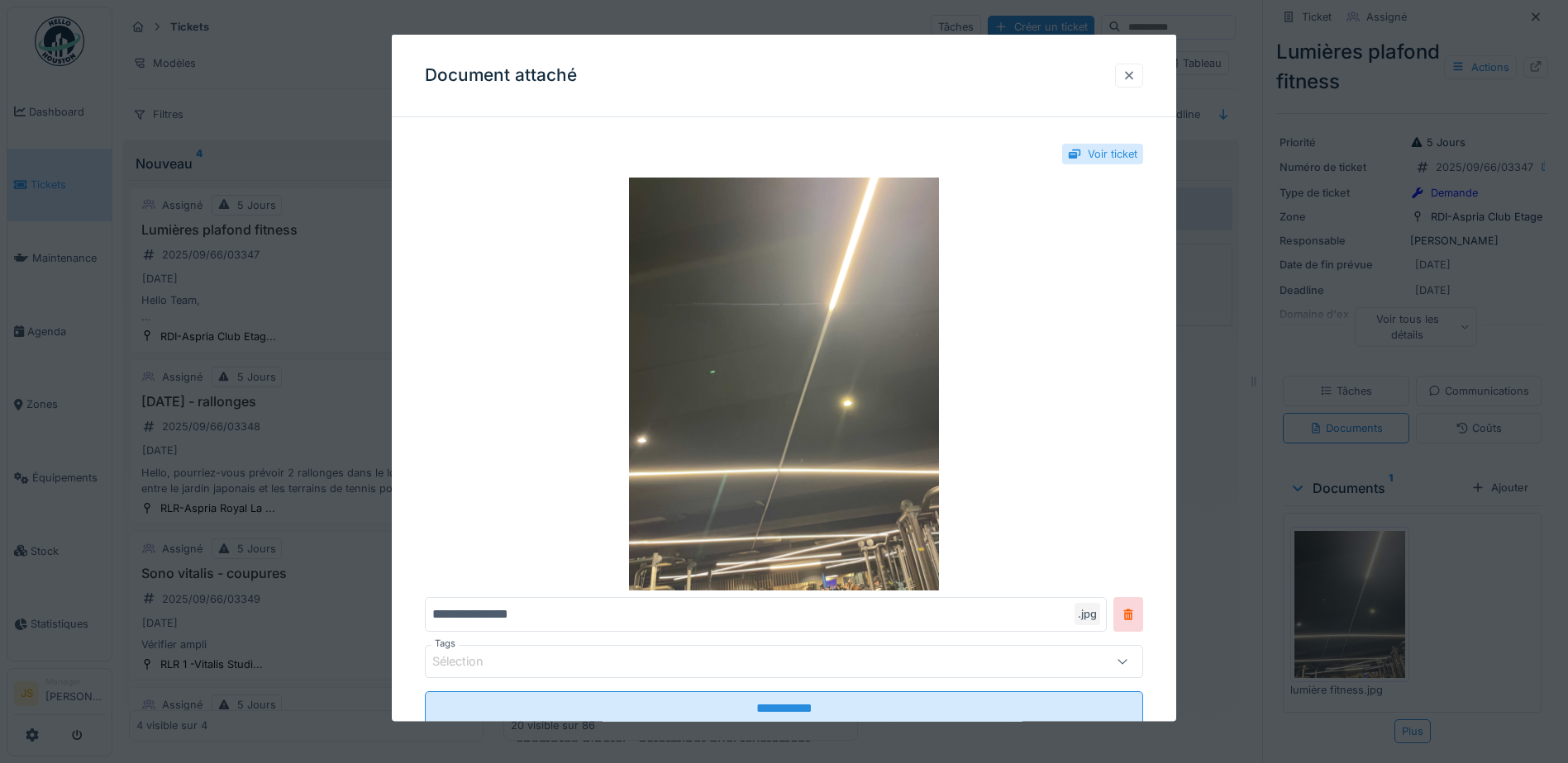
click at [1136, 75] on div at bounding box center [1129, 74] width 13 height 16
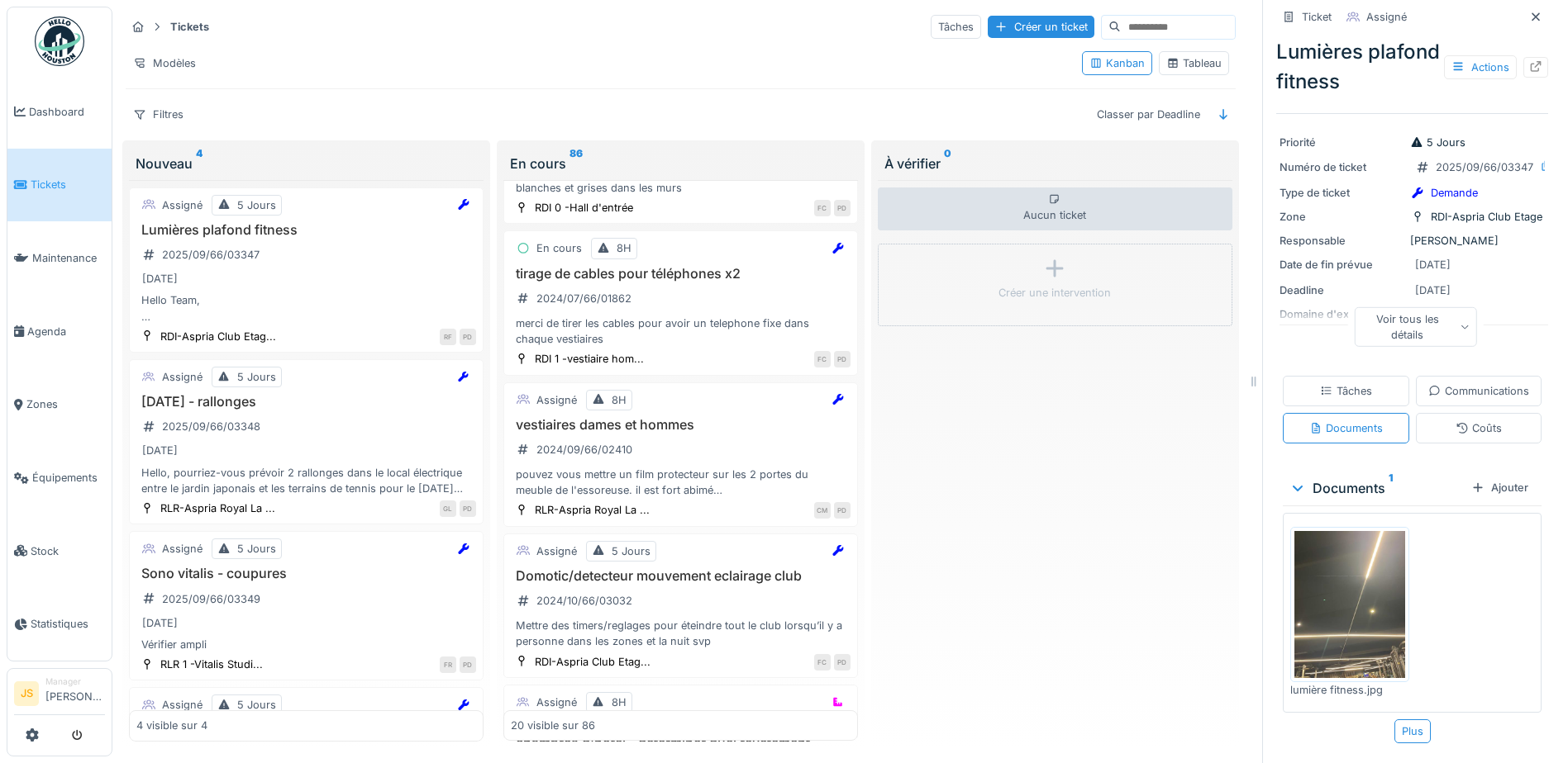
scroll to position [0, 0]
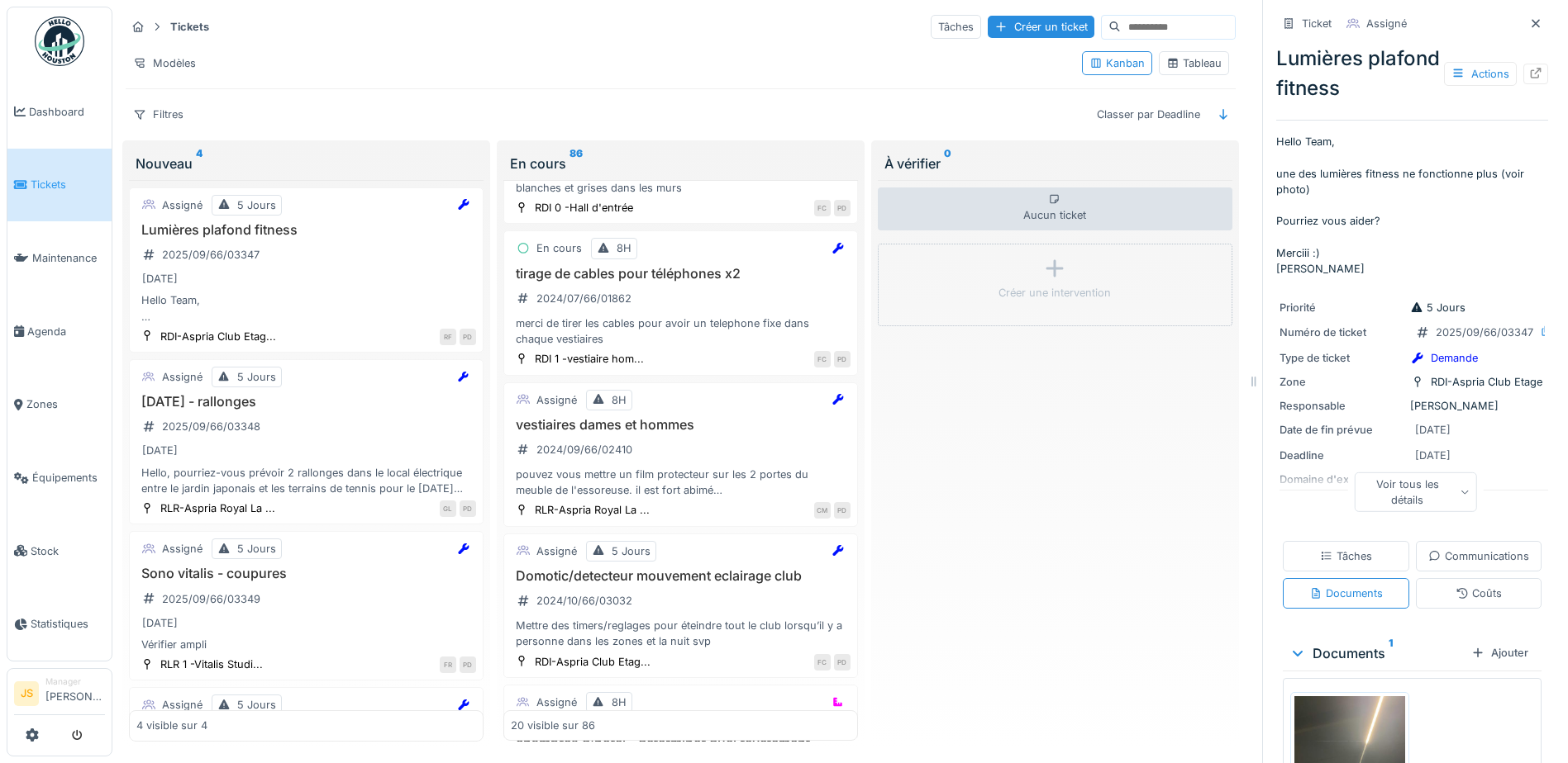
click at [1409, 547] on div "Tâches" at bounding box center [1345, 556] width 127 height 31
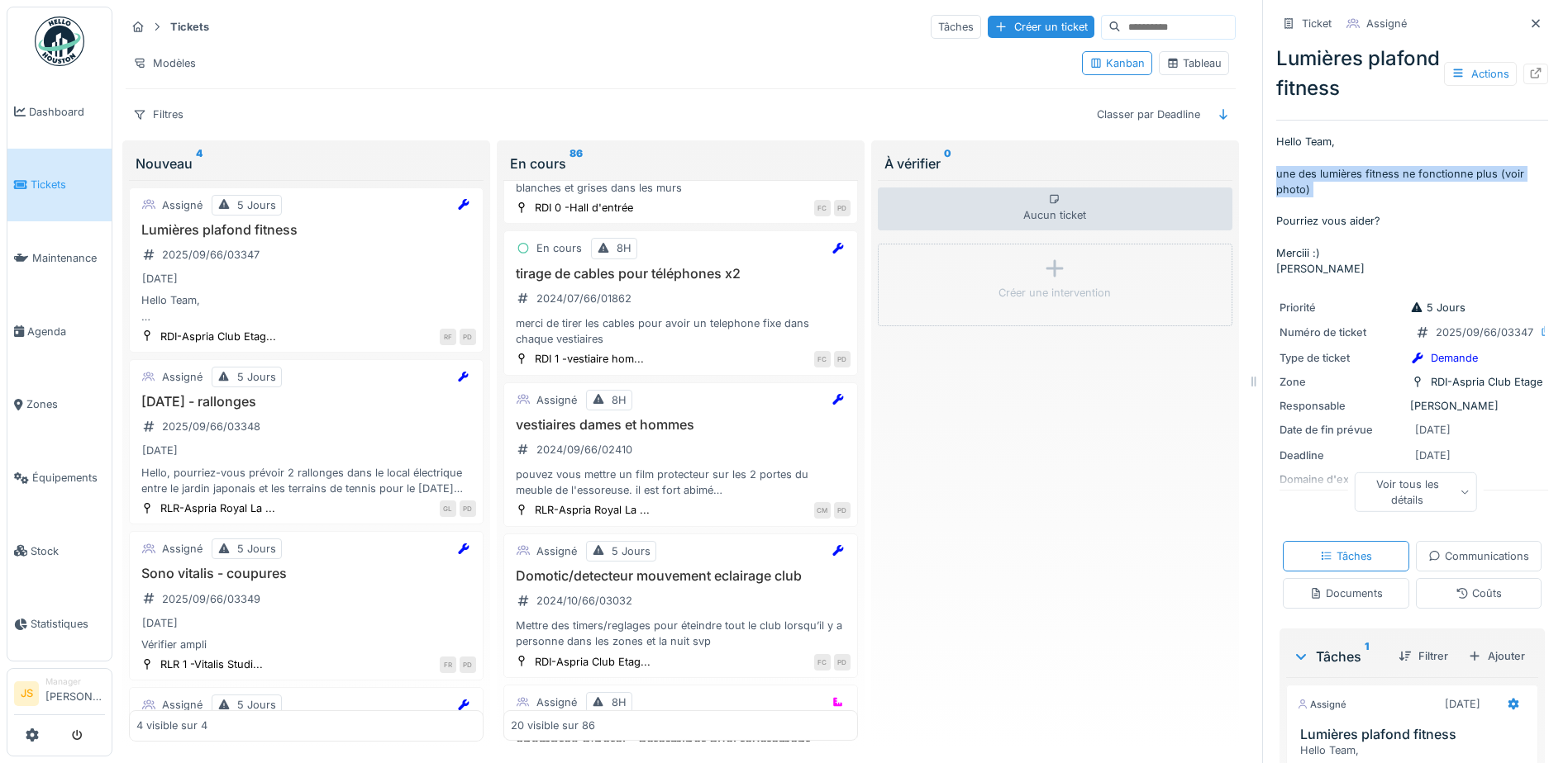
drag, startPoint x: 1264, startPoint y: 160, endPoint x: 1312, endPoint y: 185, distance: 54.1
click at [1312, 185] on p "Hello Team, une des lumières fitness ne fonctionne plus (voir photo) Pourriez v…" at bounding box center [1412, 205] width 272 height 143
copy p "une des lumières fitness ne fonctionne plus (voir photo)"
